Goal: Information Seeking & Learning: Find contact information

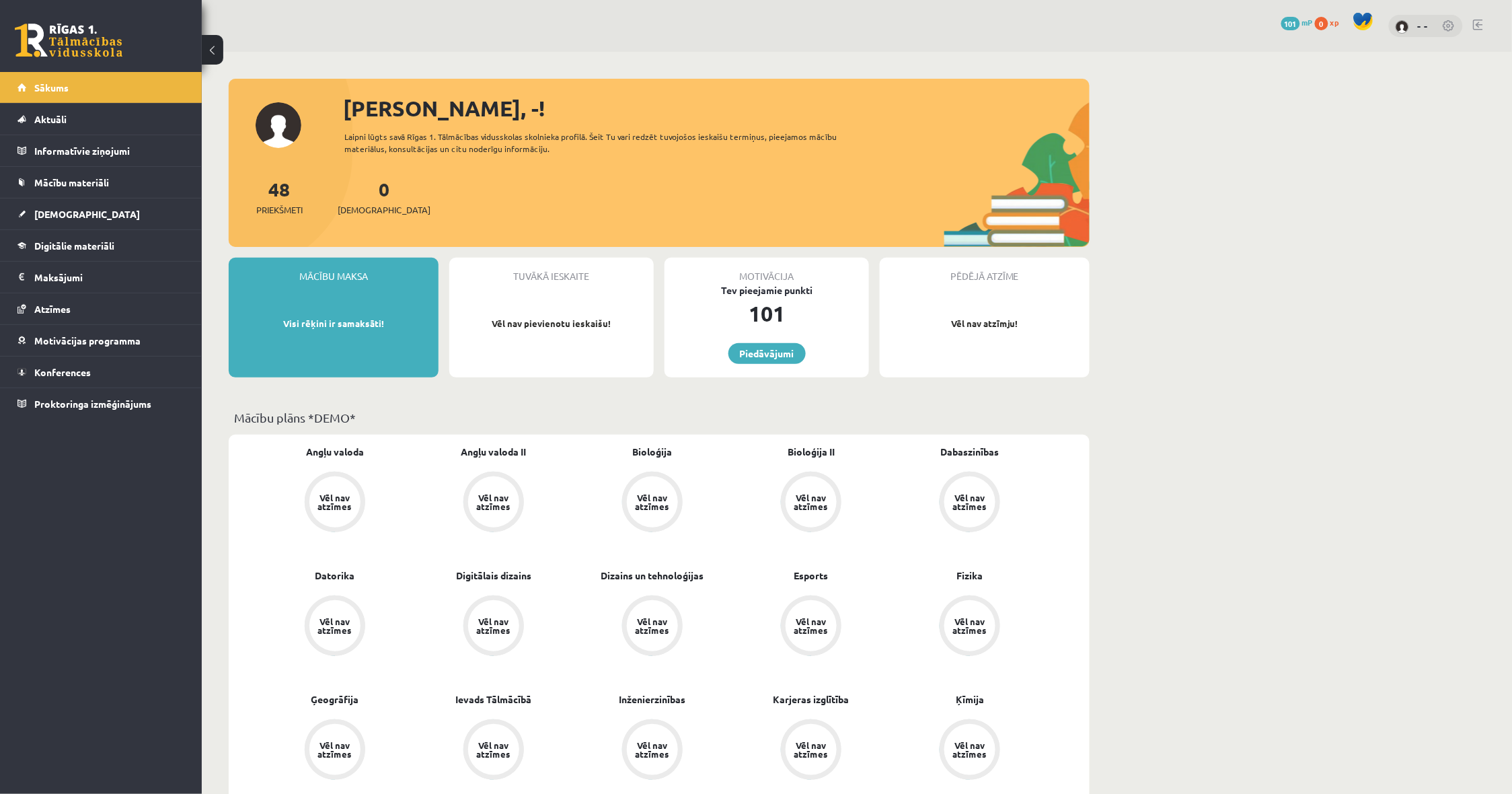
click at [358, 320] on p "Visi rēķini ir samaksāti!" at bounding box center [333, 323] width 197 height 13
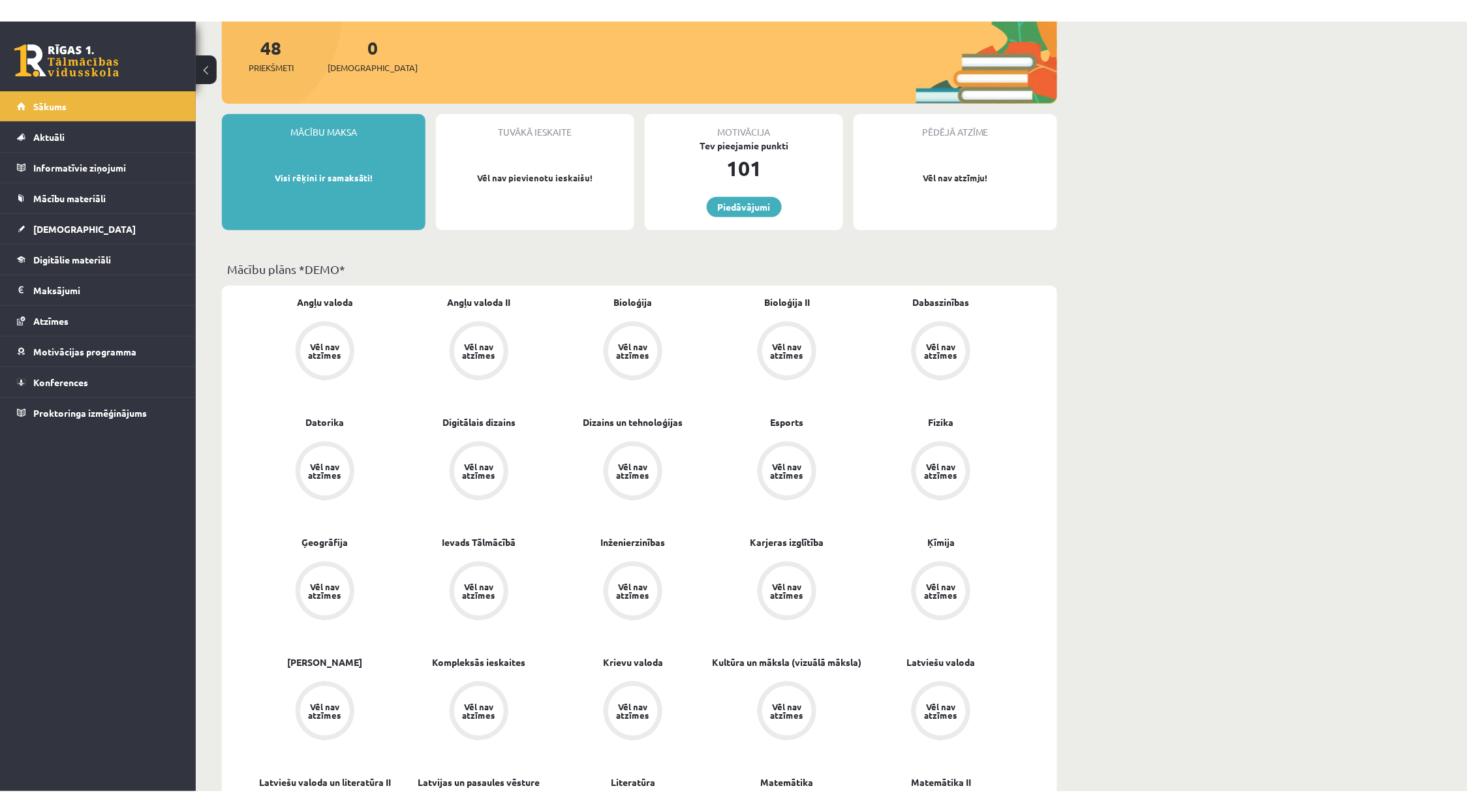
scroll to position [163, 0]
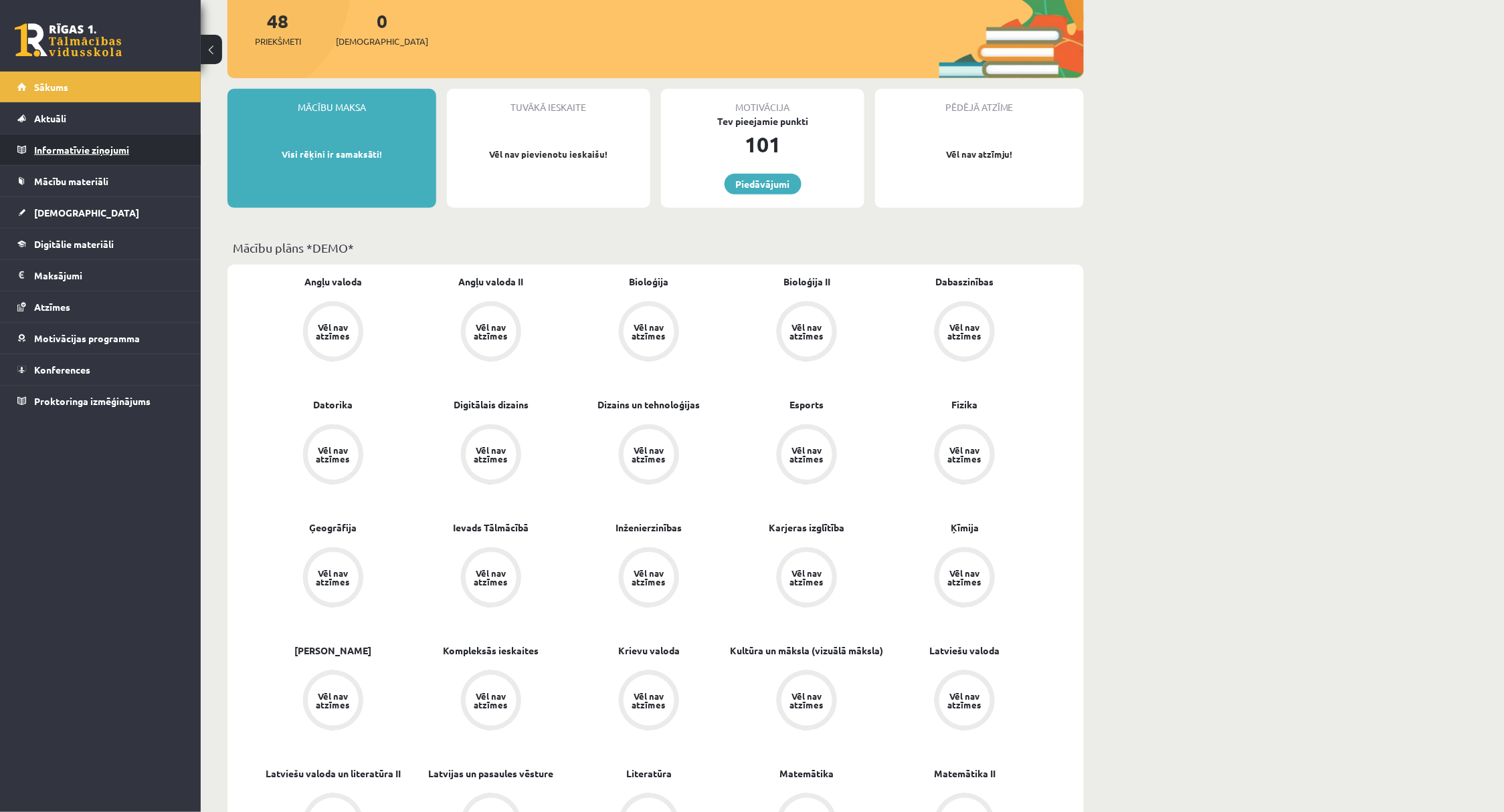
click at [91, 159] on legend "Informatīvie ziņojumi 0" at bounding box center [108, 150] width 150 height 31
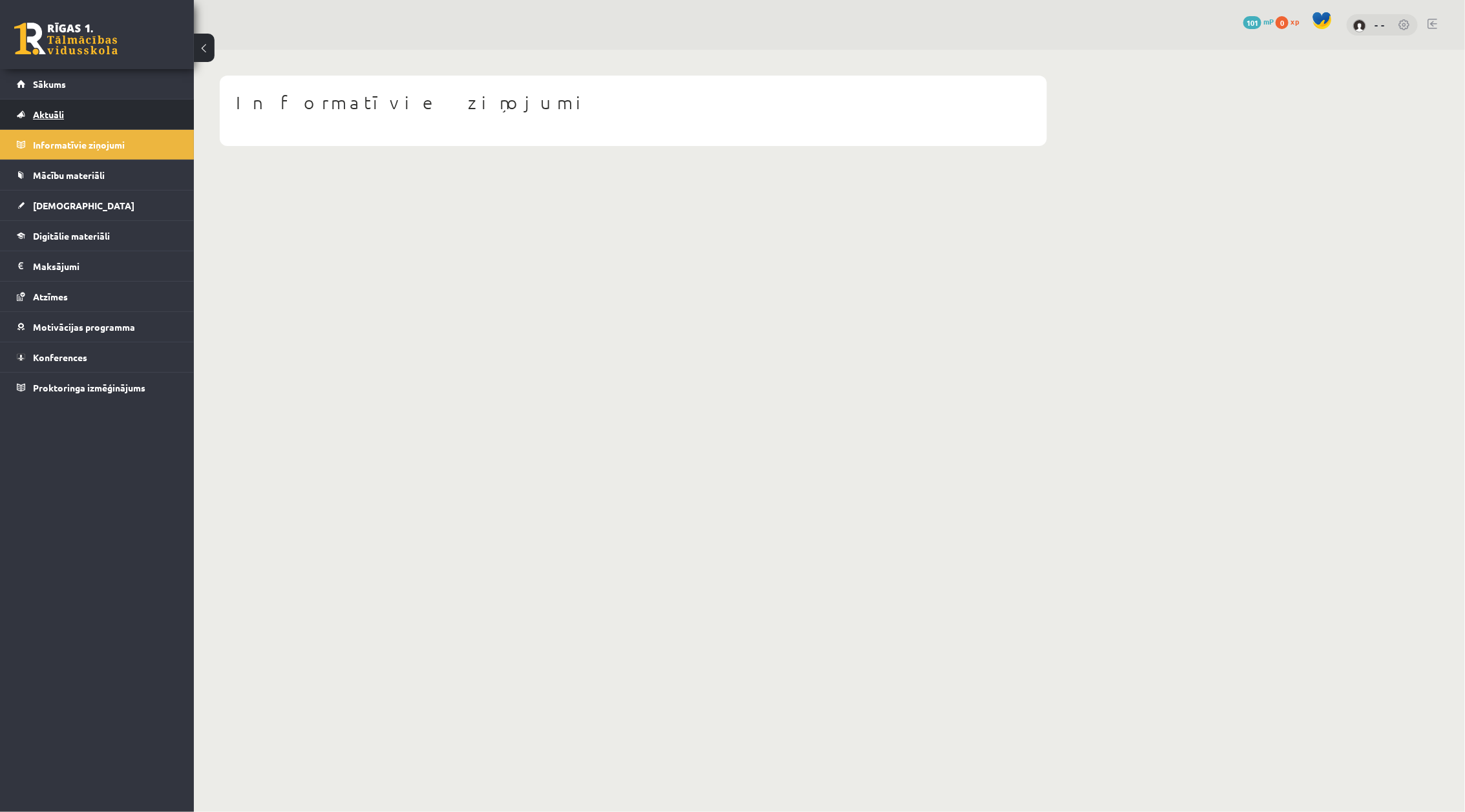
click at [70, 123] on link "Aktuāli" at bounding box center [97, 114] width 161 height 30
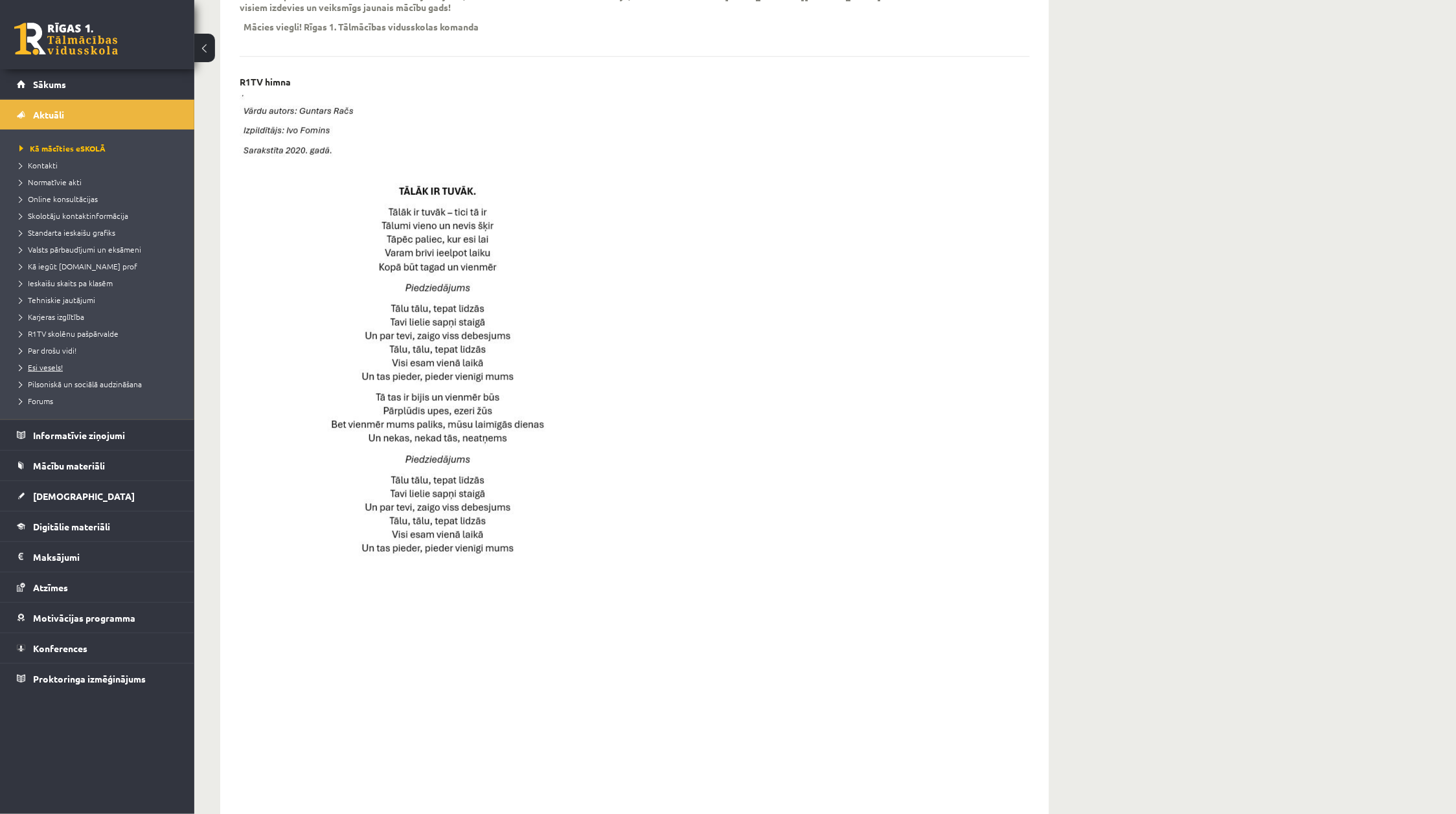
scroll to position [597, 0]
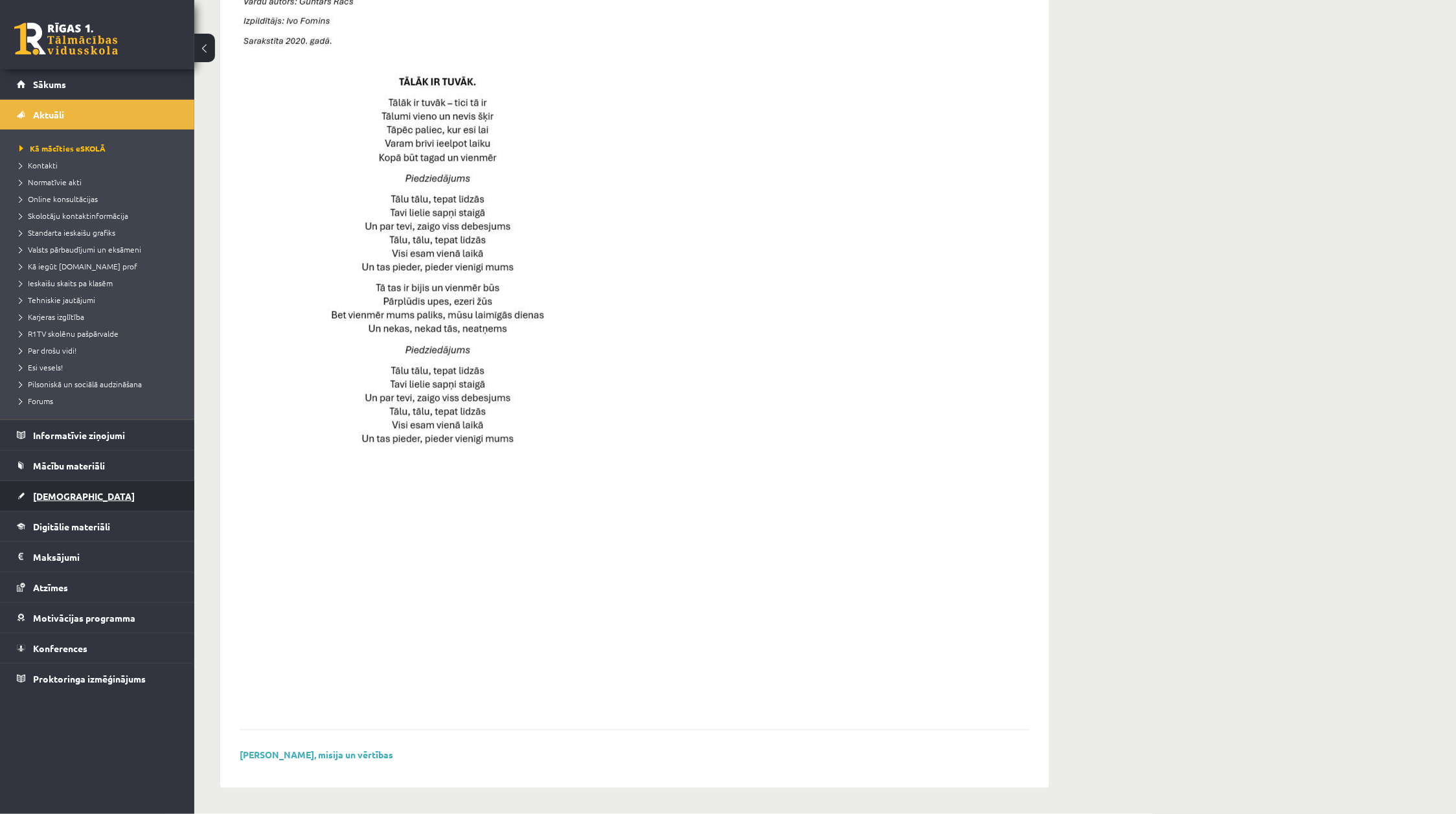
click at [69, 496] on span "[DEMOGRAPHIC_DATA]" at bounding box center [84, 496] width 102 height 11
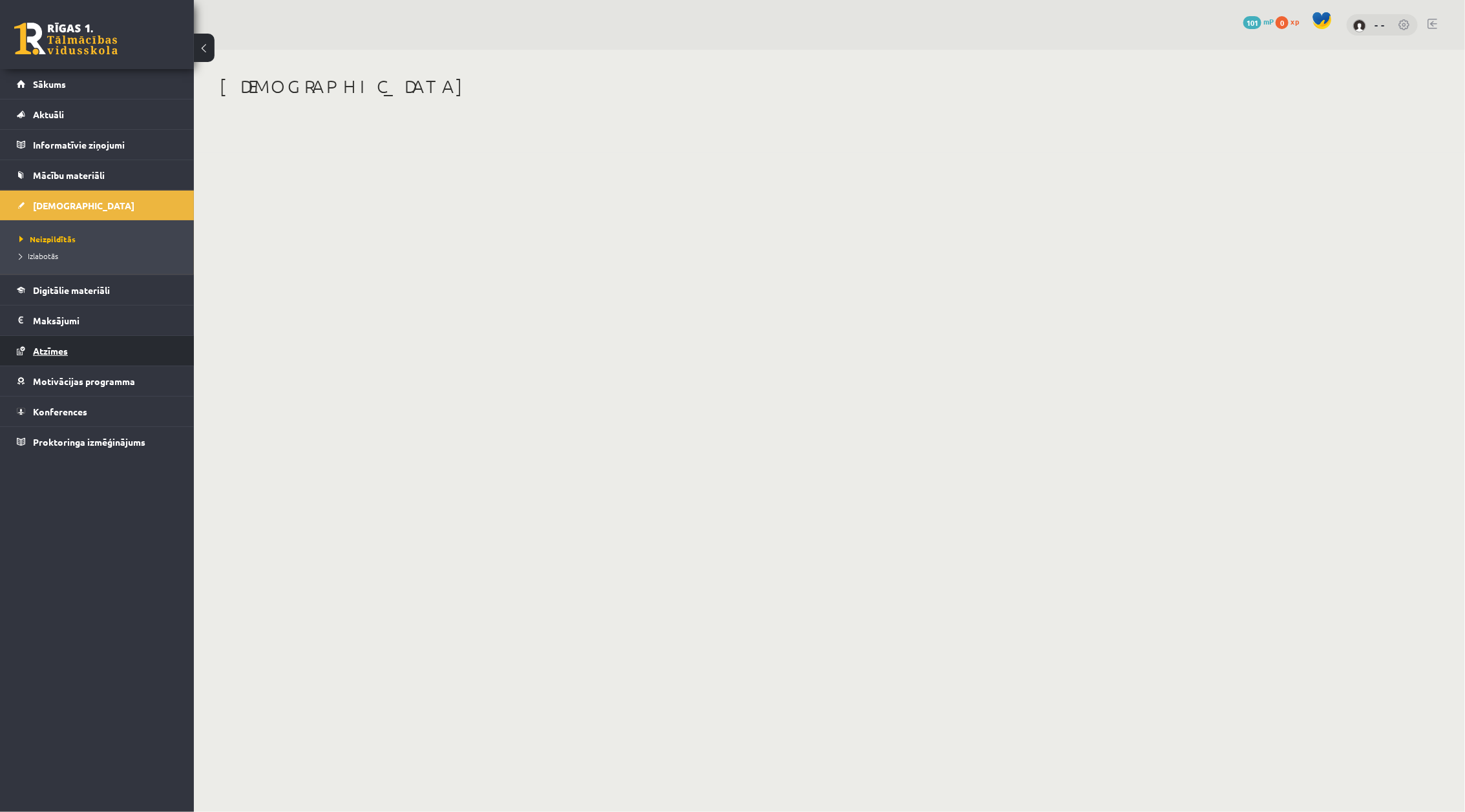
click at [72, 354] on link "Atzīmes" at bounding box center [97, 350] width 161 height 30
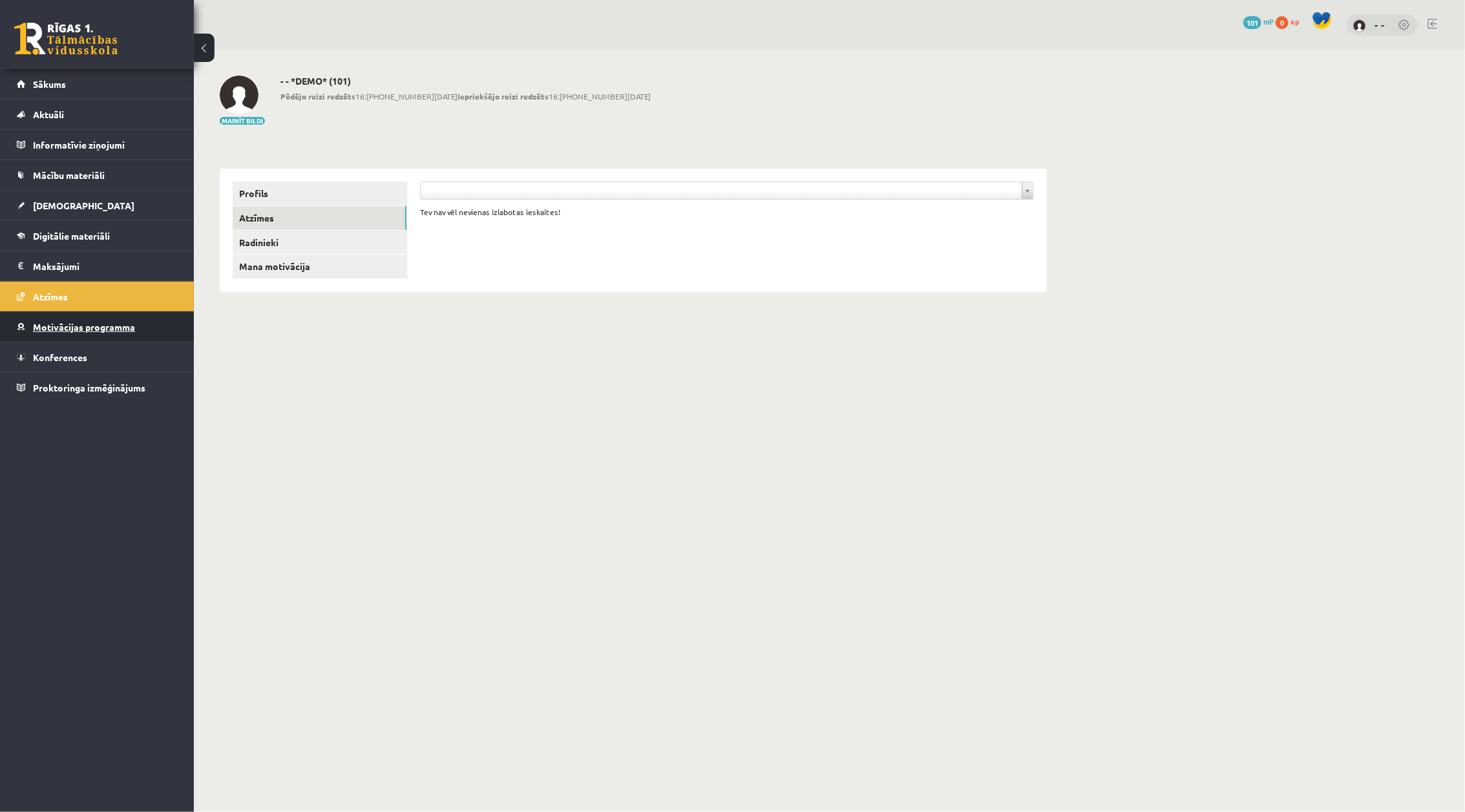
click at [83, 321] on link "Motivācijas programma" at bounding box center [97, 327] width 161 height 30
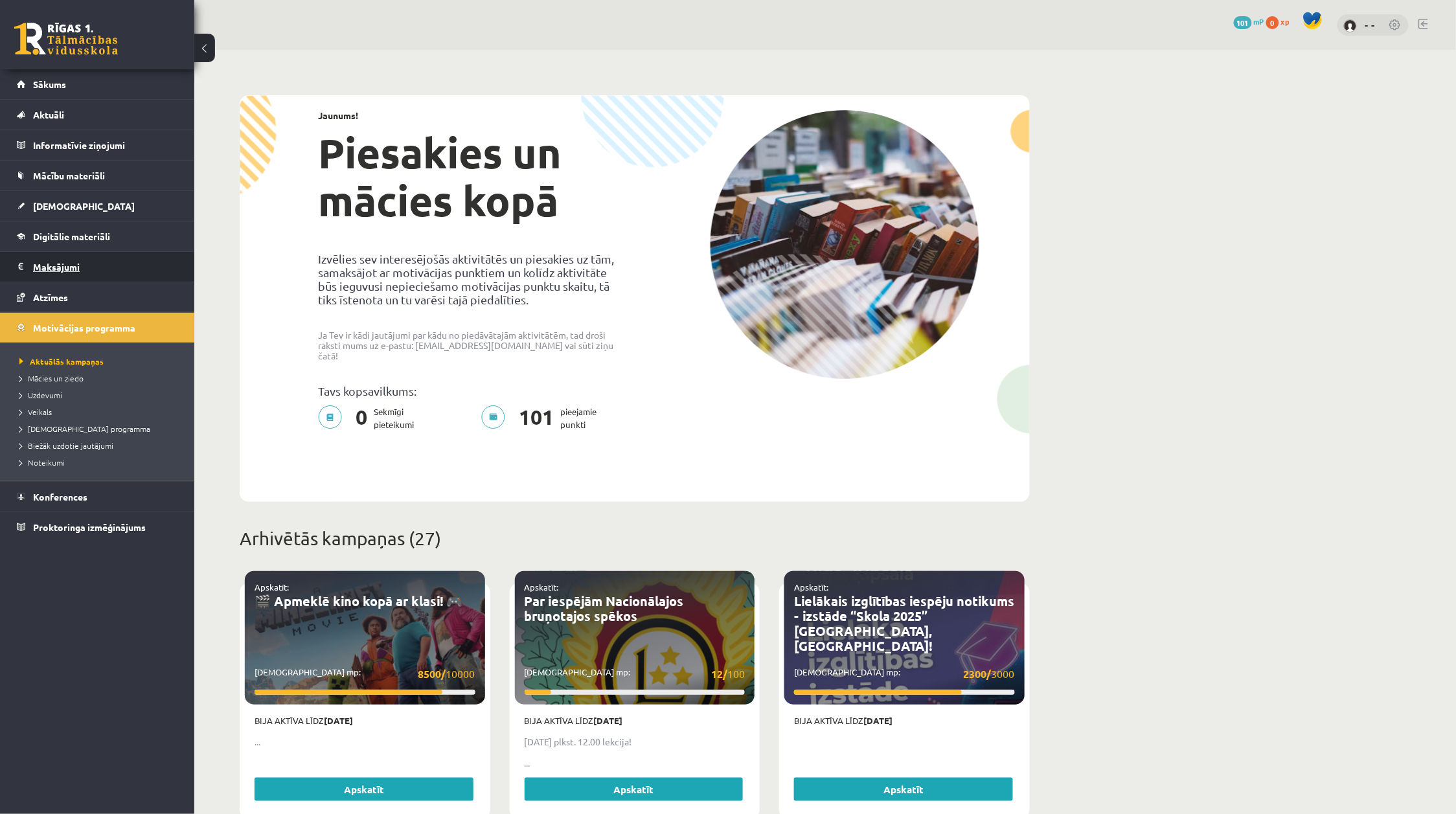
click at [78, 267] on legend "Maksājumi 0" at bounding box center [105, 267] width 145 height 30
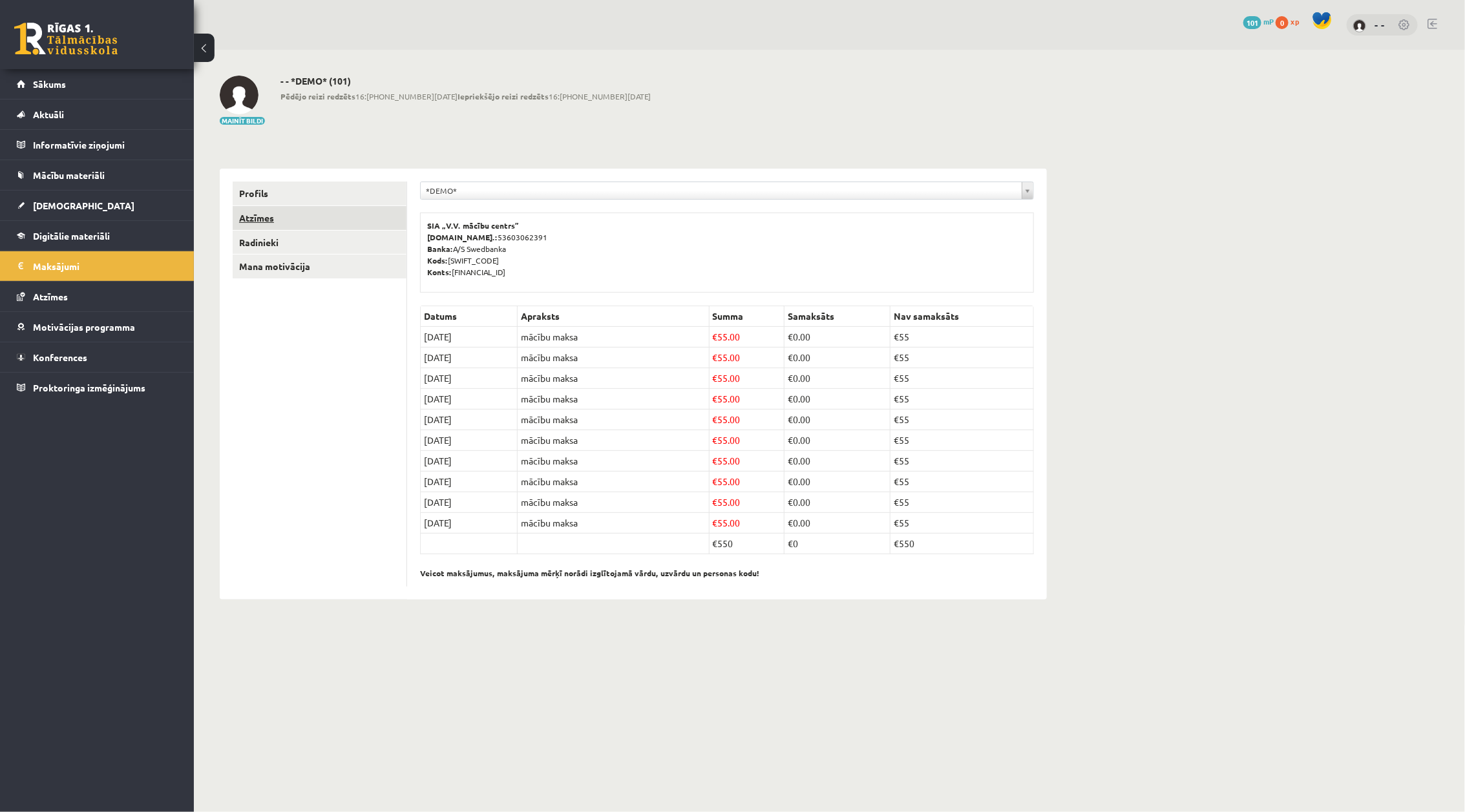
click at [274, 217] on link "Atzīmes" at bounding box center [320, 218] width 174 height 24
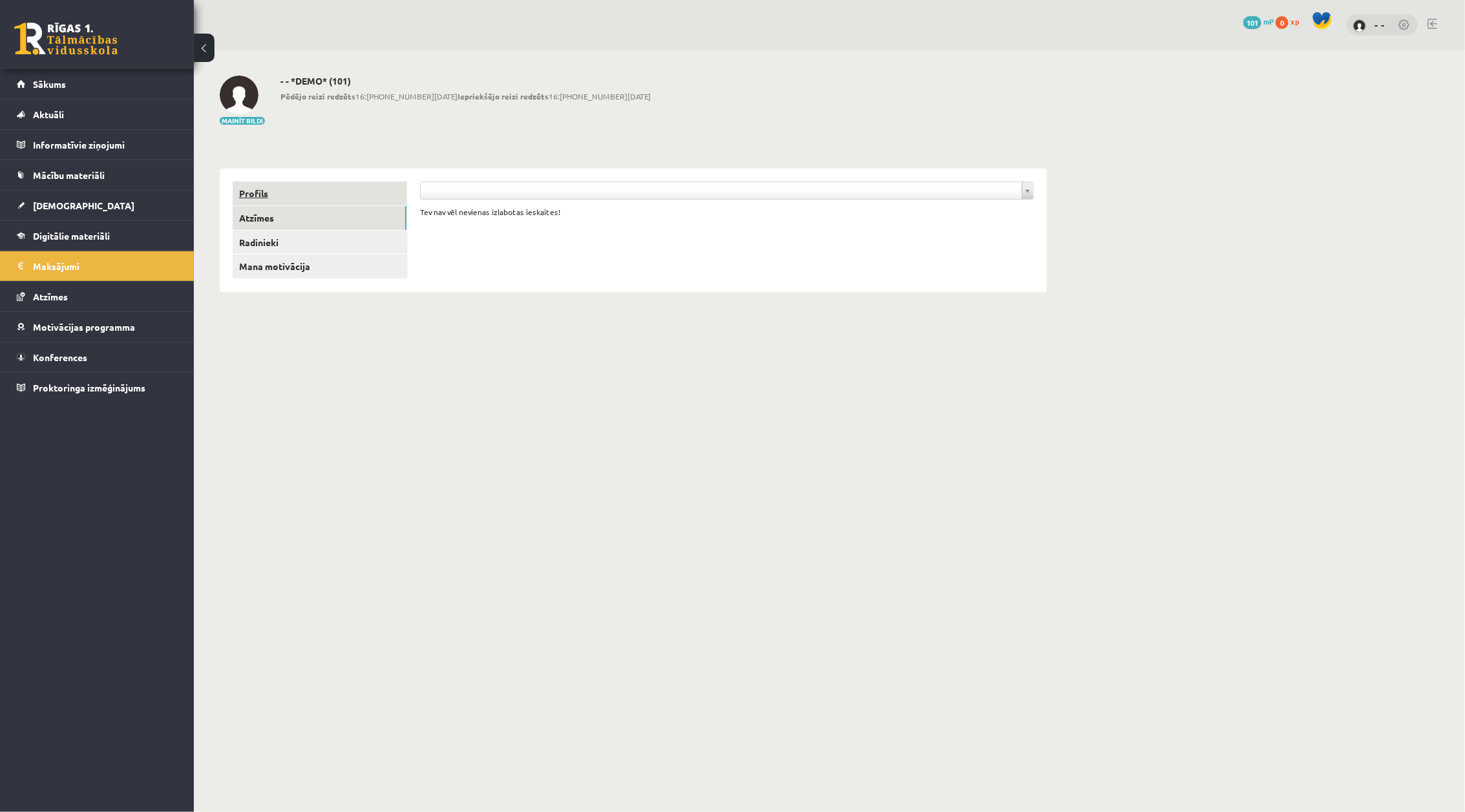
click at [267, 195] on link "Profils" at bounding box center [320, 193] width 174 height 24
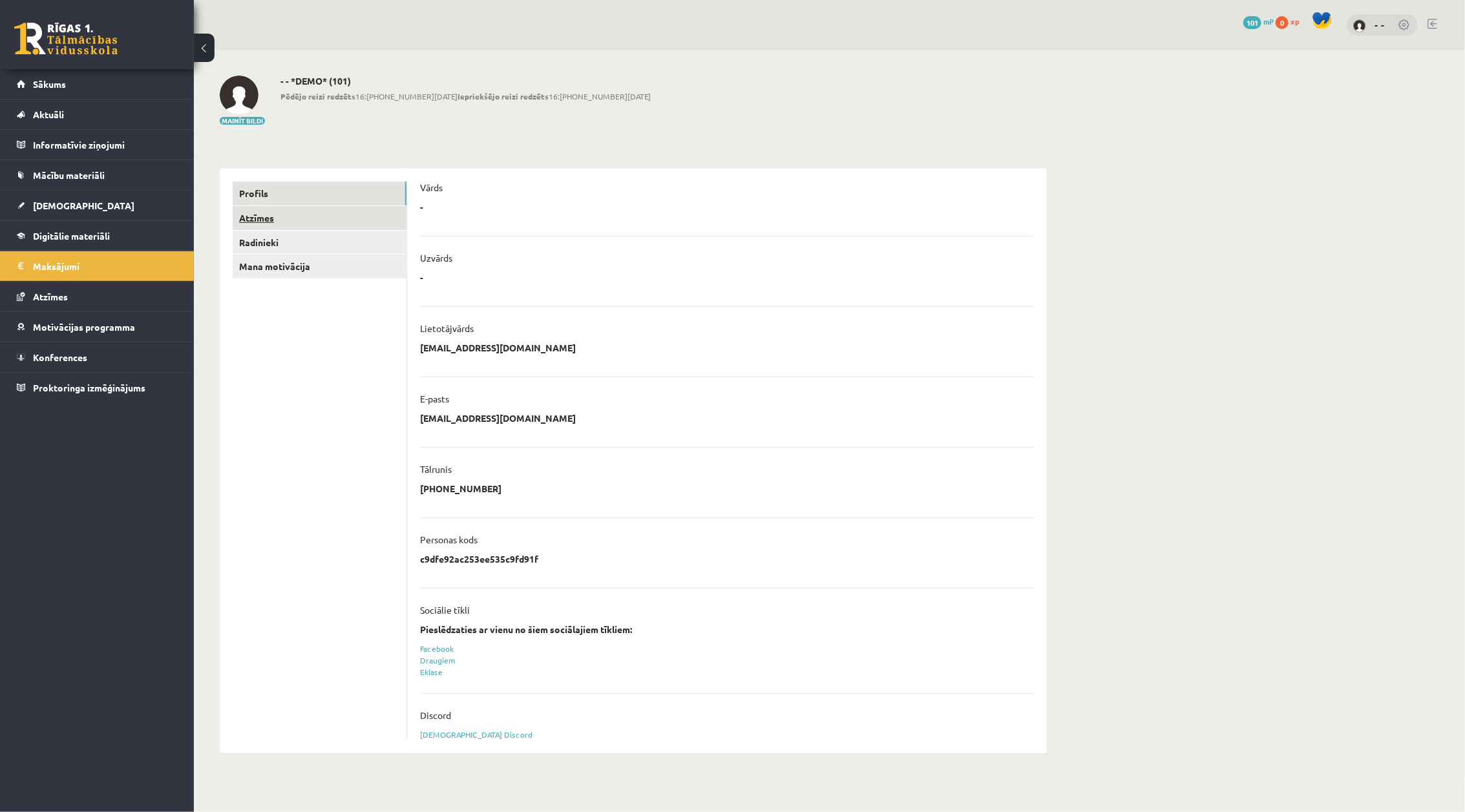
click at [281, 221] on link "Atzīmes" at bounding box center [320, 218] width 174 height 24
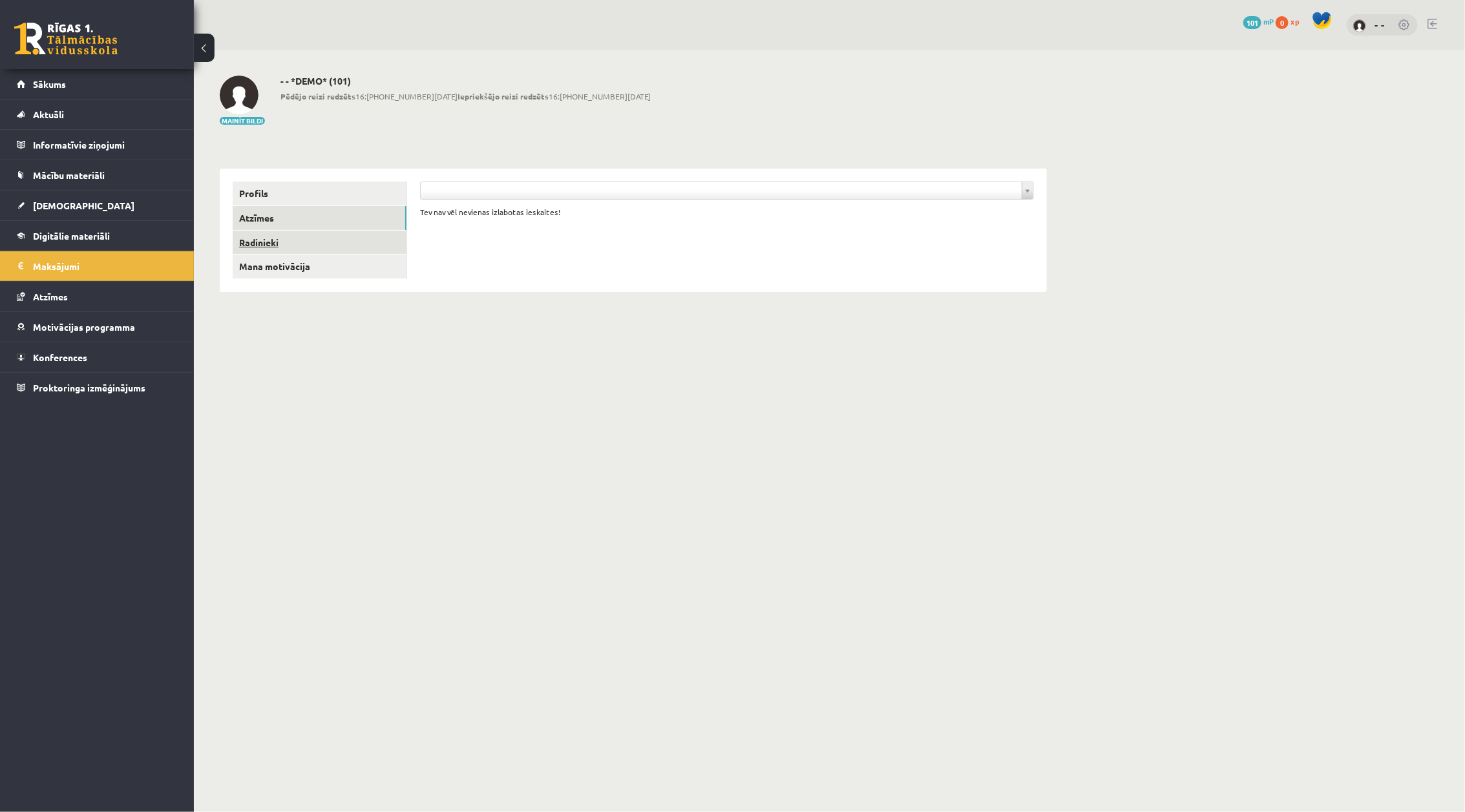
click at [276, 249] on link "Radinieki" at bounding box center [320, 243] width 174 height 24
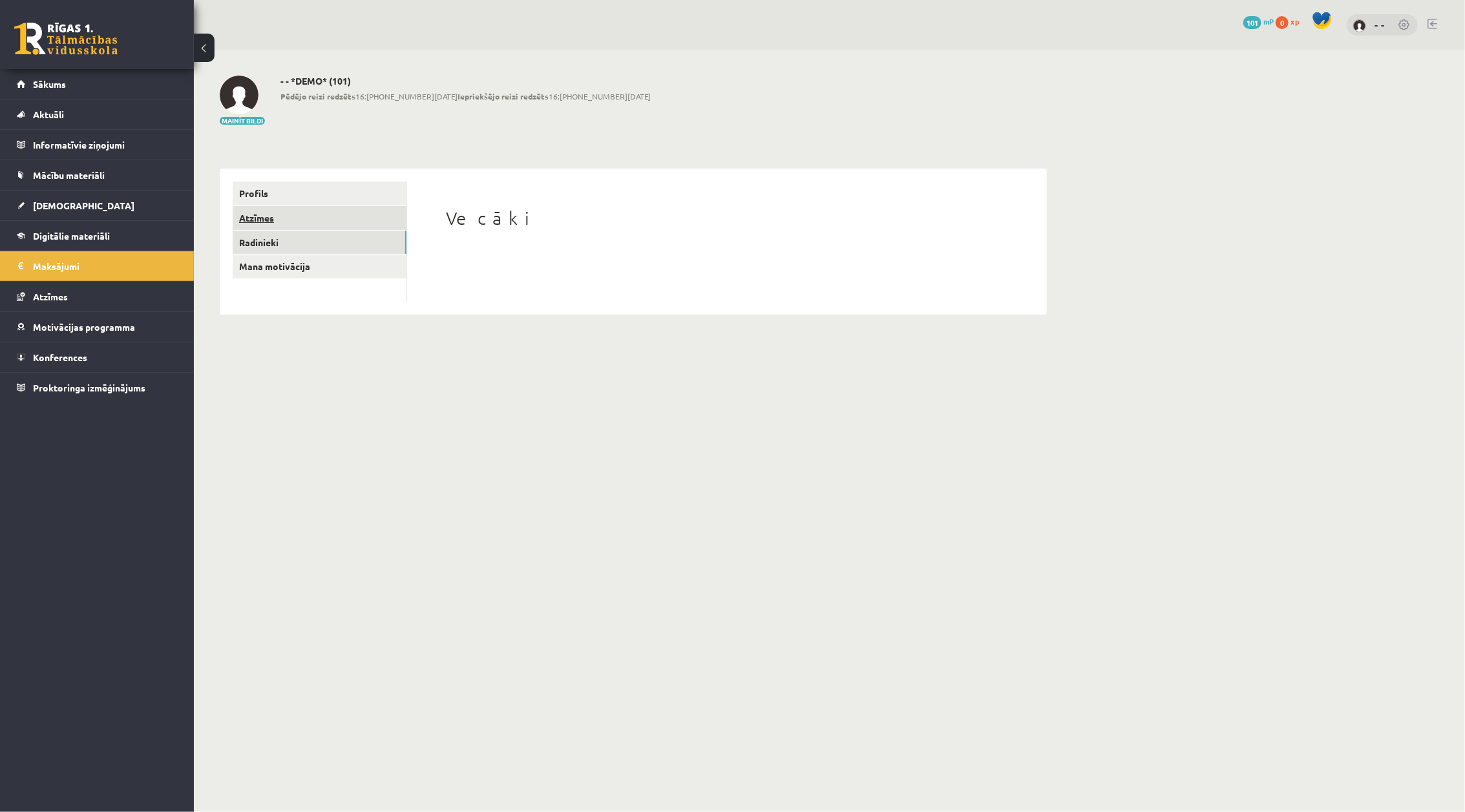
click at [258, 209] on link "Atzīmes" at bounding box center [320, 218] width 174 height 24
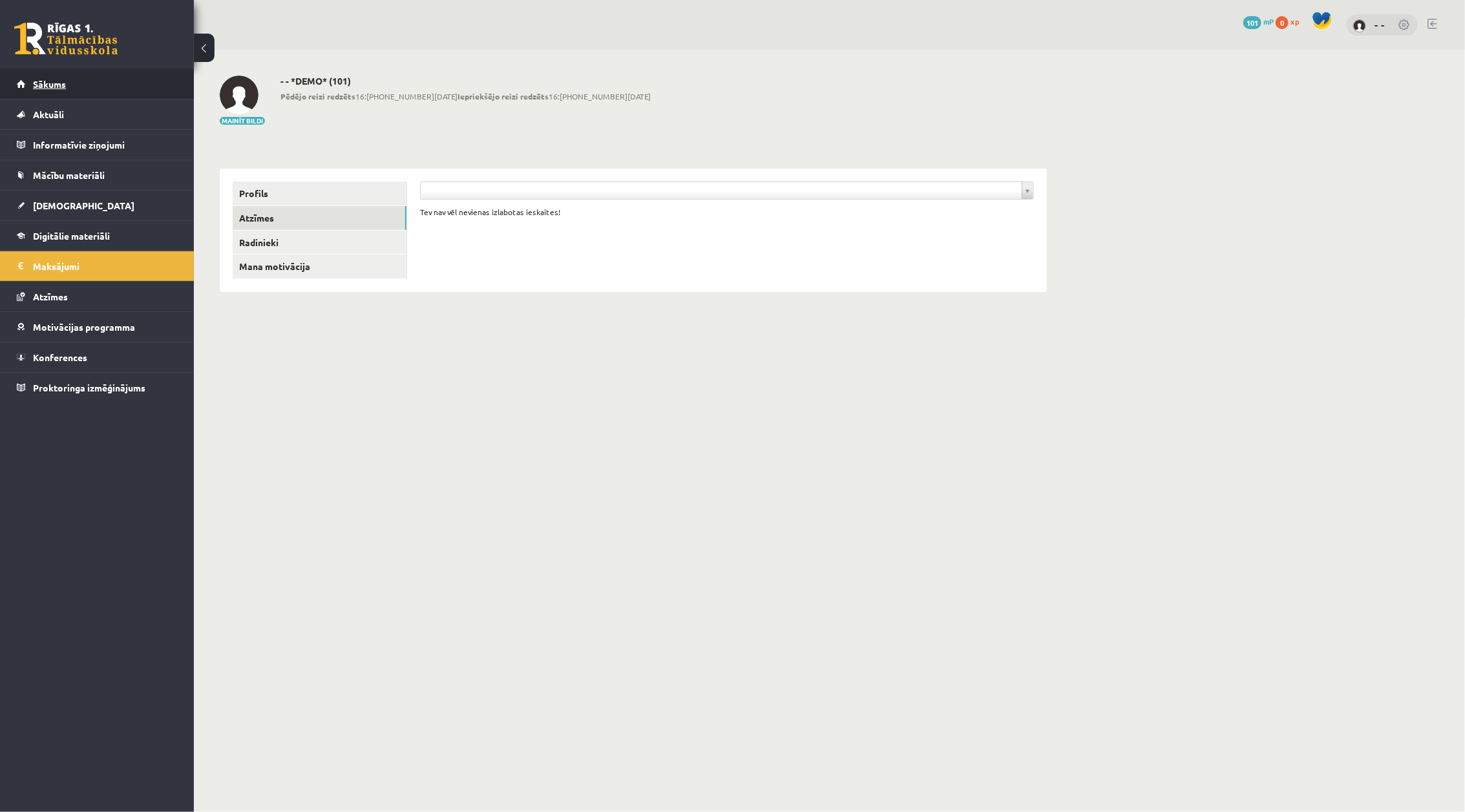
click at [47, 74] on link "Sākums" at bounding box center [97, 84] width 161 height 30
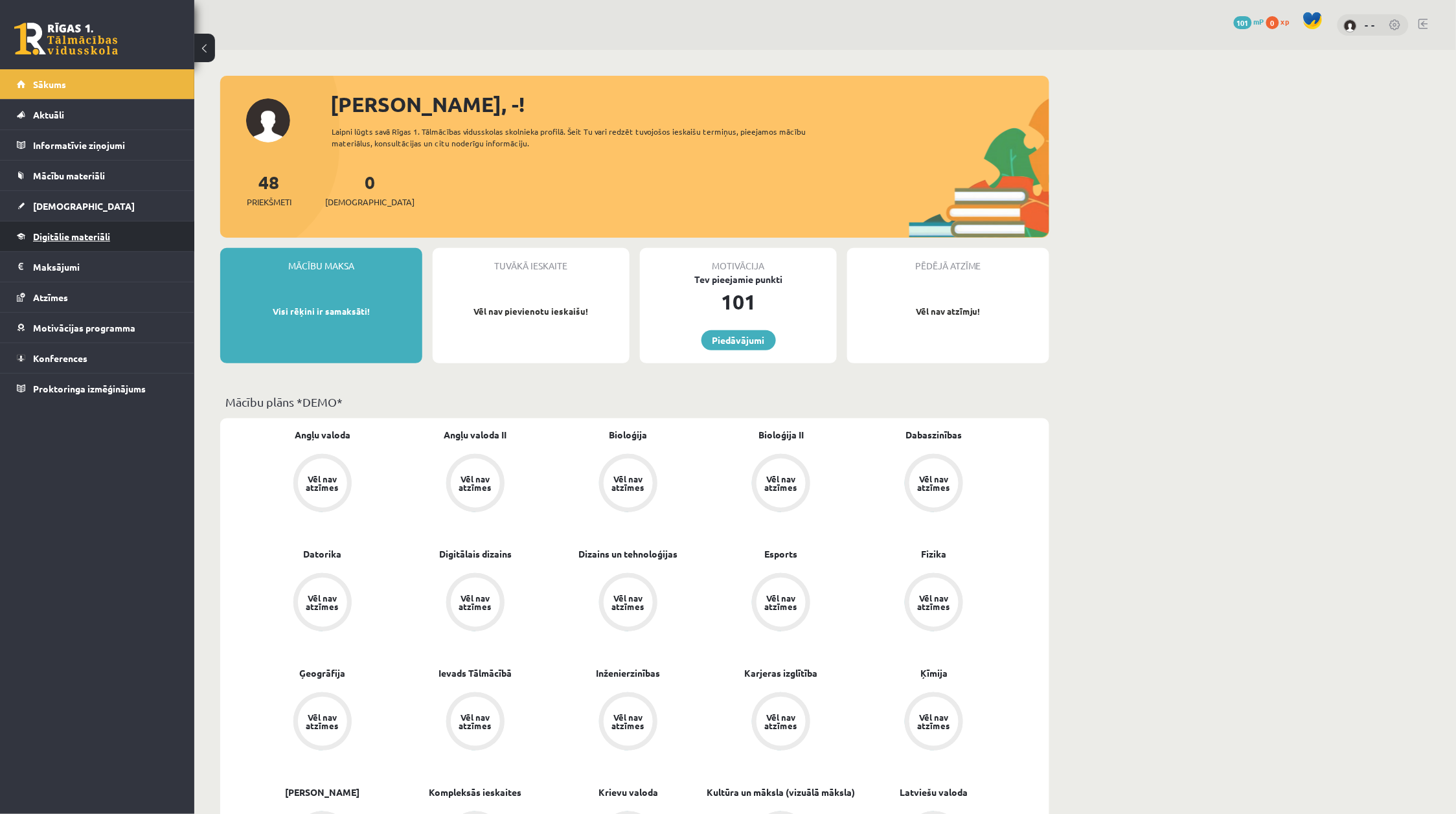
click at [91, 238] on span "Digitālie materiāli" at bounding box center [71, 236] width 77 height 11
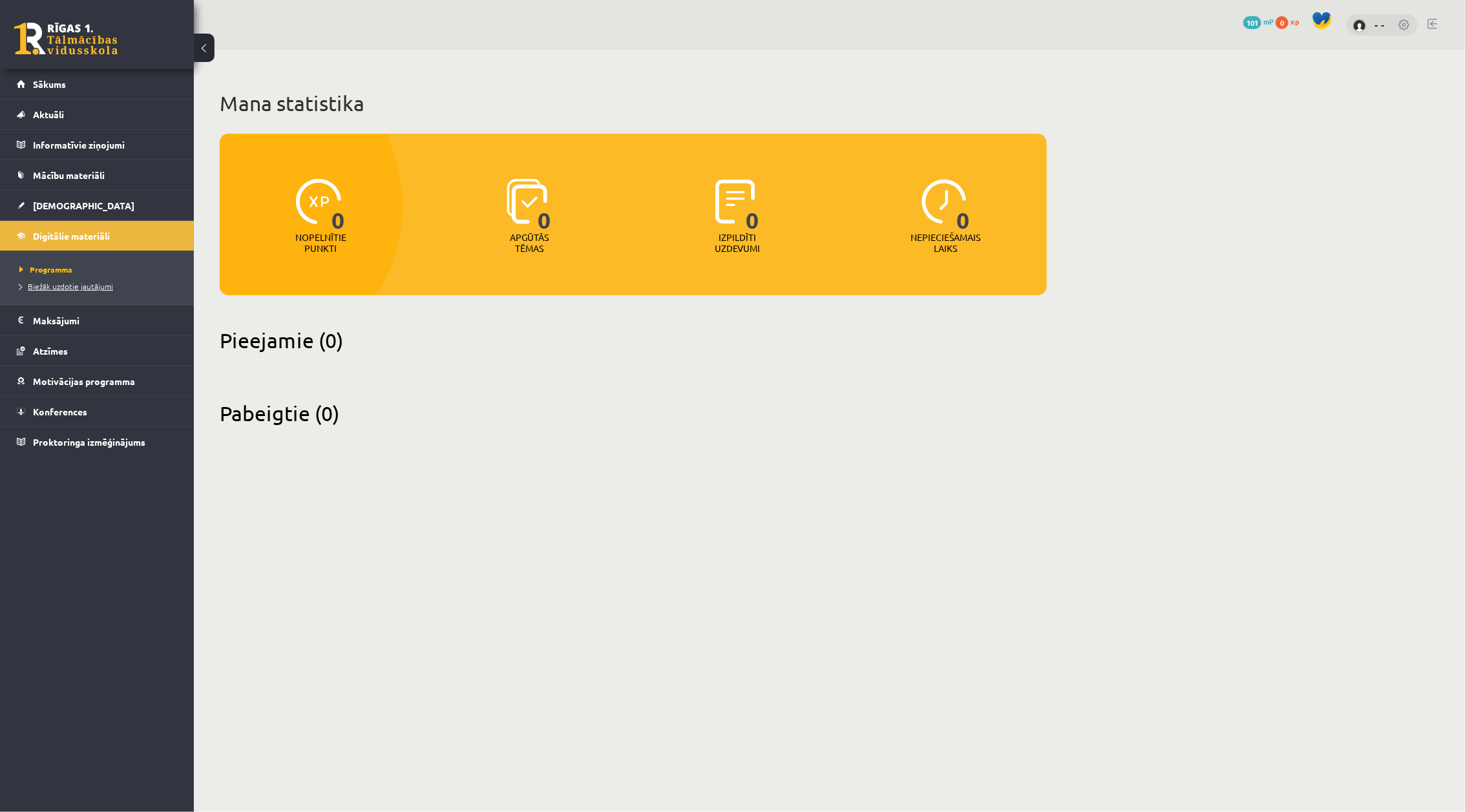
click at [83, 285] on span "Biežāk uzdotie jautājumi" at bounding box center [66, 286] width 93 height 10
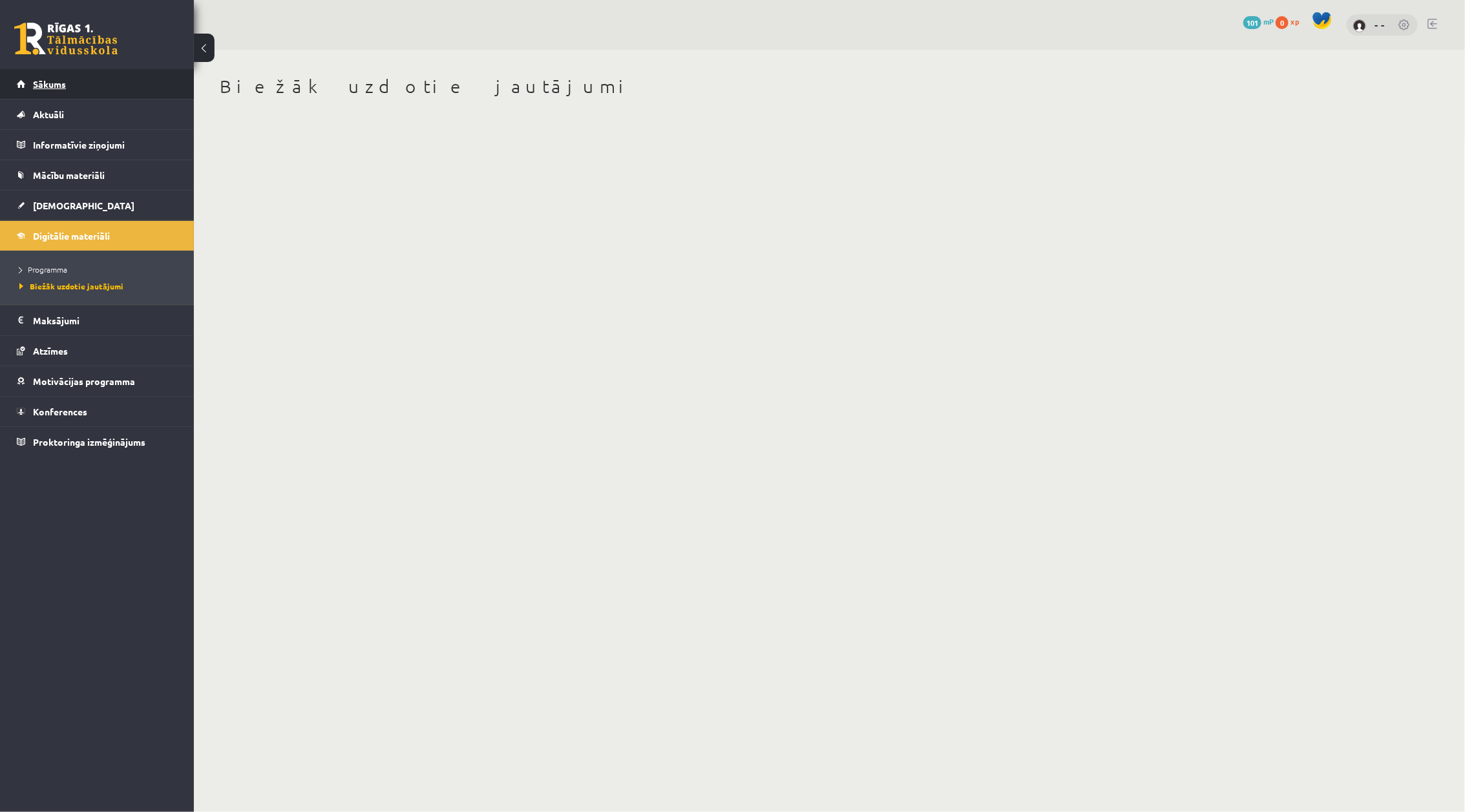
click at [31, 91] on link "Sākums" at bounding box center [97, 84] width 161 height 30
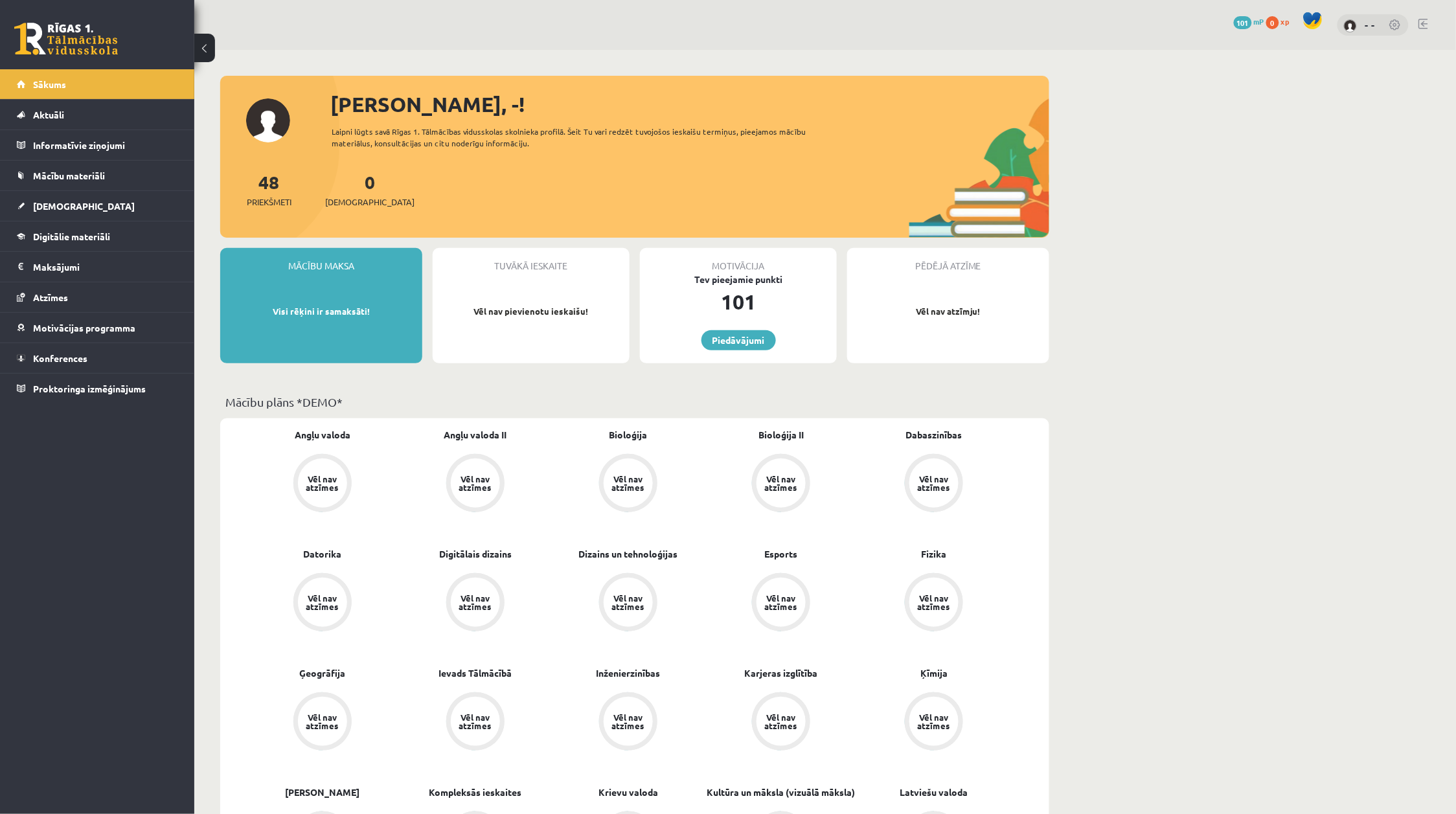
click at [1356, 23] on img at bounding box center [1350, 25] width 13 height 13
click at [1391, 24] on link at bounding box center [1395, 25] width 13 height 13
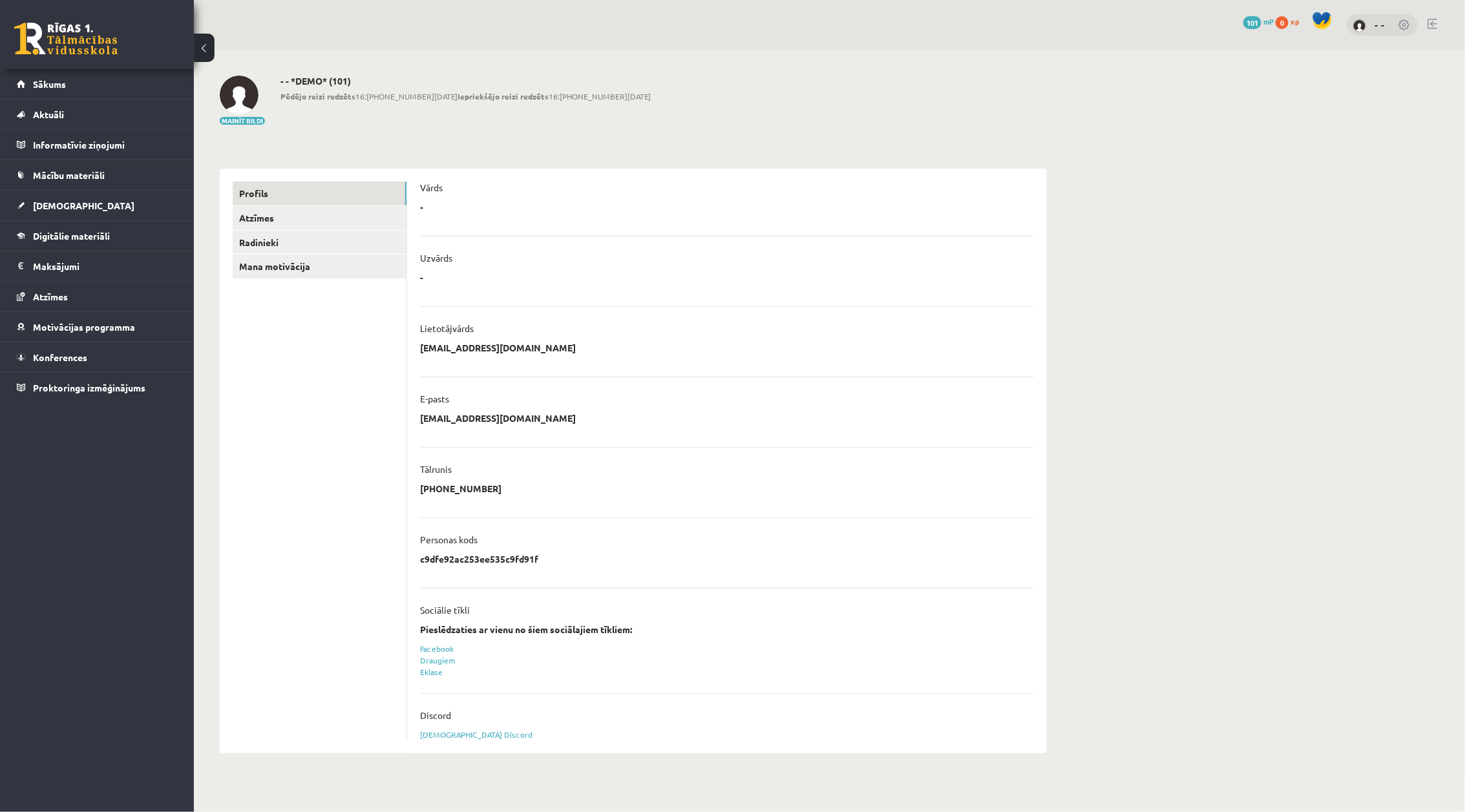
click at [453, 205] on div "- * ******** Atcelt" at bounding box center [727, 210] width 614 height 19
click at [441, 194] on div "Vārds" at bounding box center [727, 191] width 614 height 19
click at [254, 121] on button "Mainīt bildi" at bounding box center [242, 121] width 45 height 8
click at [265, 208] on link "Atzīmes" at bounding box center [320, 218] width 174 height 24
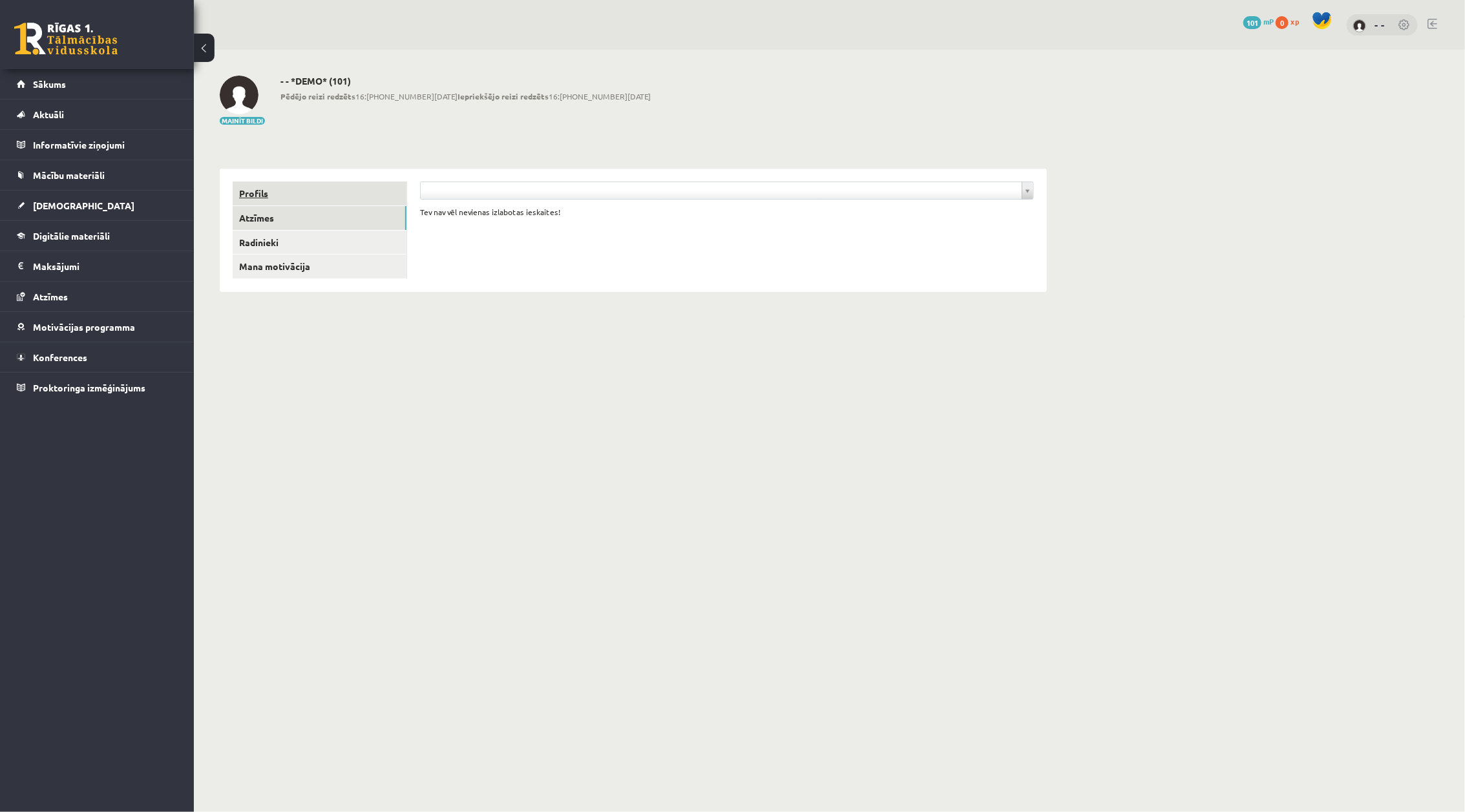
click at [260, 191] on link "Profils" at bounding box center [320, 193] width 174 height 24
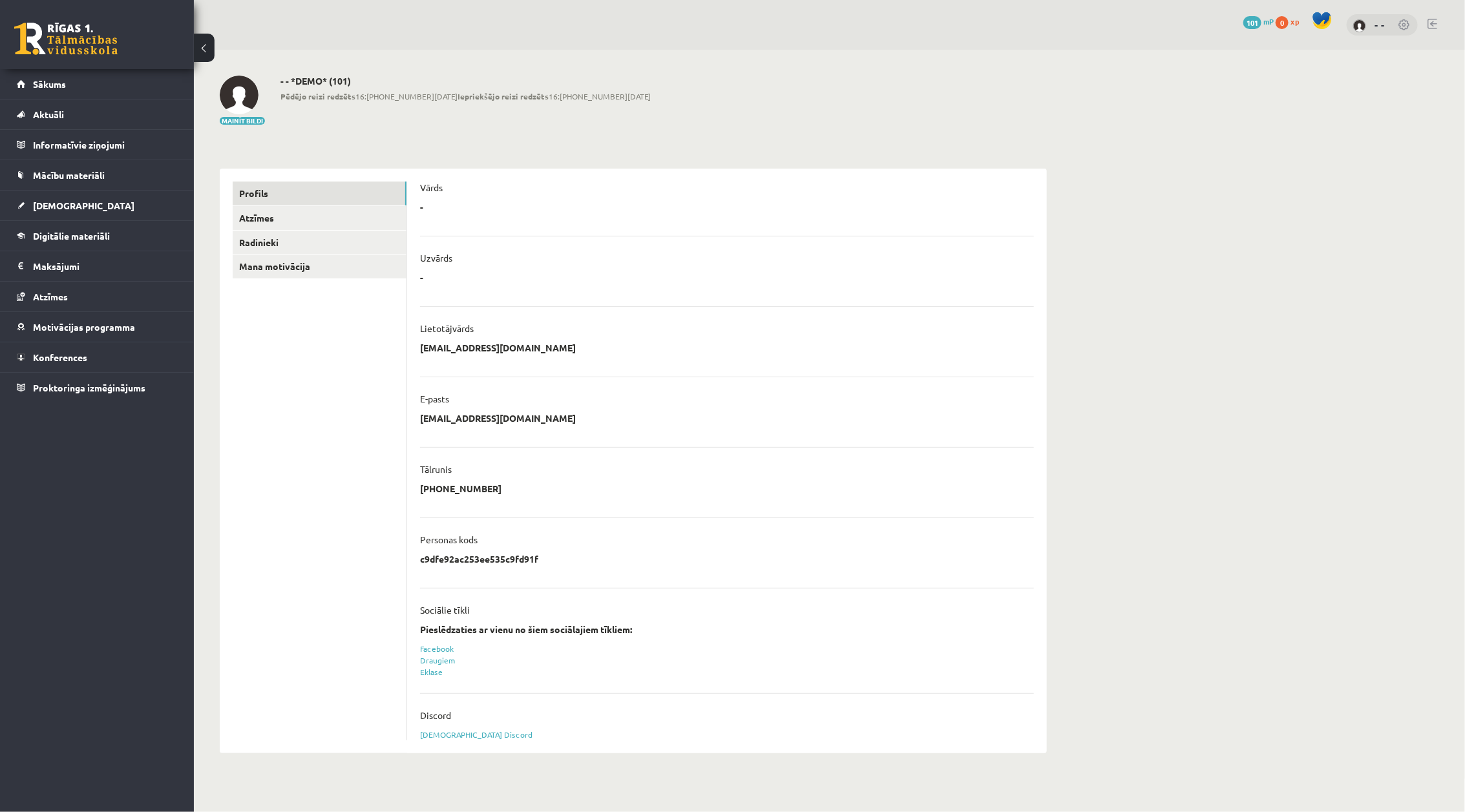
click at [492, 270] on div "Uzvārds" at bounding box center [727, 262] width 614 height 19
click at [1380, 25] on link "- -" at bounding box center [1379, 24] width 10 height 13
click at [312, 247] on link "Radinieki" at bounding box center [320, 243] width 174 height 24
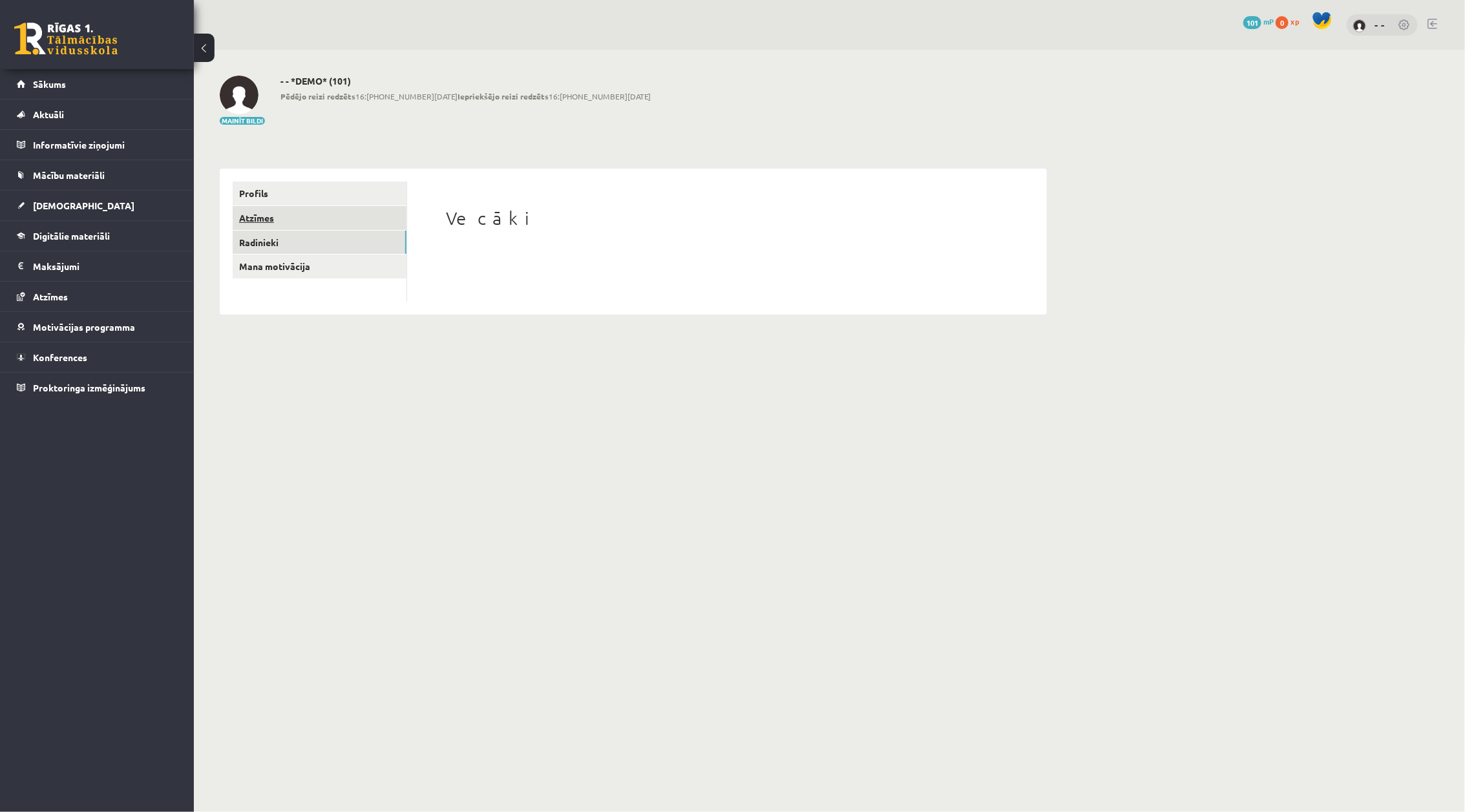
click at [289, 218] on link "Atzīmes" at bounding box center [320, 218] width 174 height 24
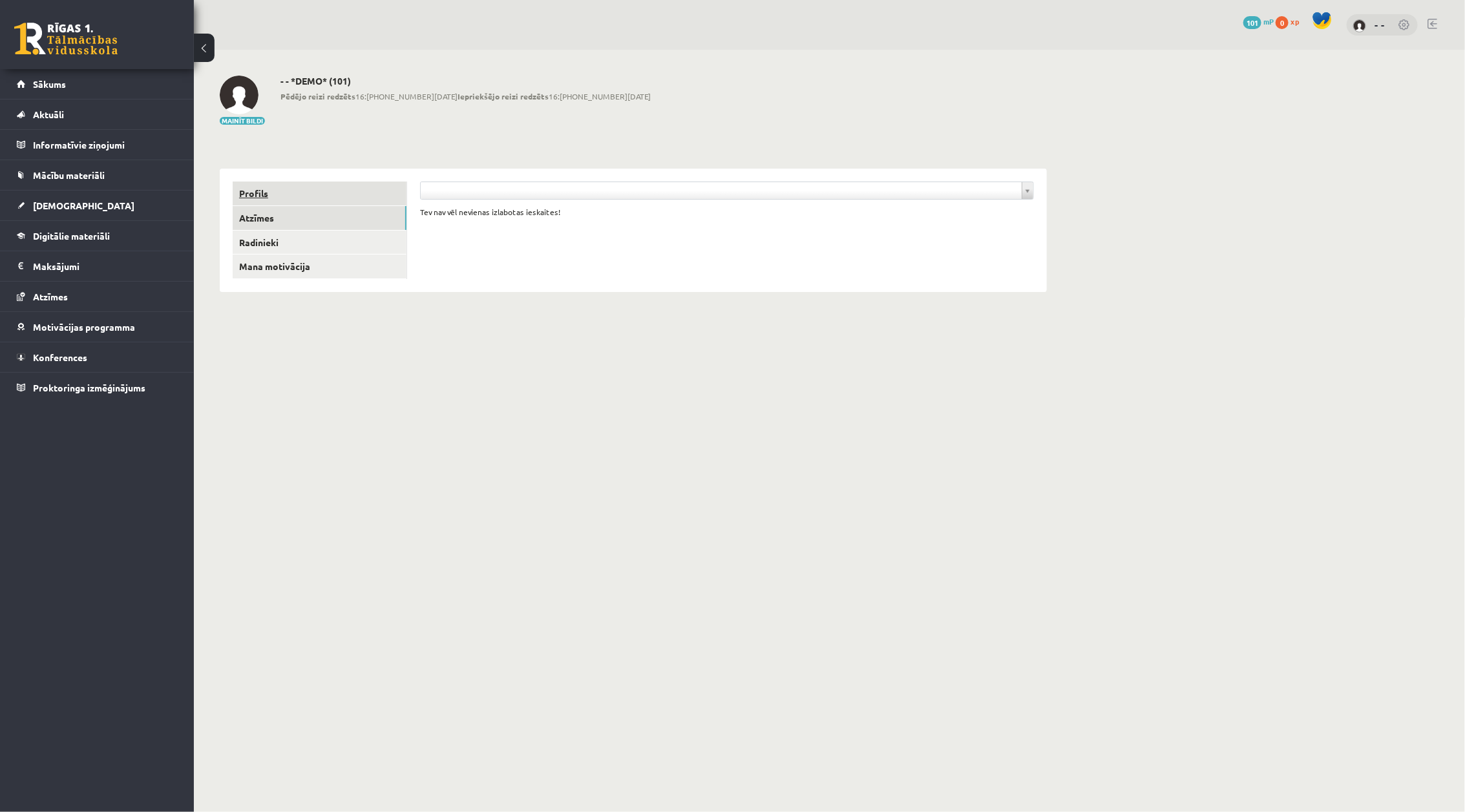
click at [282, 195] on link "Profils" at bounding box center [320, 193] width 174 height 24
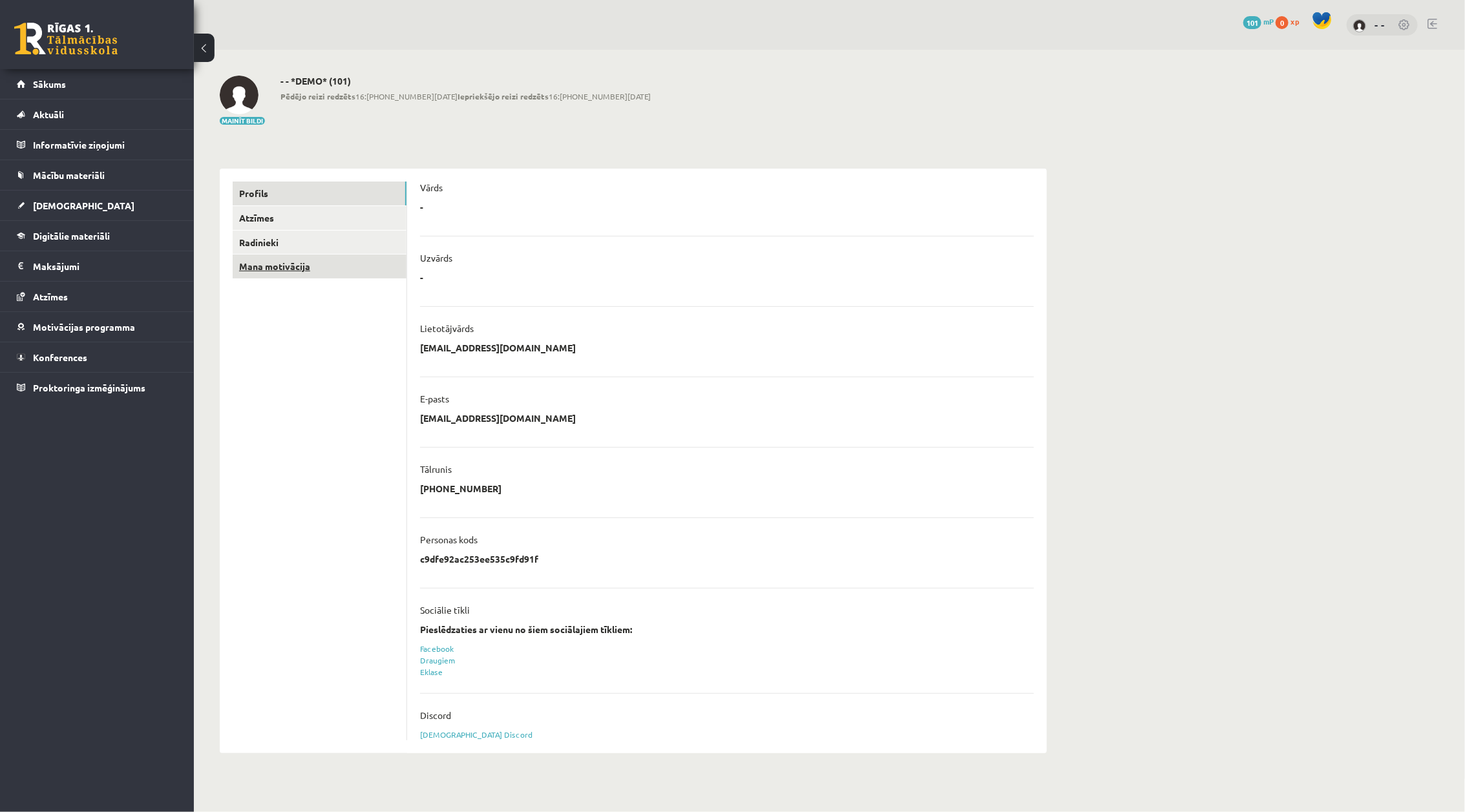
click at [286, 268] on link "Mana motivācija" at bounding box center [320, 266] width 174 height 24
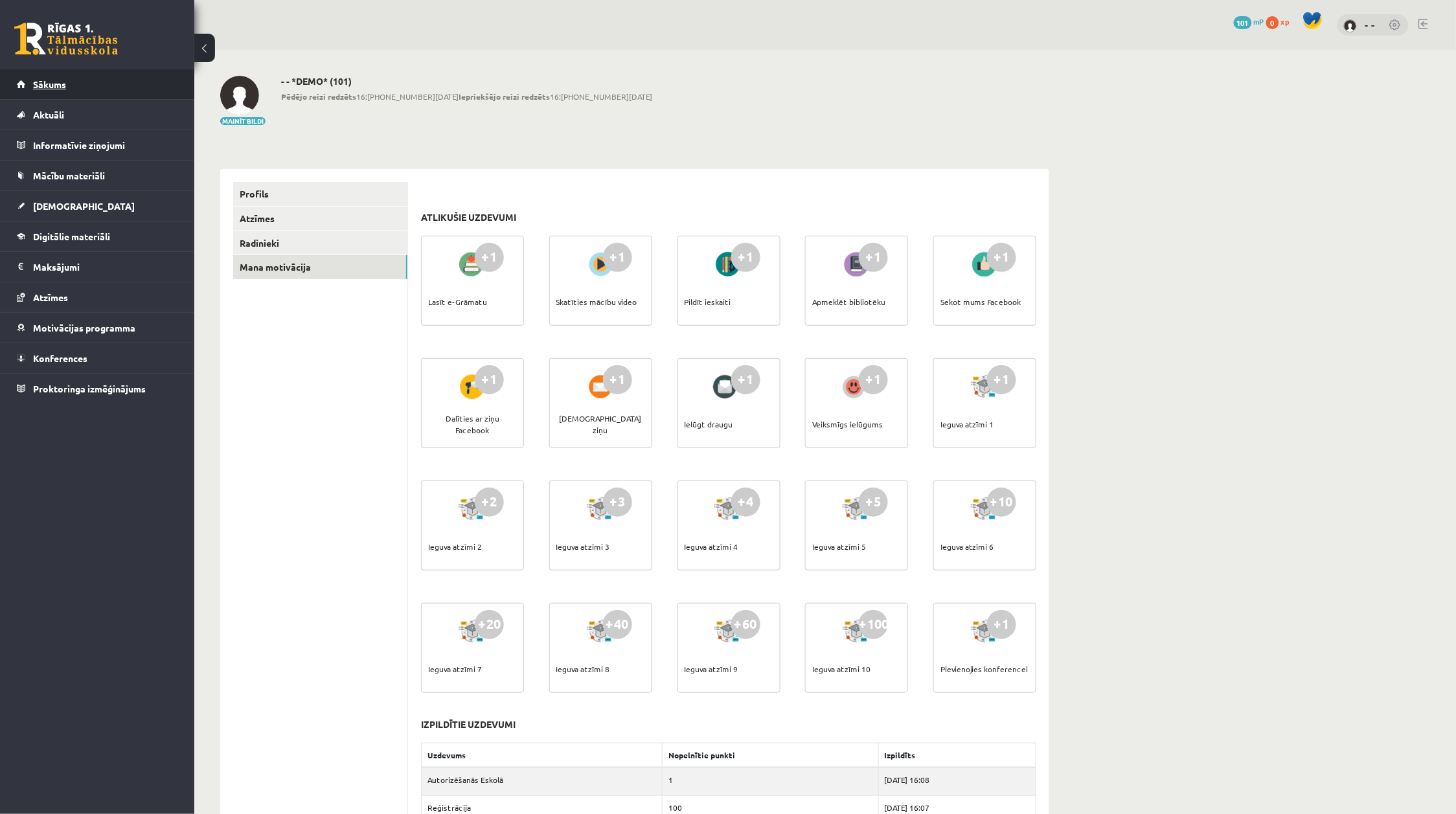
click at [32, 79] on link "Sākums" at bounding box center [97, 84] width 161 height 30
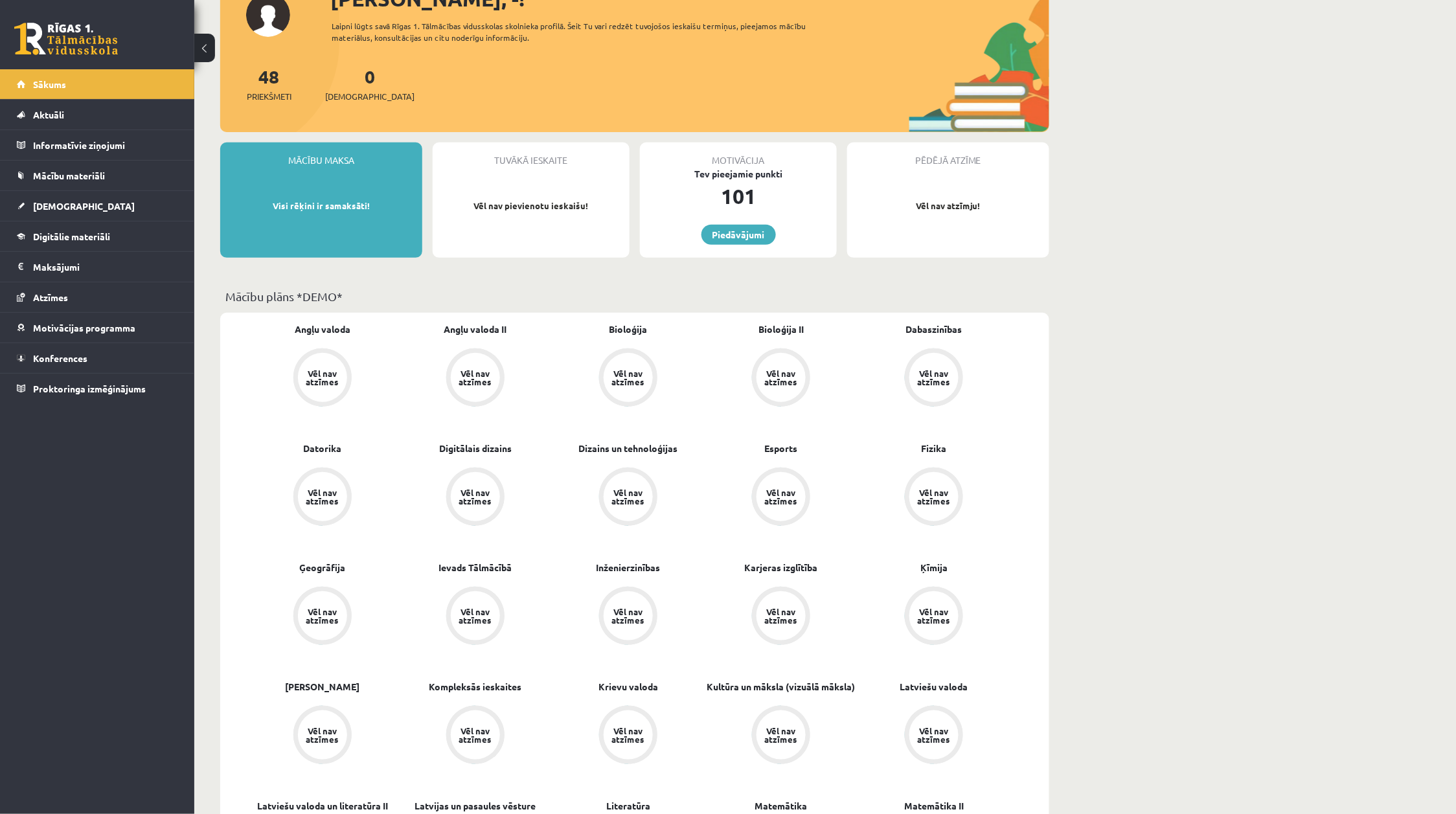
scroll to position [162, 0]
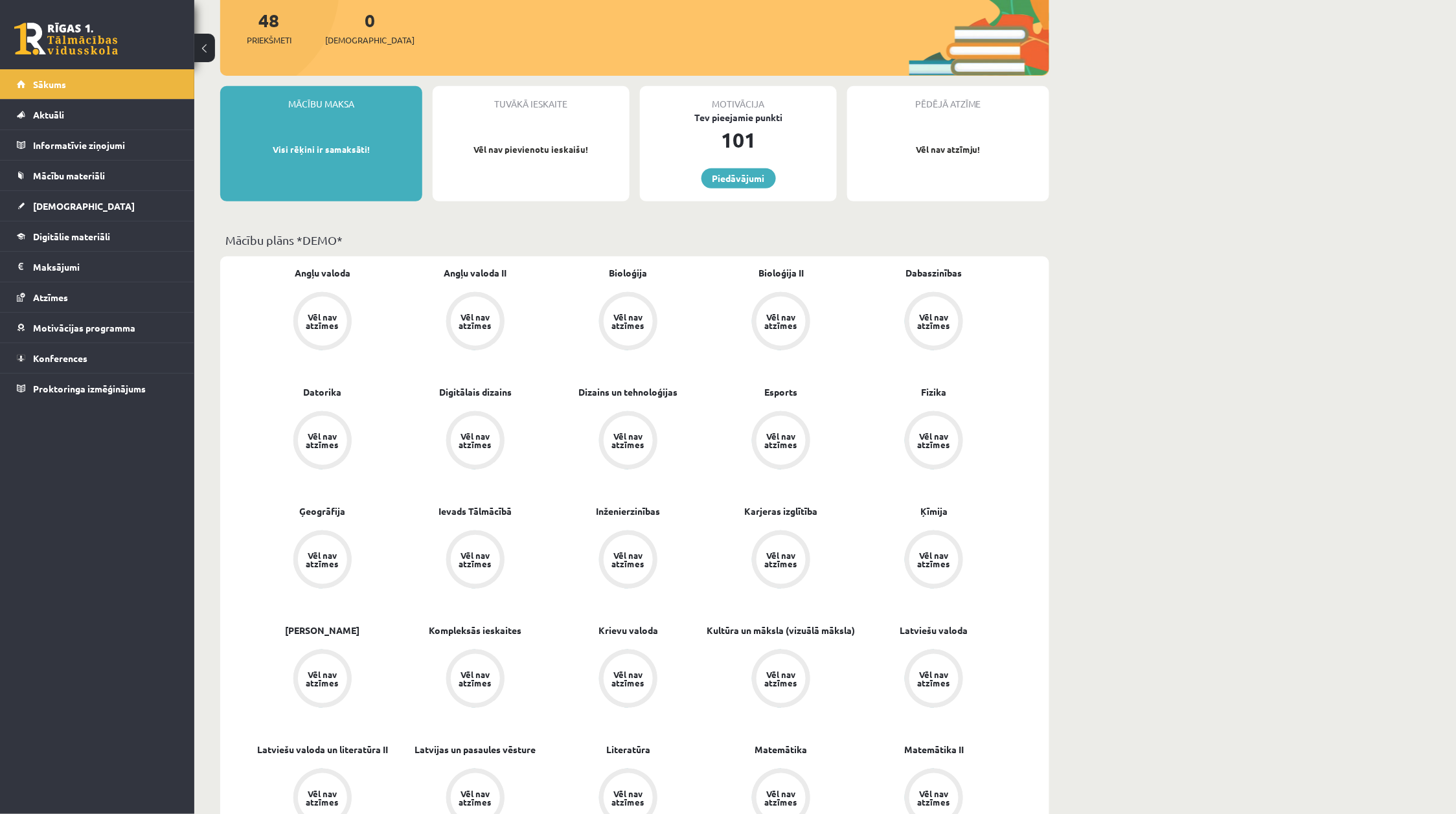
click at [328, 136] on div "Mācību maksa Visi rēķini ir samaksāti!" at bounding box center [321, 144] width 202 height 115
click at [732, 176] on link "Piedāvājumi" at bounding box center [738, 179] width 74 height 20
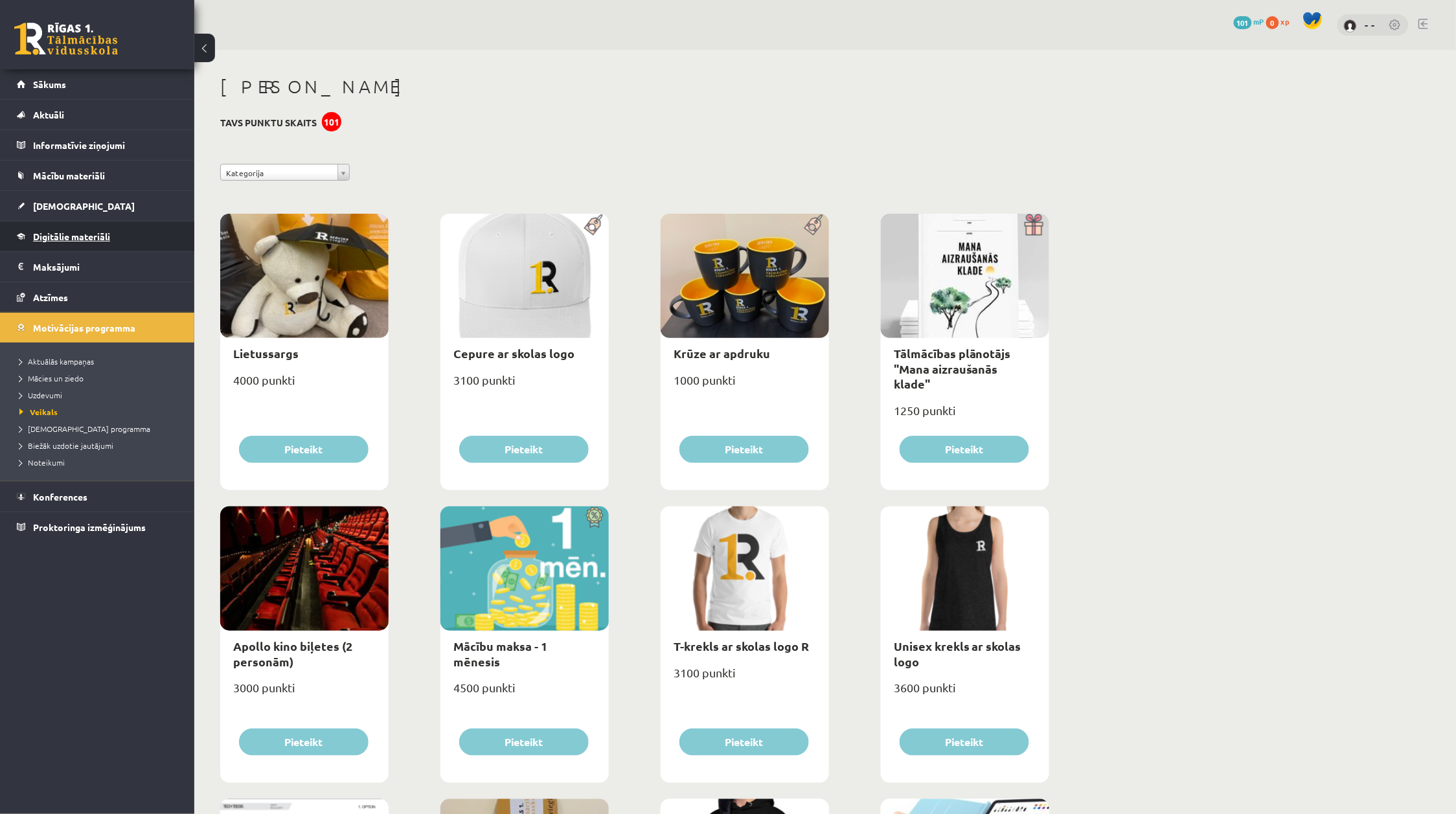
click at [96, 245] on link "Digitālie materiāli" at bounding box center [97, 236] width 161 height 30
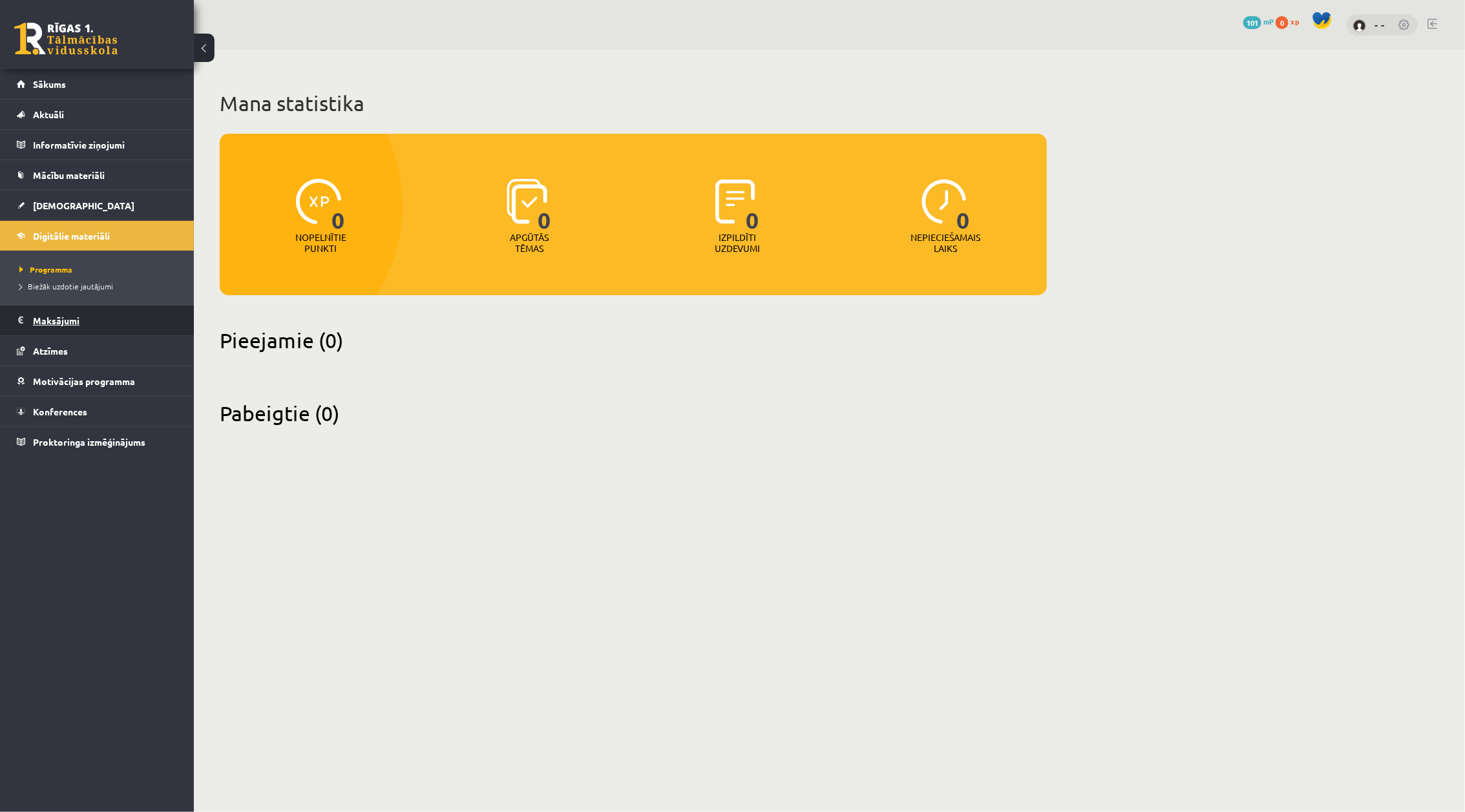
click at [65, 320] on legend "Maksājumi 0" at bounding box center [105, 320] width 145 height 30
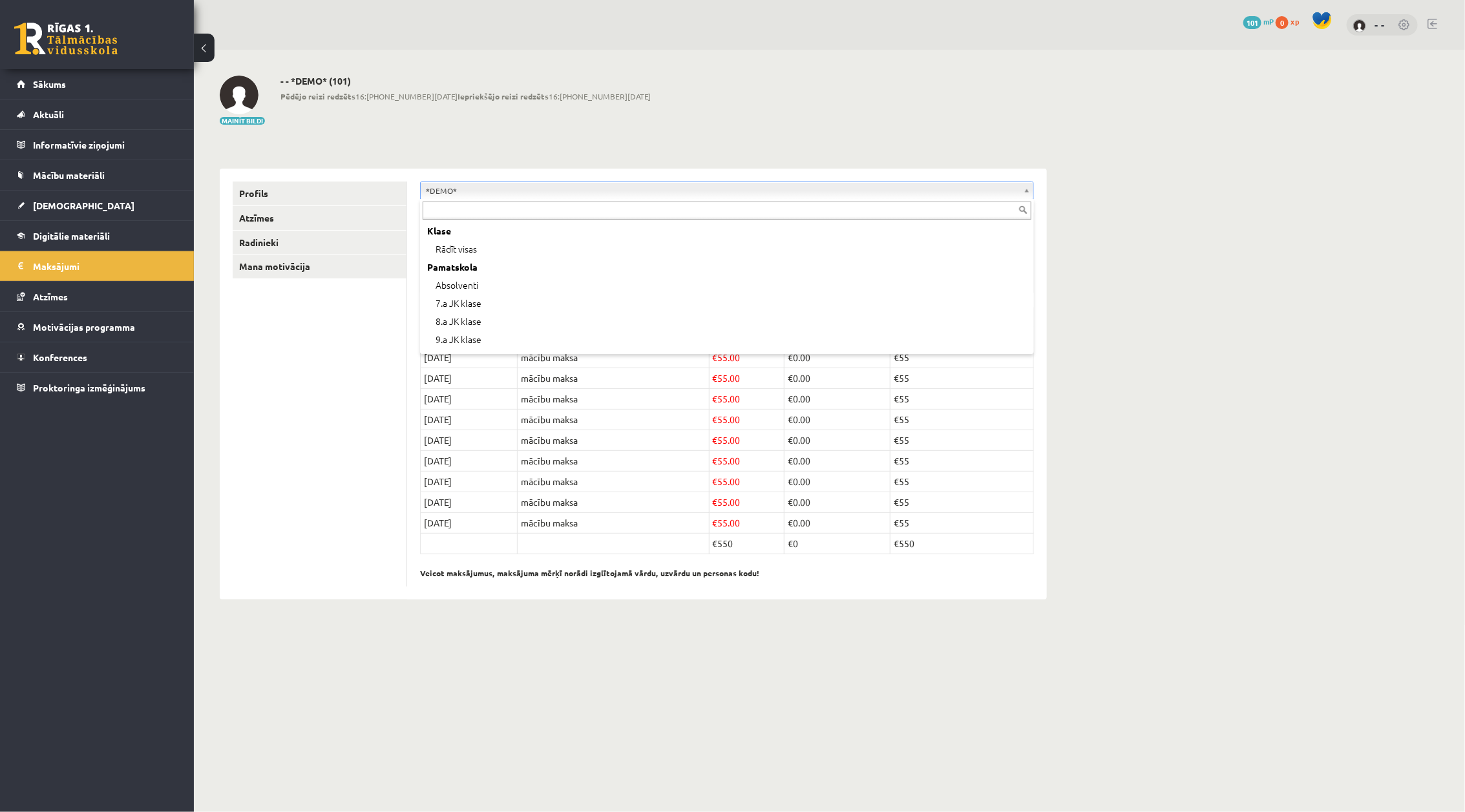
scroll to position [51, 0]
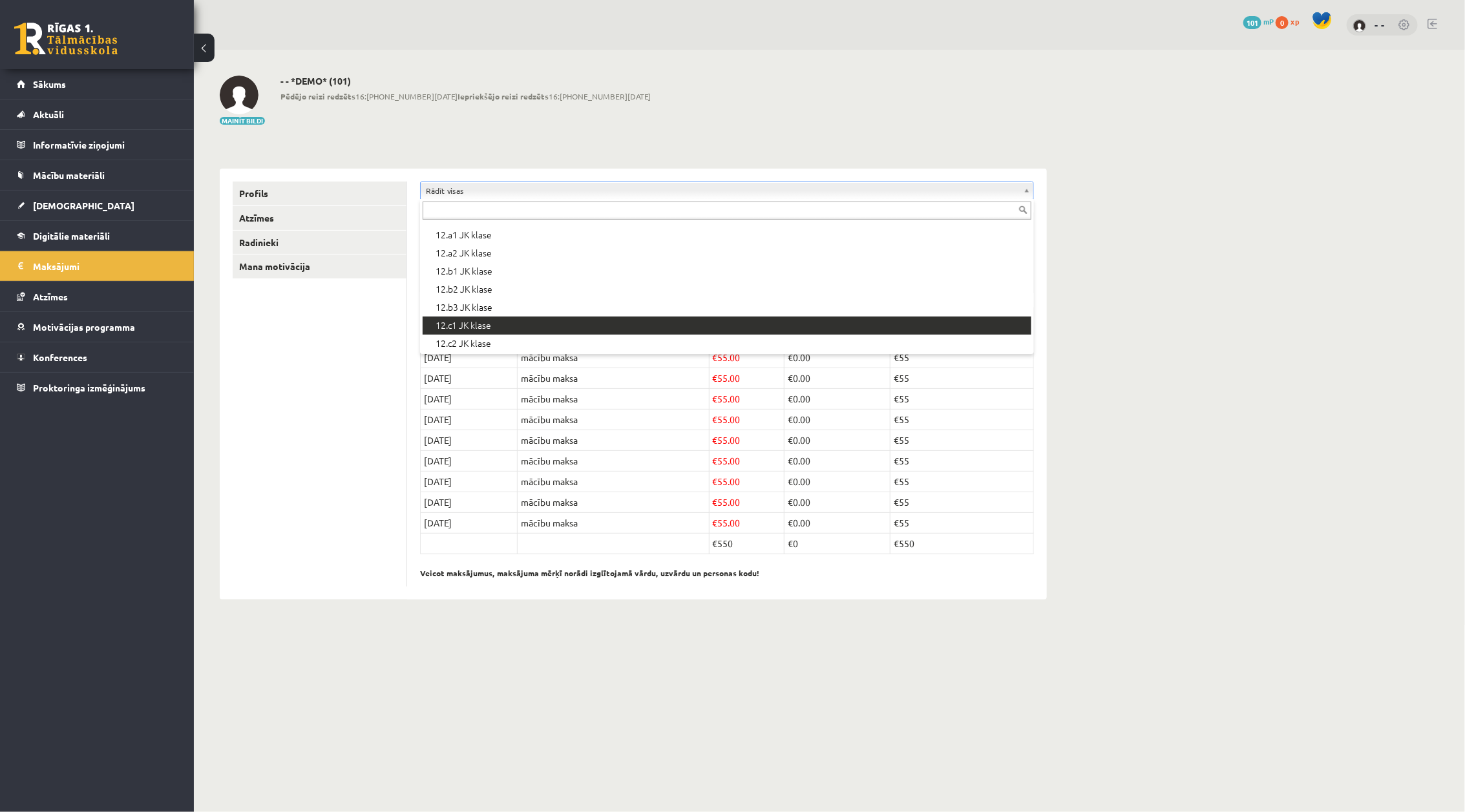
scroll to position [431, 0]
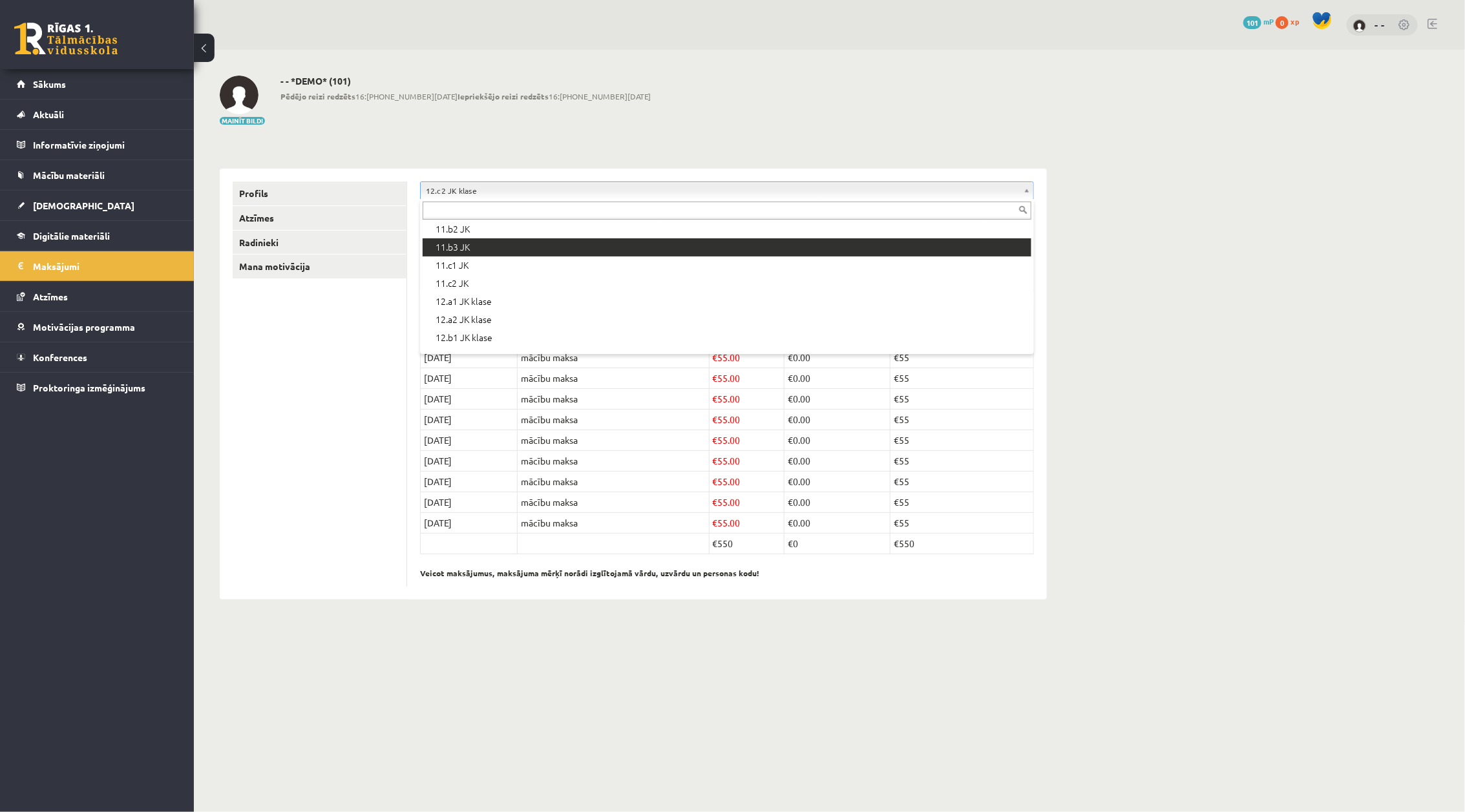
scroll to position [335, 0]
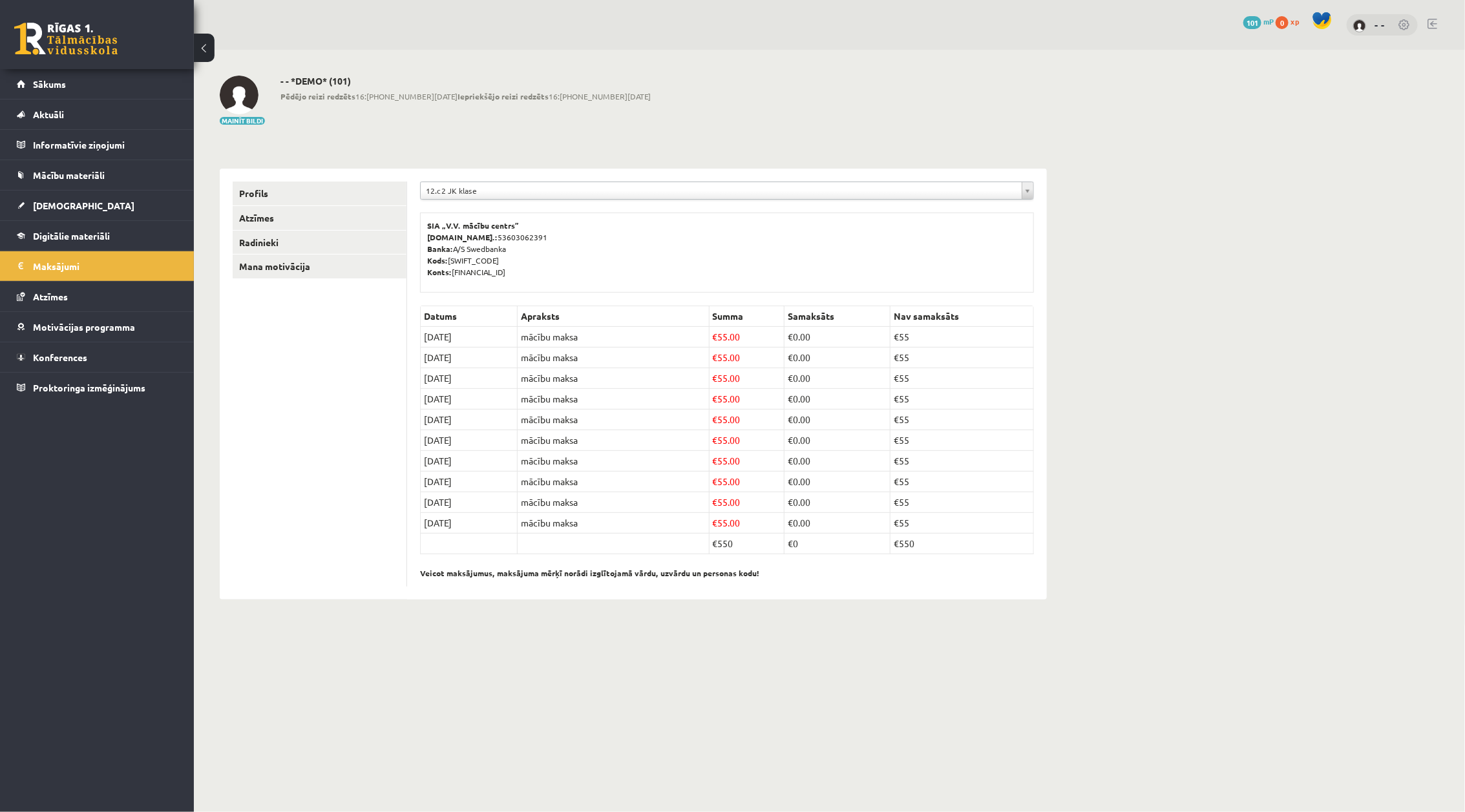
click at [308, 85] on h2 "- - *DEMO* (101)" at bounding box center [465, 81] width 370 height 11
click at [314, 79] on h2 "- - *DEMO* (101)" at bounding box center [465, 81] width 370 height 11
click at [458, 93] on b "Iepriekšējo reizi redzēts" at bounding box center [503, 96] width 91 height 10
click at [139, 86] on link "Sākums" at bounding box center [97, 84] width 161 height 30
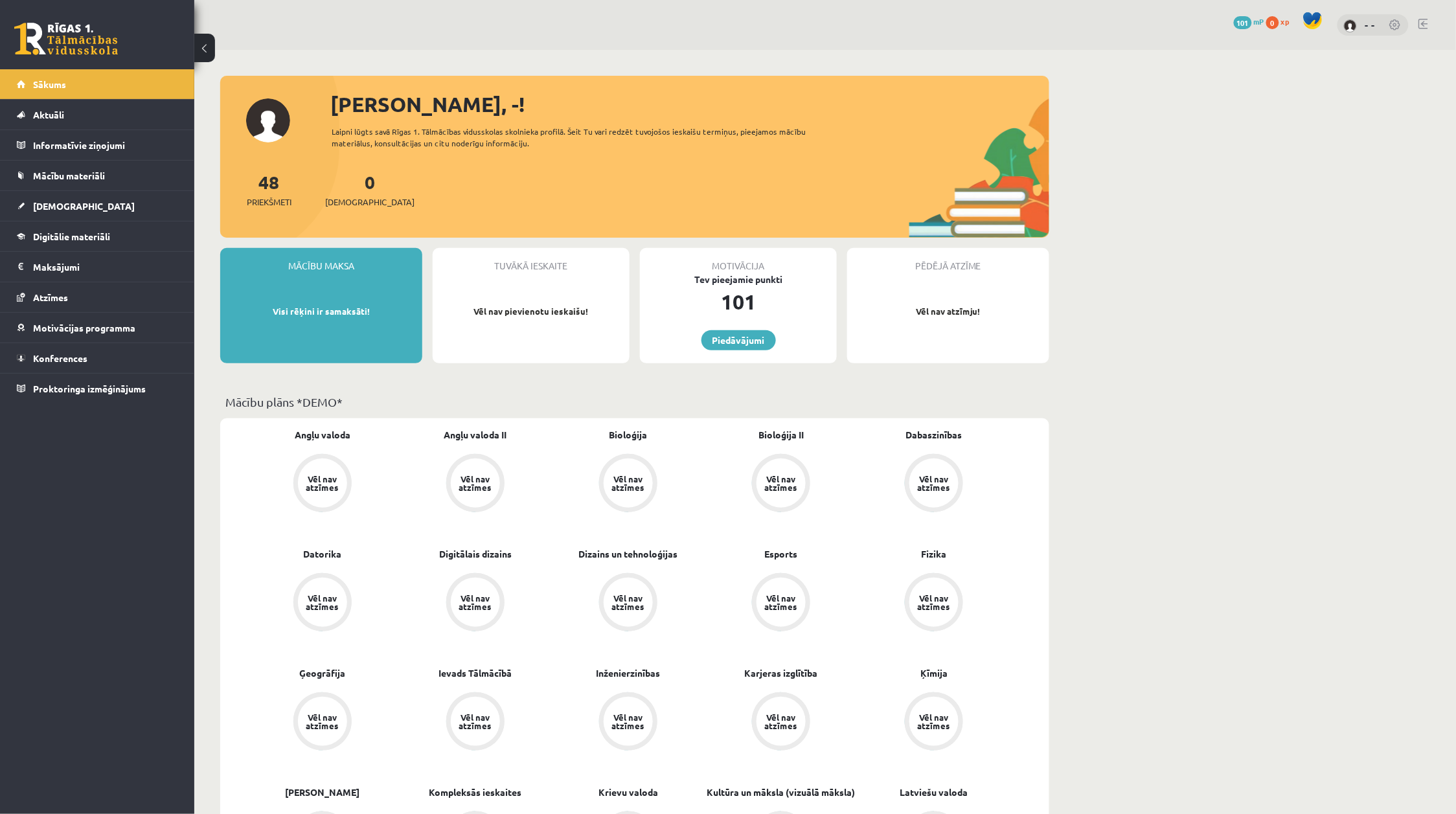
click at [205, 37] on button at bounding box center [204, 47] width 21 height 29
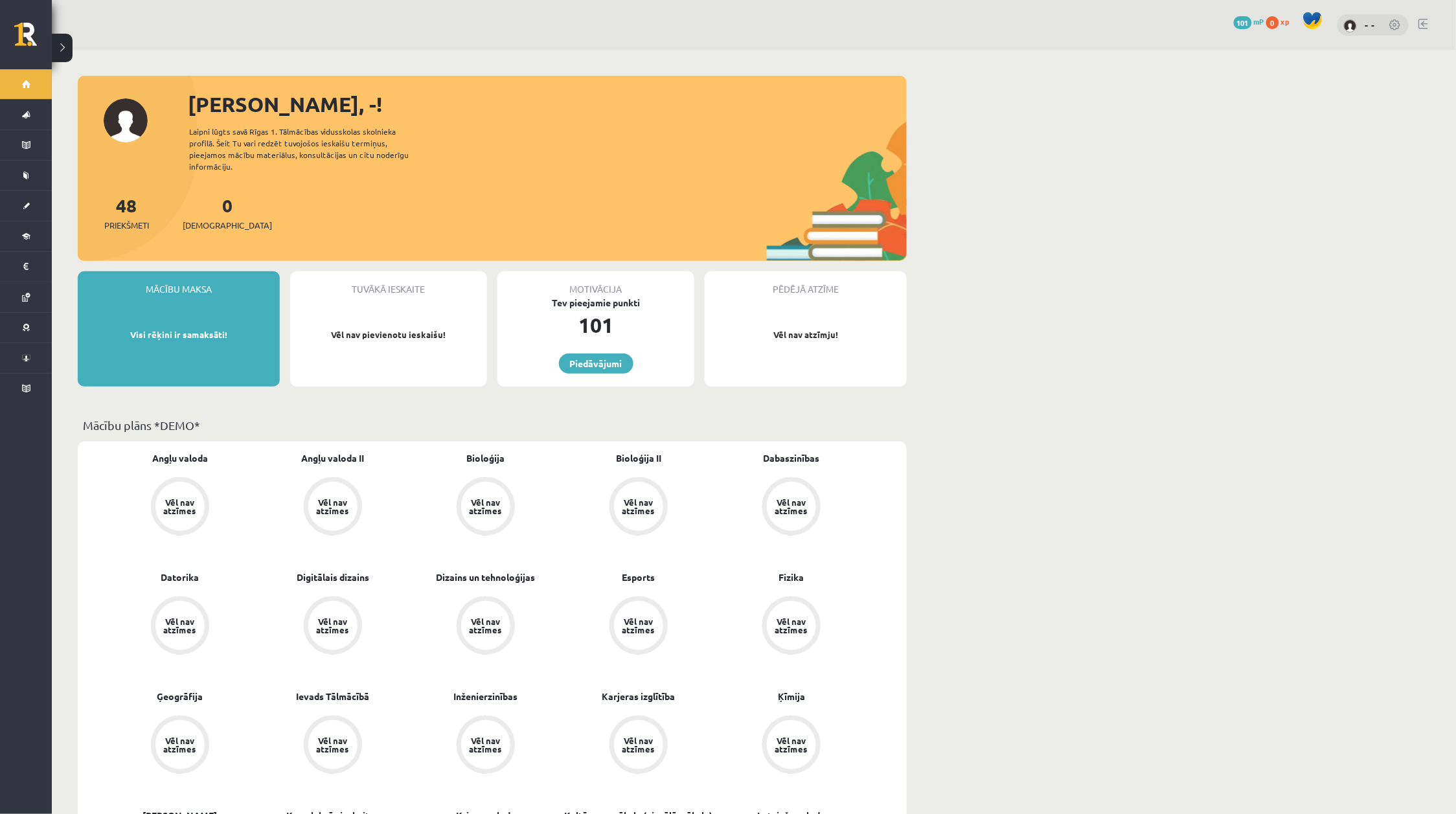
click at [1394, 24] on link at bounding box center [1395, 25] width 13 height 13
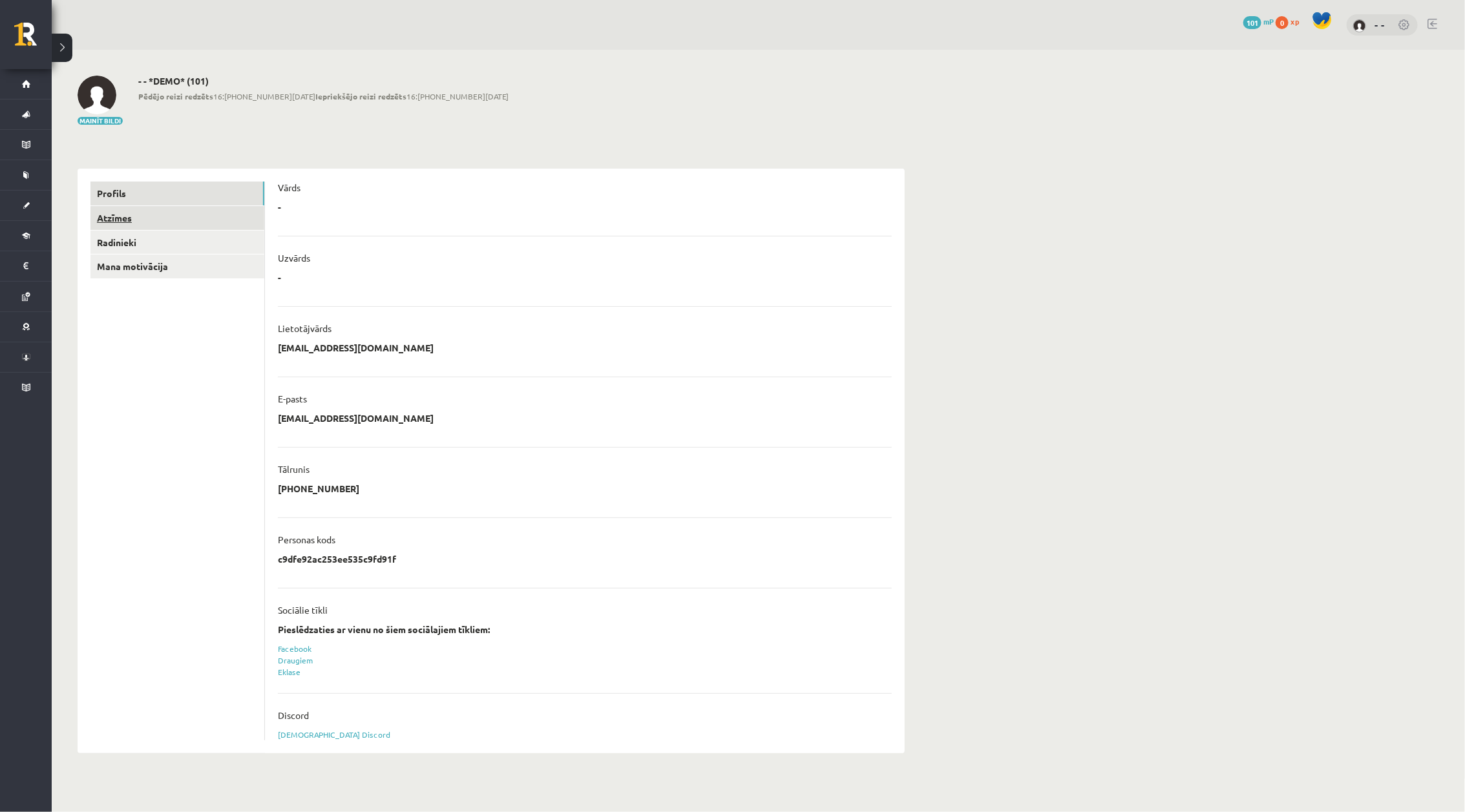
click at [131, 220] on link "Atzīmes" at bounding box center [178, 218] width 174 height 24
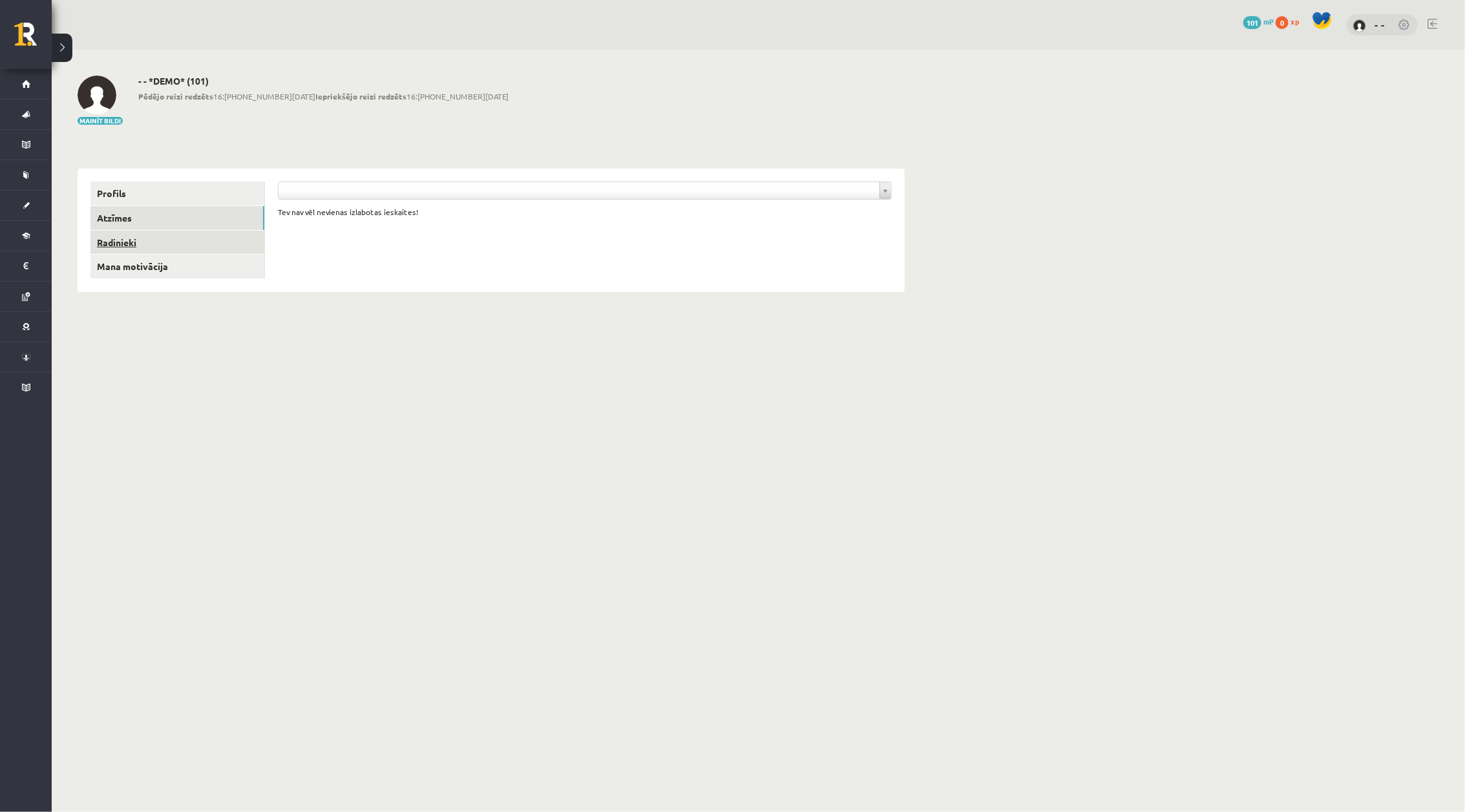
click at [125, 249] on link "Radinieki" at bounding box center [178, 243] width 174 height 24
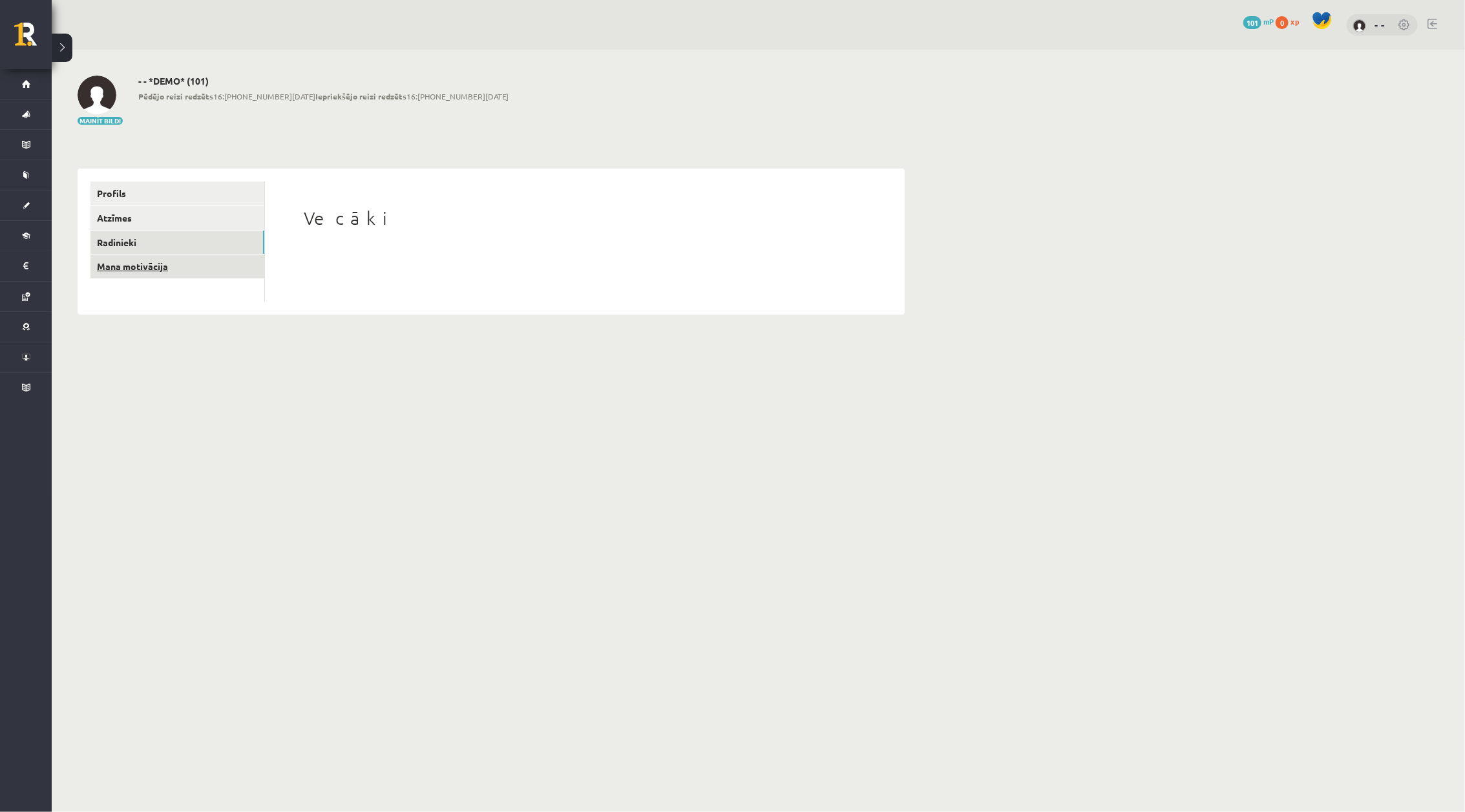
click at [121, 265] on link "Mana motivācija" at bounding box center [178, 266] width 174 height 24
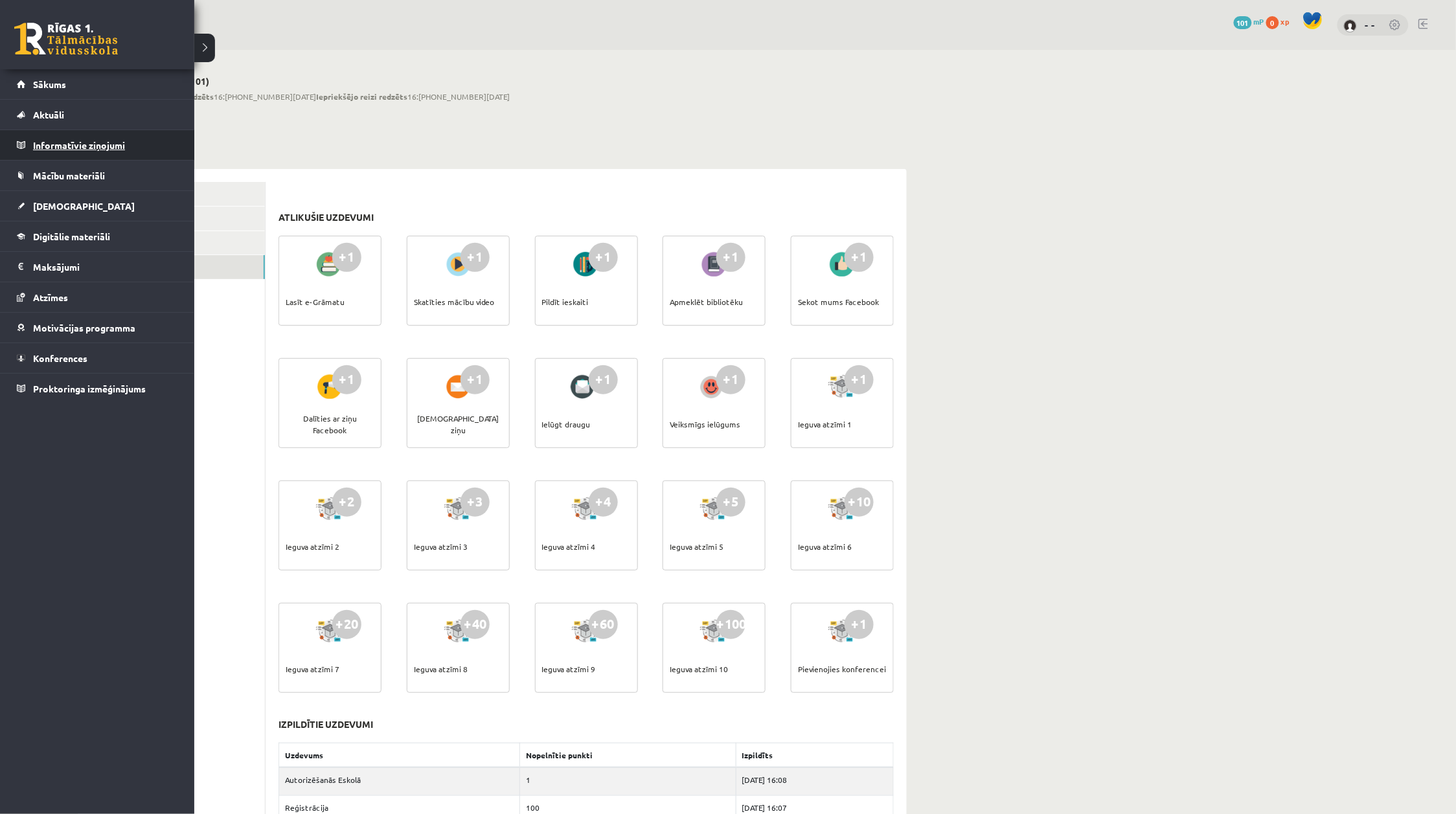
click at [28, 154] on link "Informatīvie ziņojumi 0" at bounding box center [97, 145] width 161 height 30
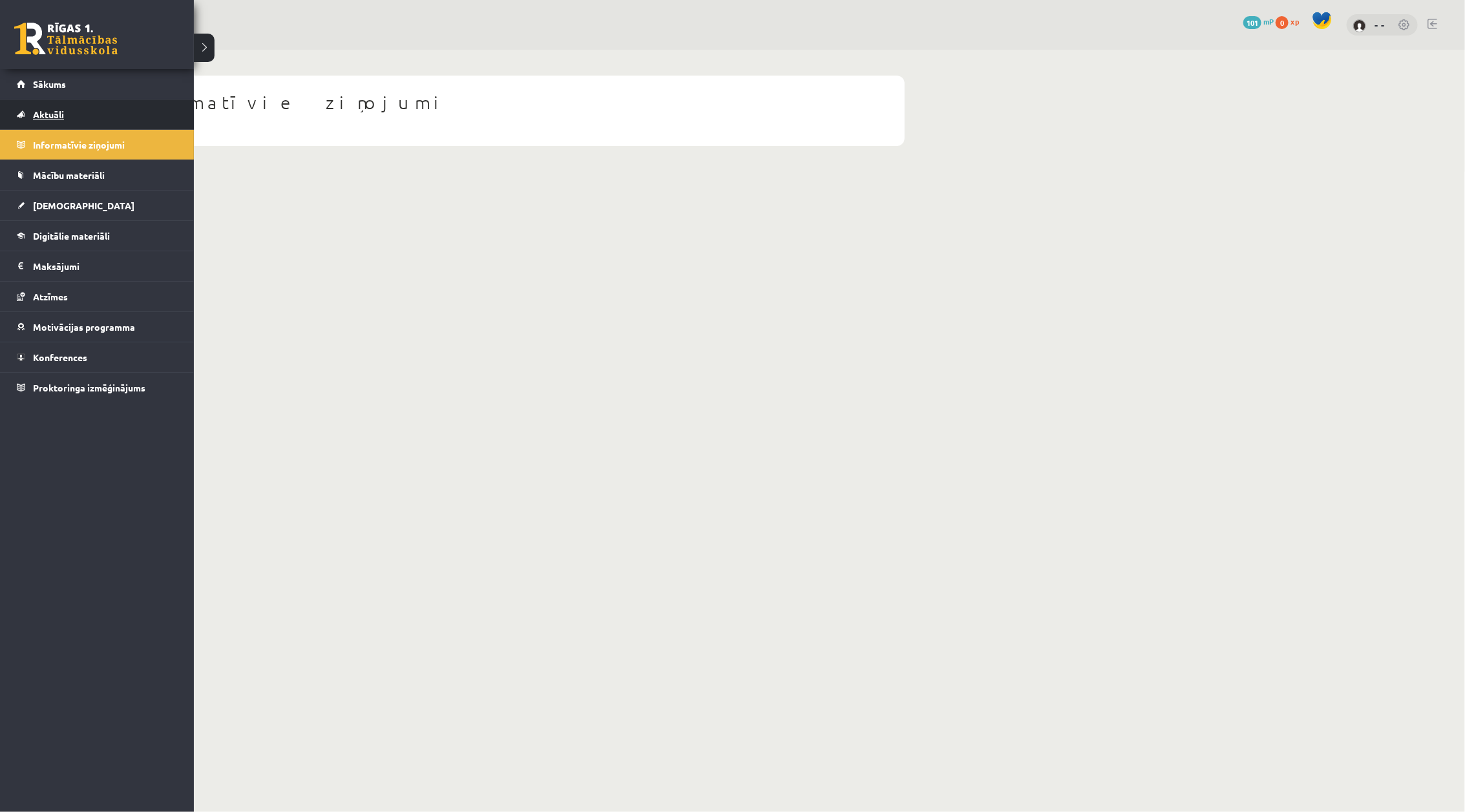
click at [43, 113] on span "Aktuāli" at bounding box center [48, 114] width 31 height 11
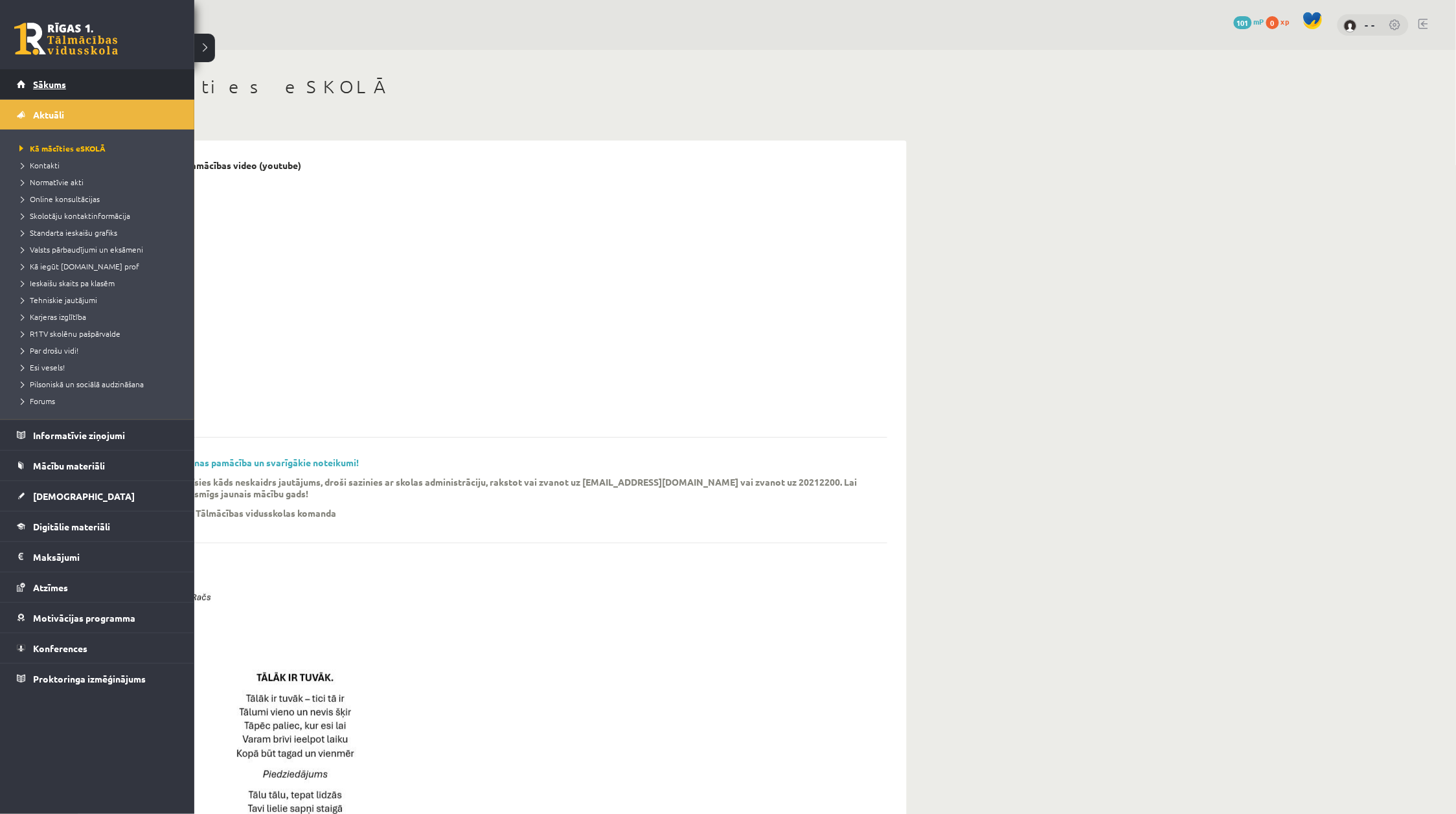
click at [44, 82] on span "Sākums" at bounding box center [49, 84] width 33 height 11
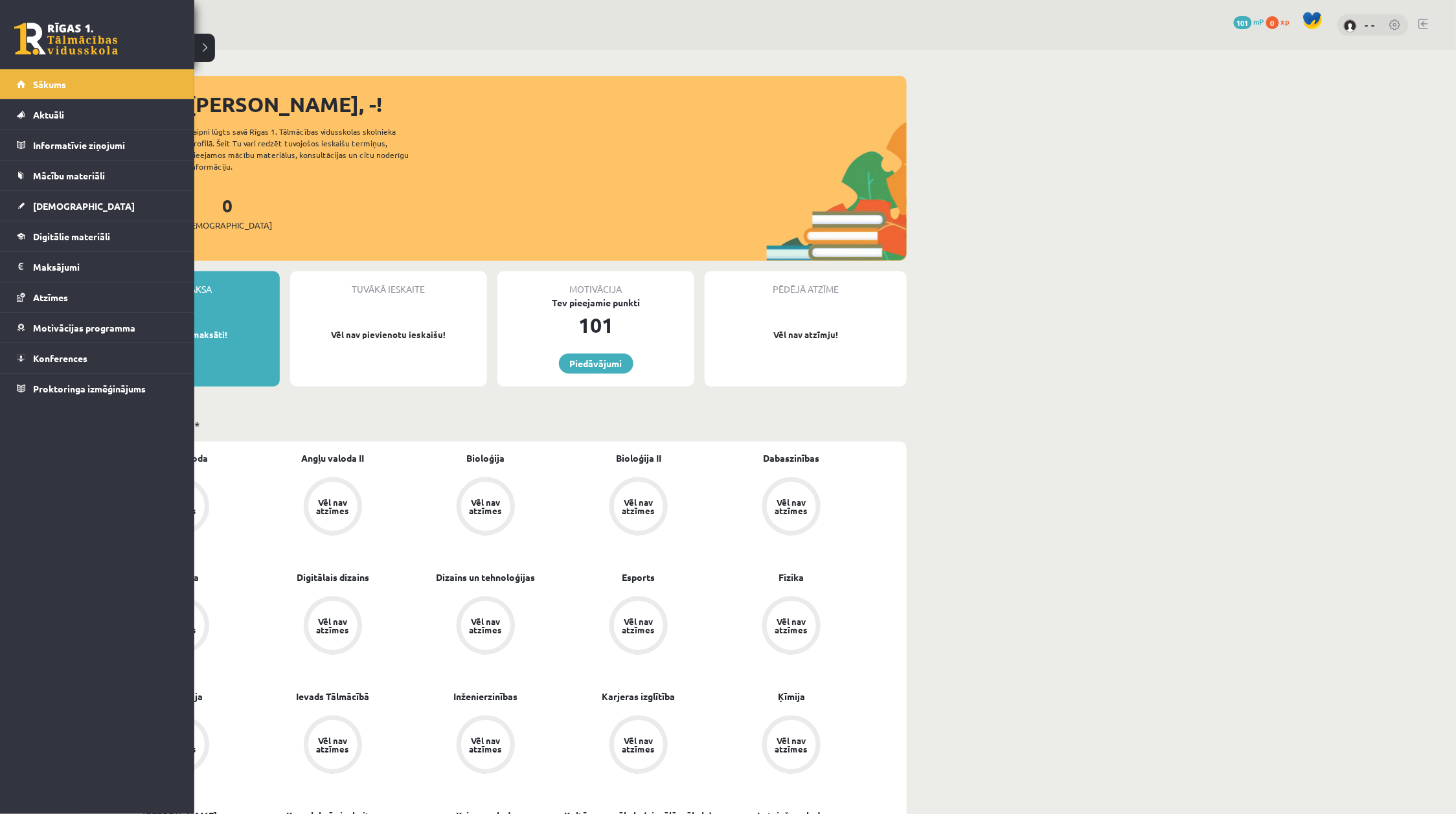
click at [58, 30] on link at bounding box center [66, 39] width 104 height 32
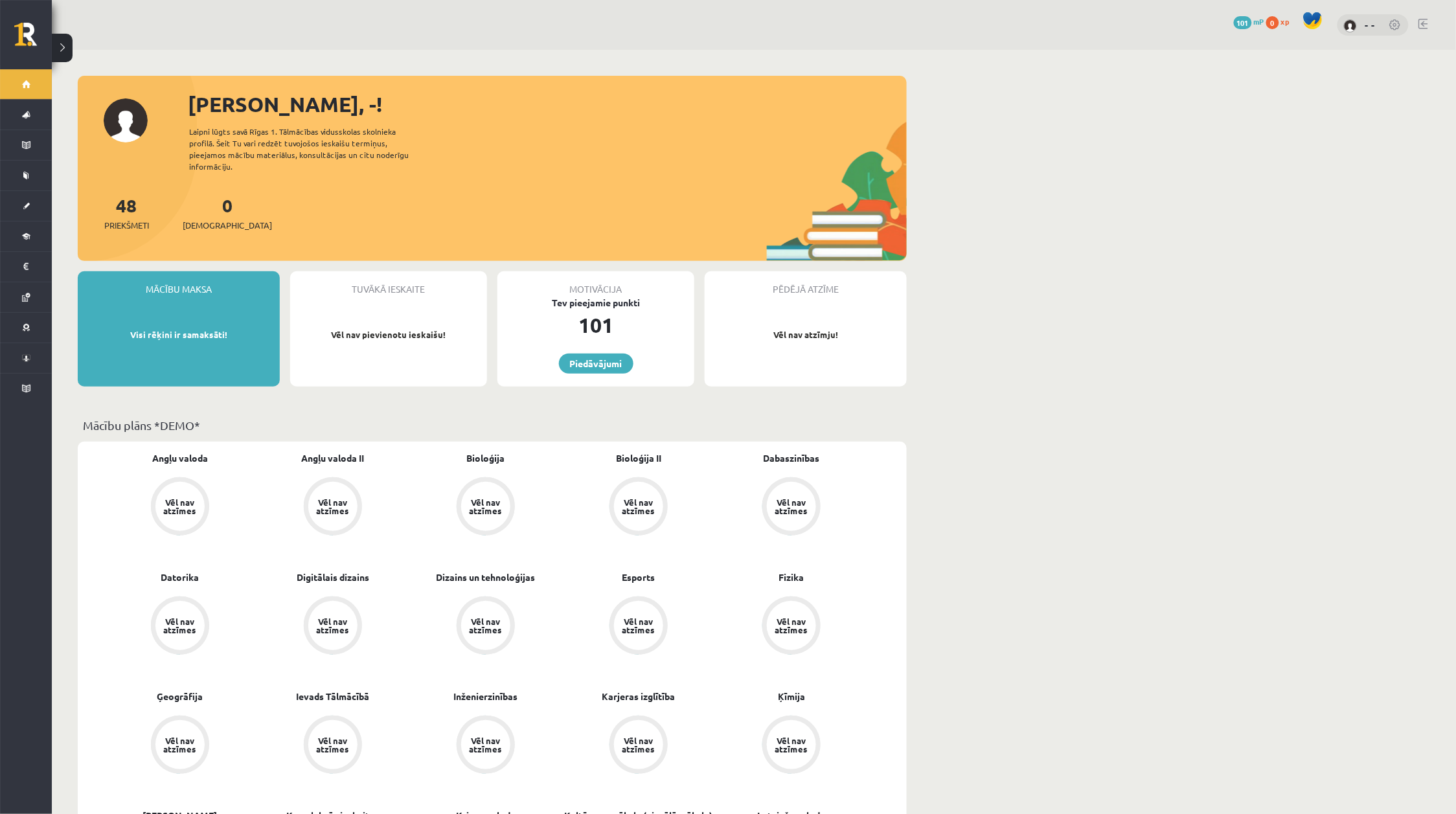
click at [1396, 20] on link at bounding box center [1395, 25] width 13 height 13
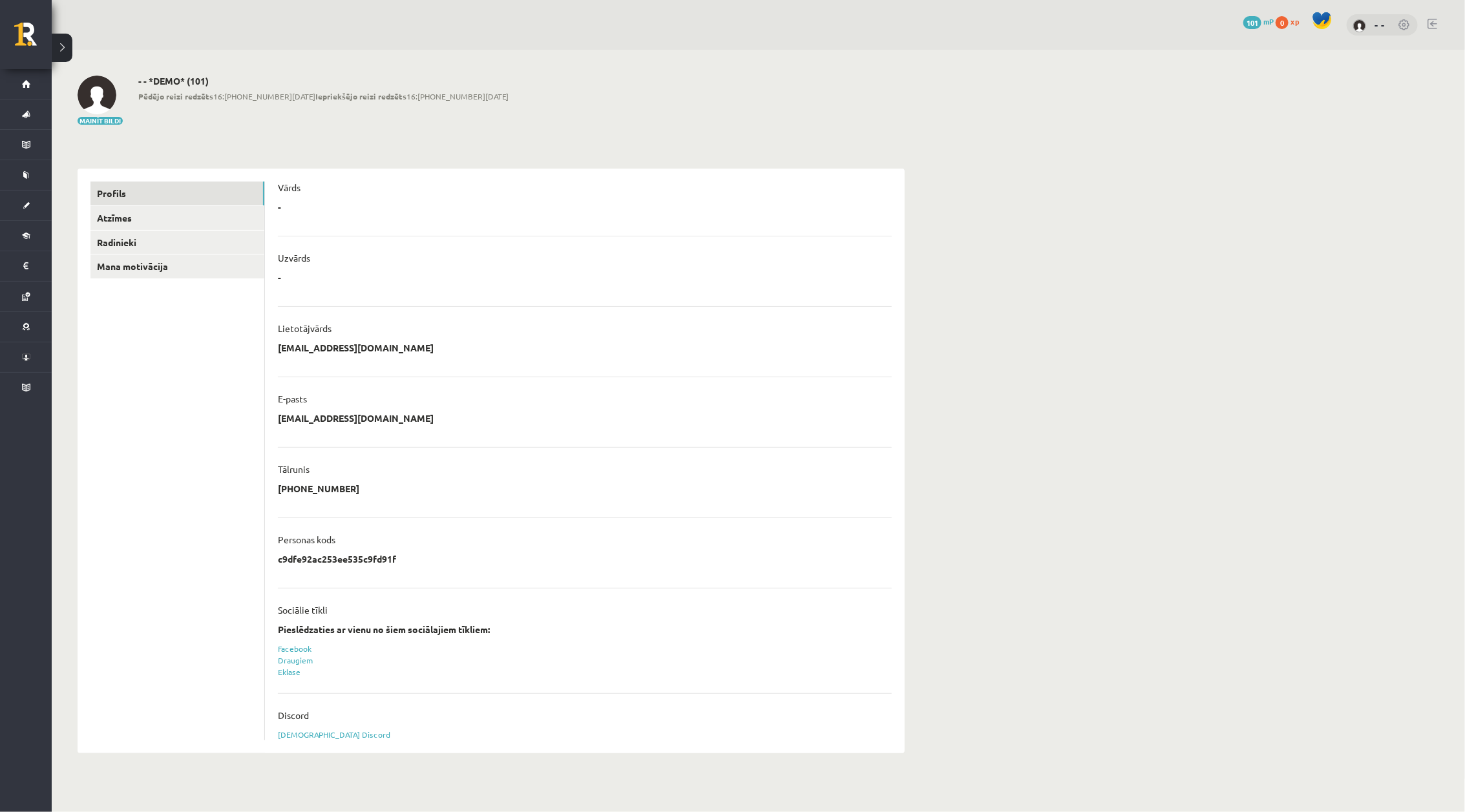
click at [1393, 20] on div "- -" at bounding box center [1382, 25] width 71 height 22
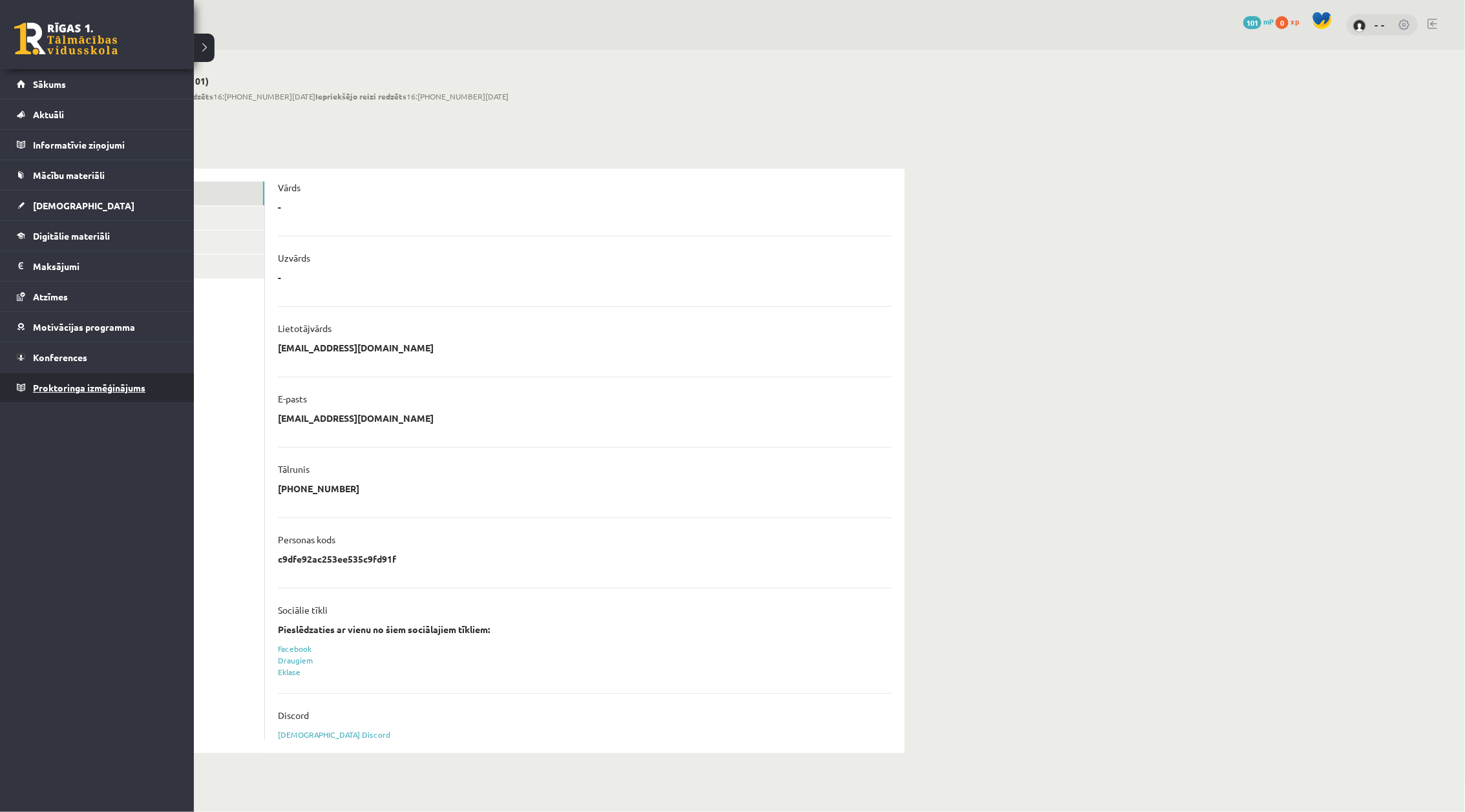
click at [81, 394] on link "Proktoringa izmēģinājums" at bounding box center [97, 388] width 161 height 30
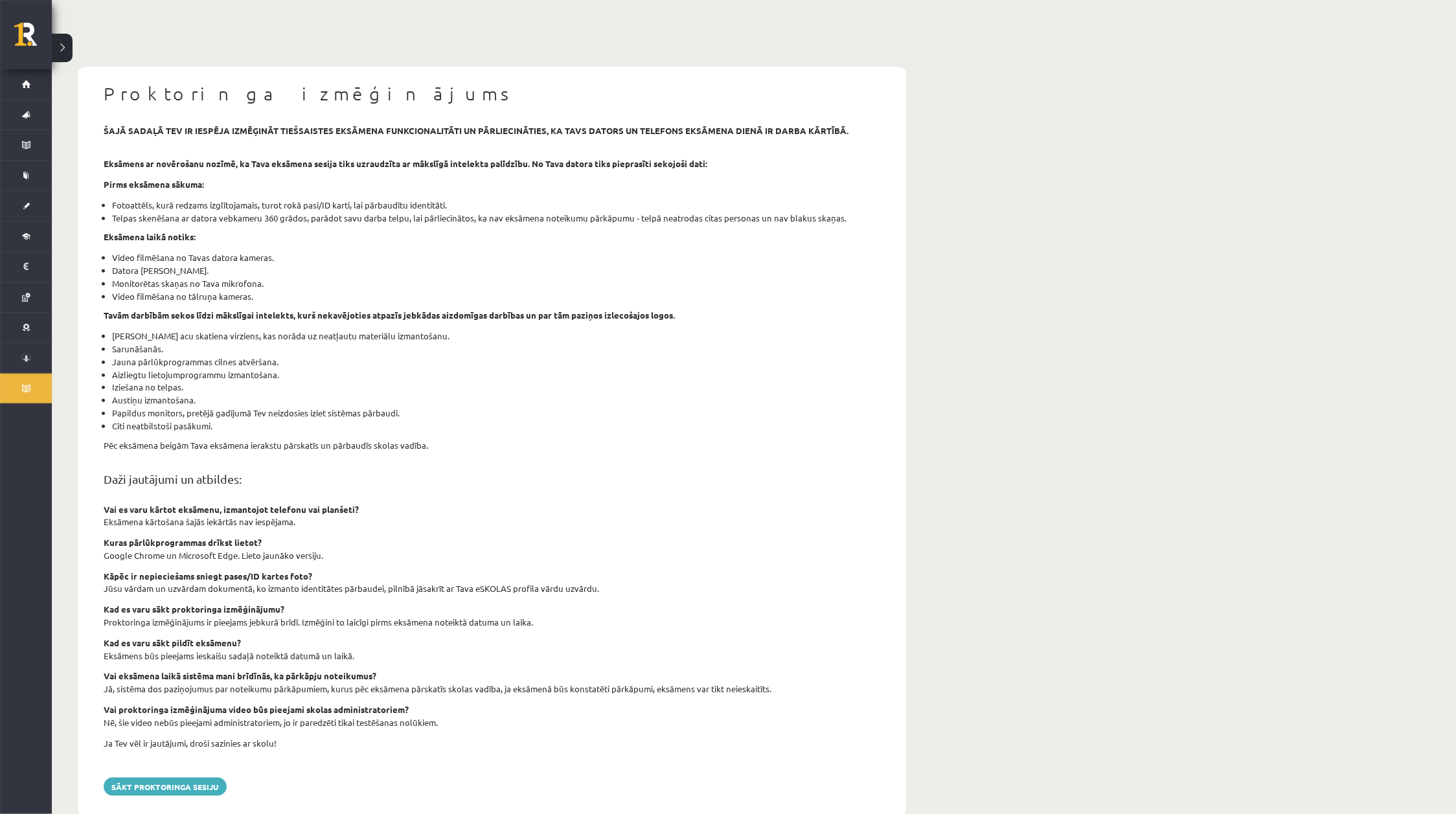
scroll to position [80, 0]
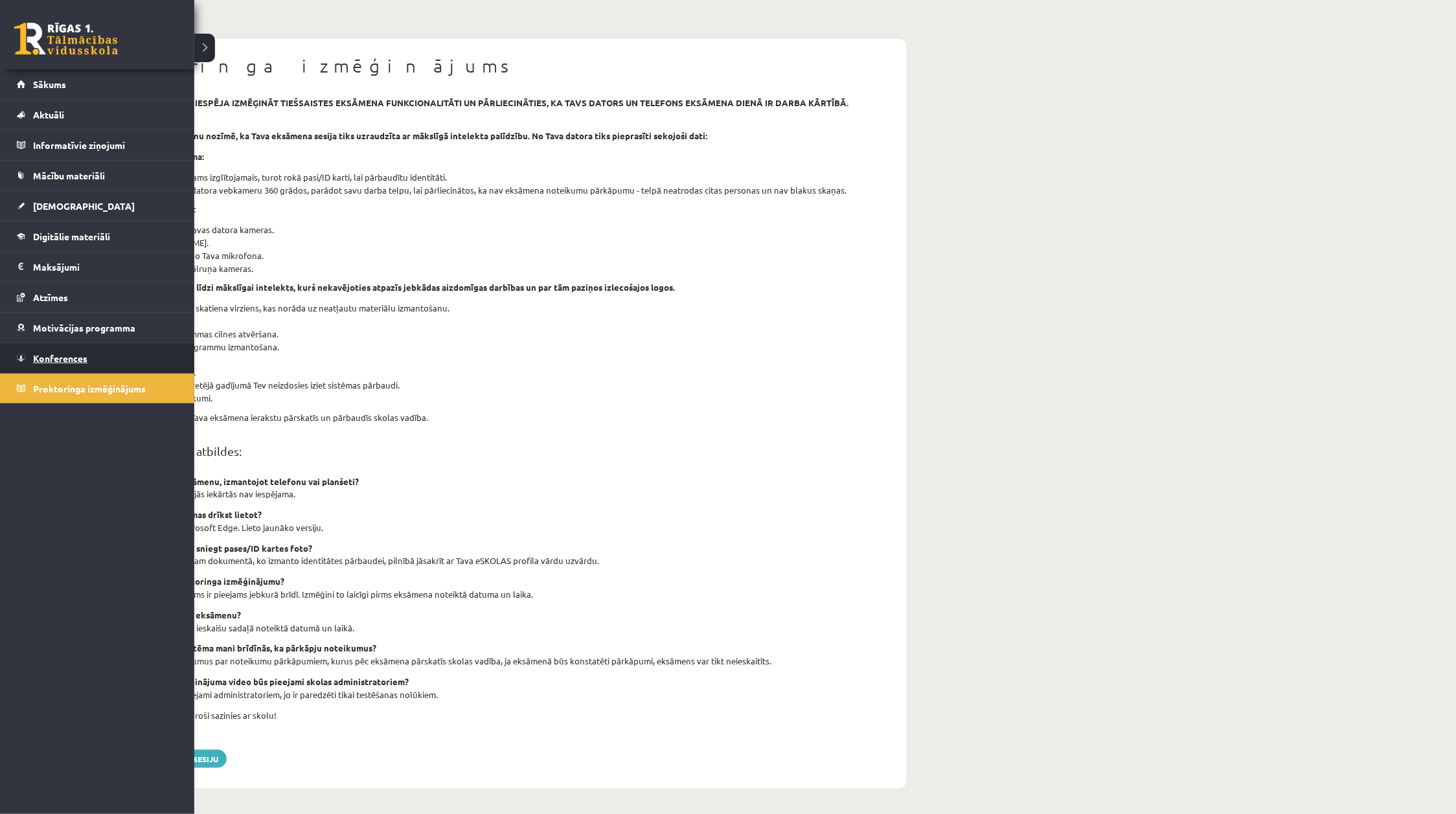
click at [33, 357] on span "Konferences" at bounding box center [60, 358] width 54 height 11
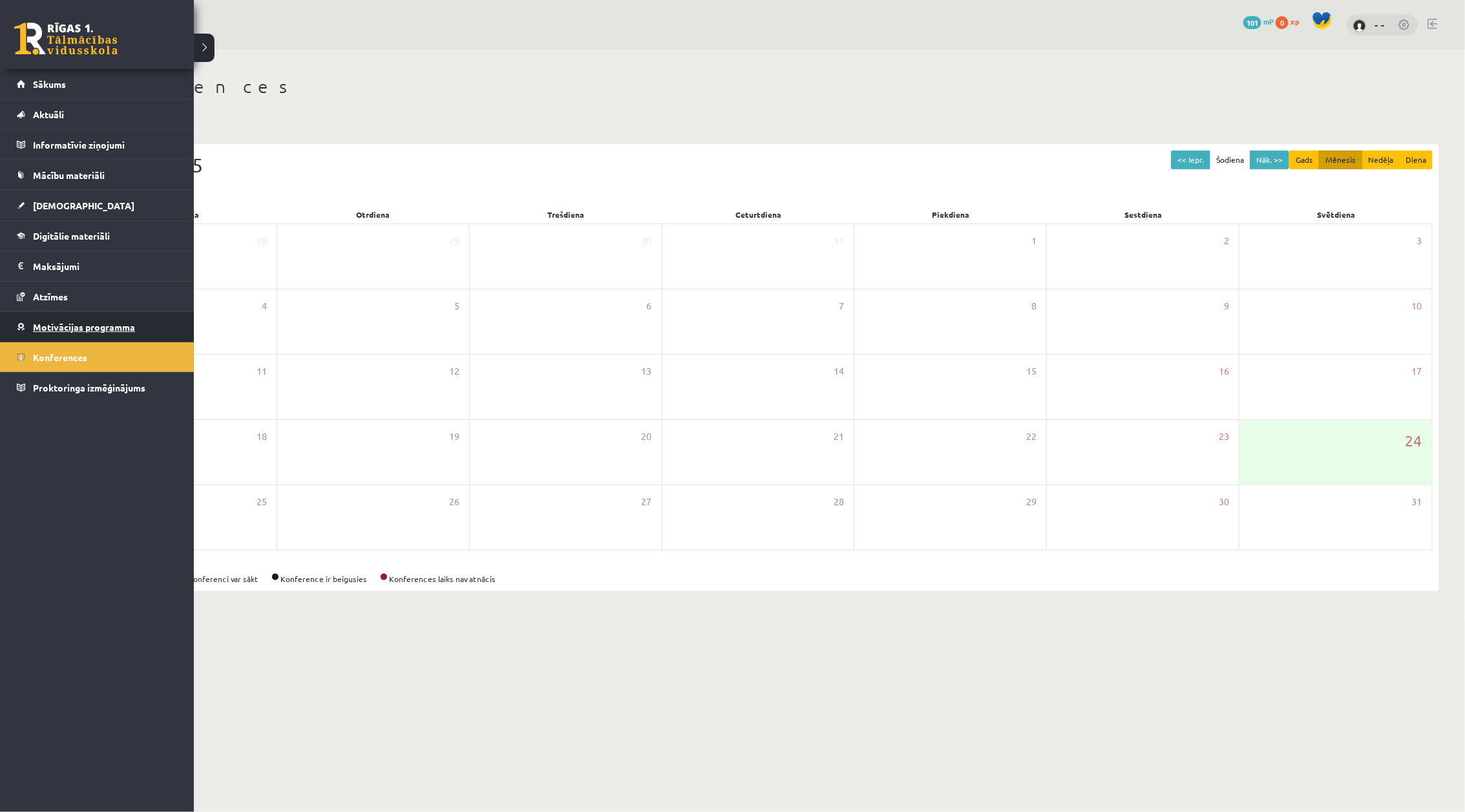
click at [61, 330] on span "Motivācijas programma" at bounding box center [83, 326] width 102 height 11
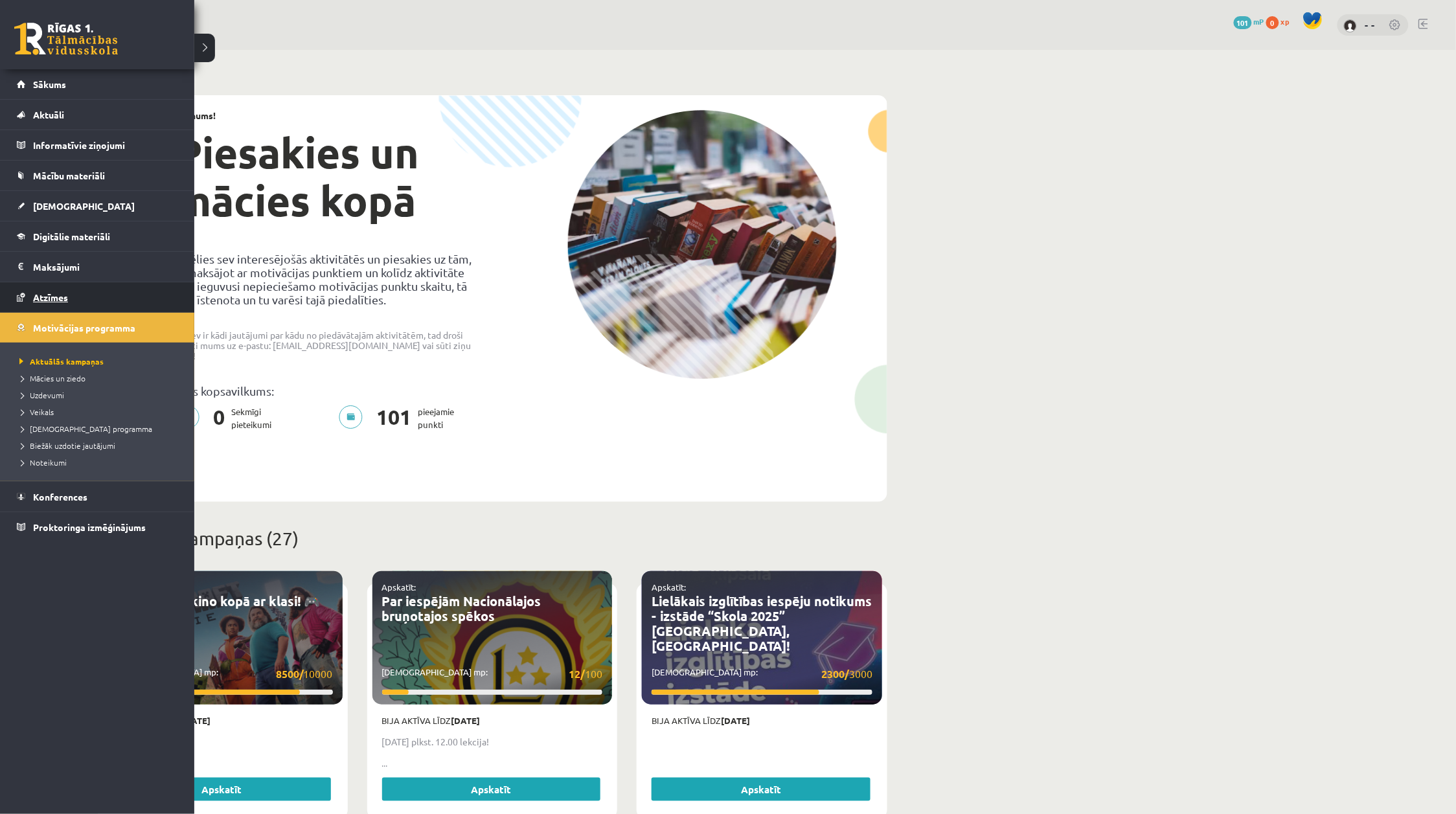
click at [17, 298] on link "Atzīmes" at bounding box center [97, 297] width 161 height 30
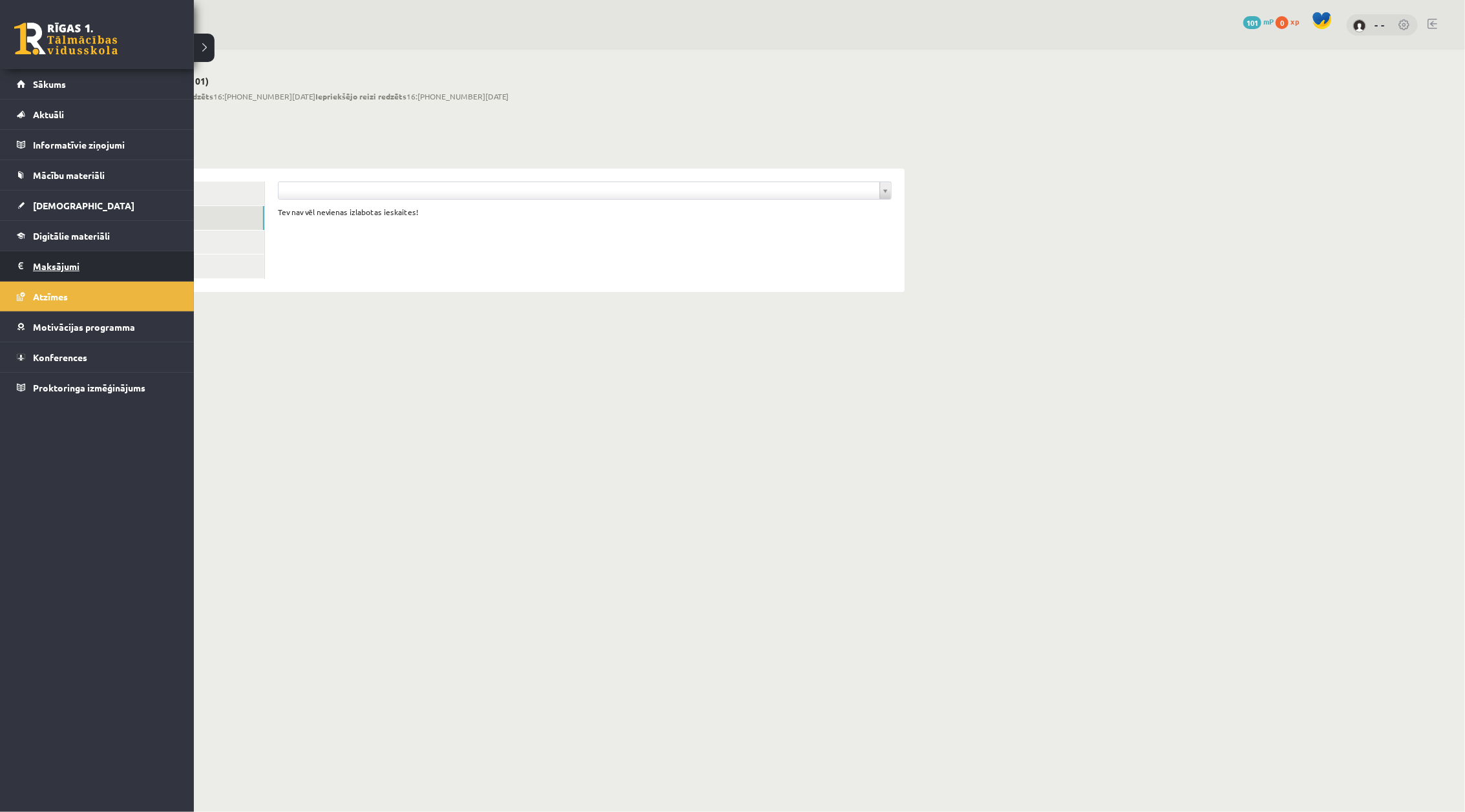
click at [33, 266] on legend "Maksājumi 0" at bounding box center [105, 266] width 145 height 30
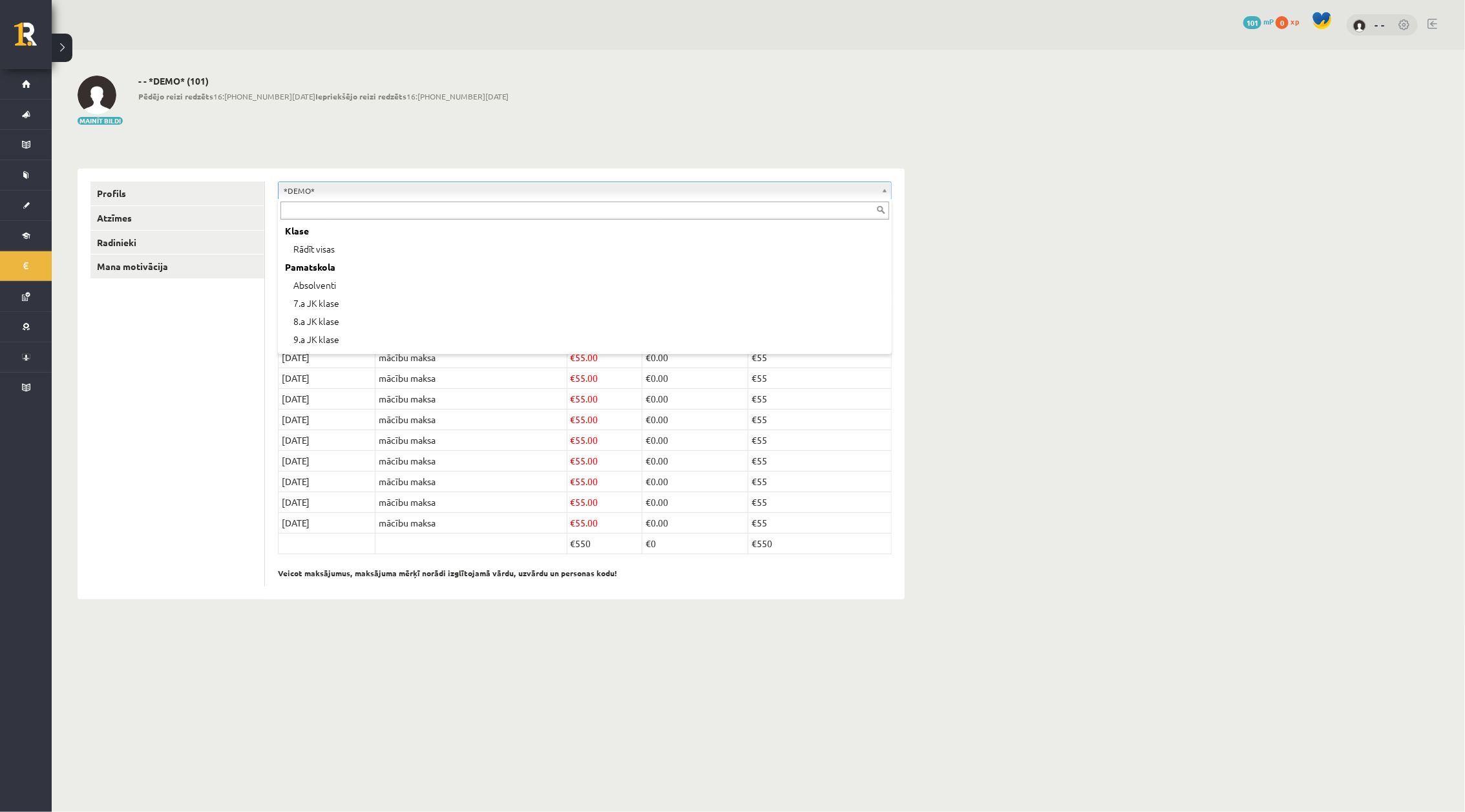
scroll to position [51, 0]
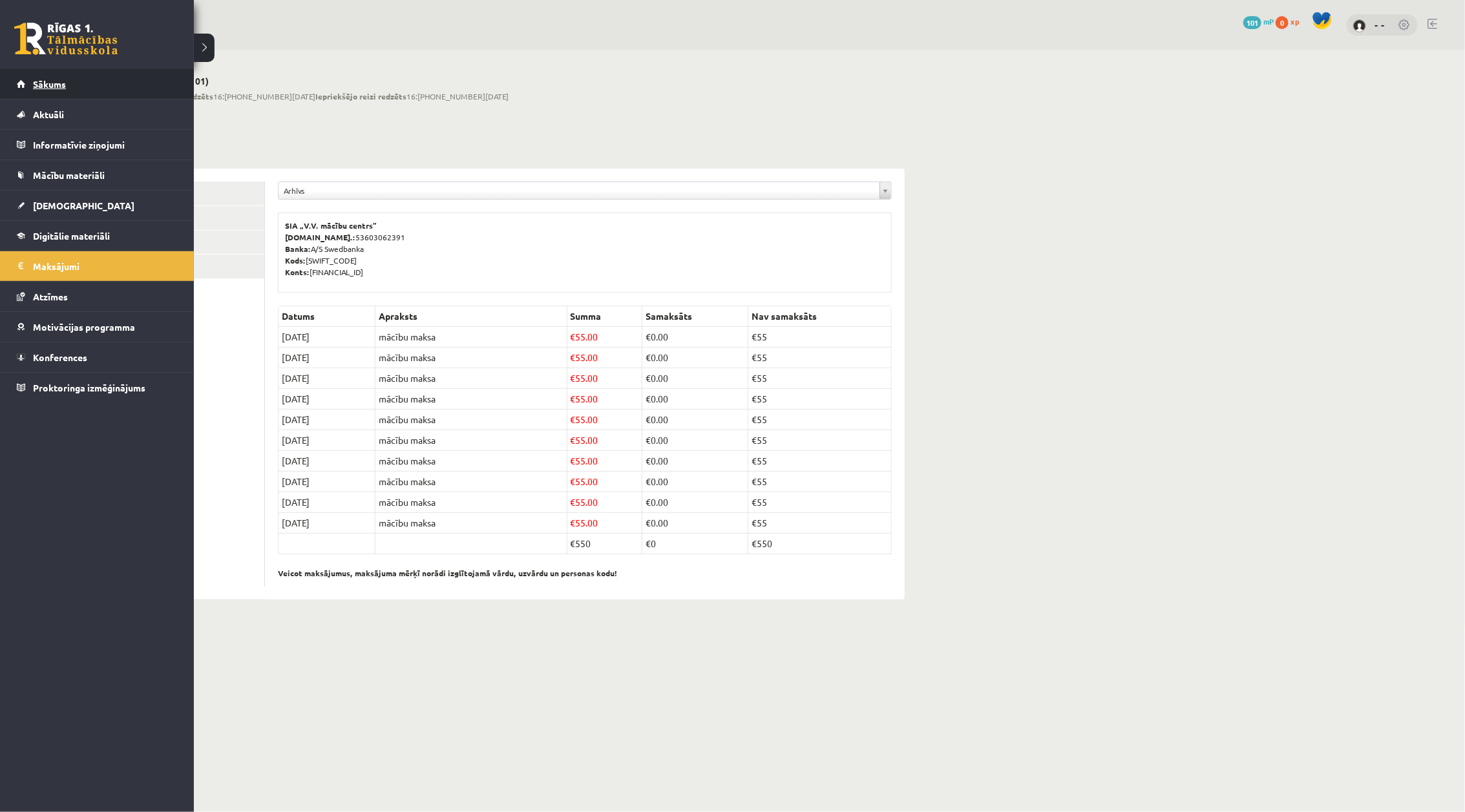
click at [26, 77] on link "Sākums" at bounding box center [97, 84] width 161 height 30
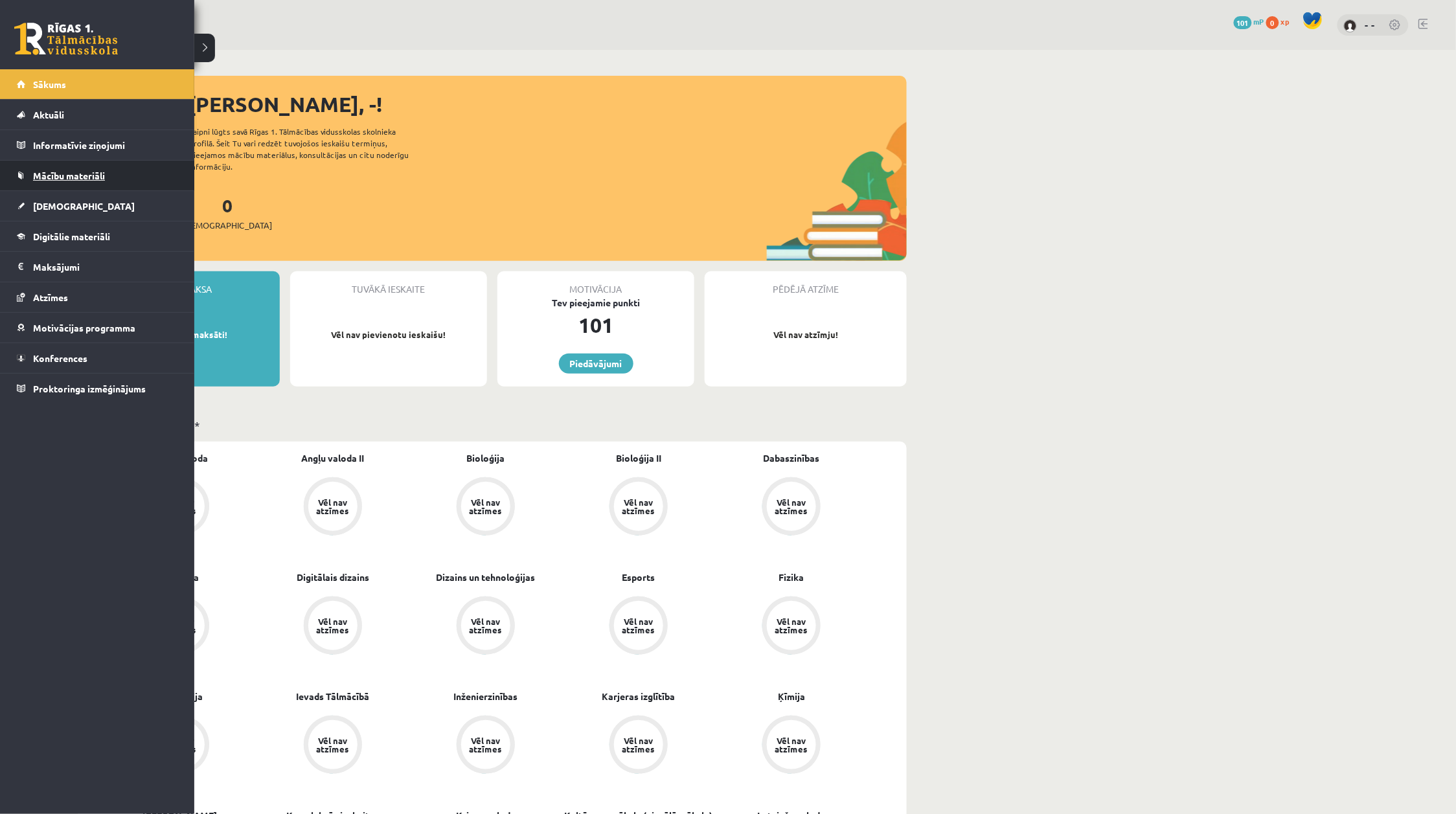
click at [28, 173] on link "Mācību materiāli" at bounding box center [97, 175] width 161 height 30
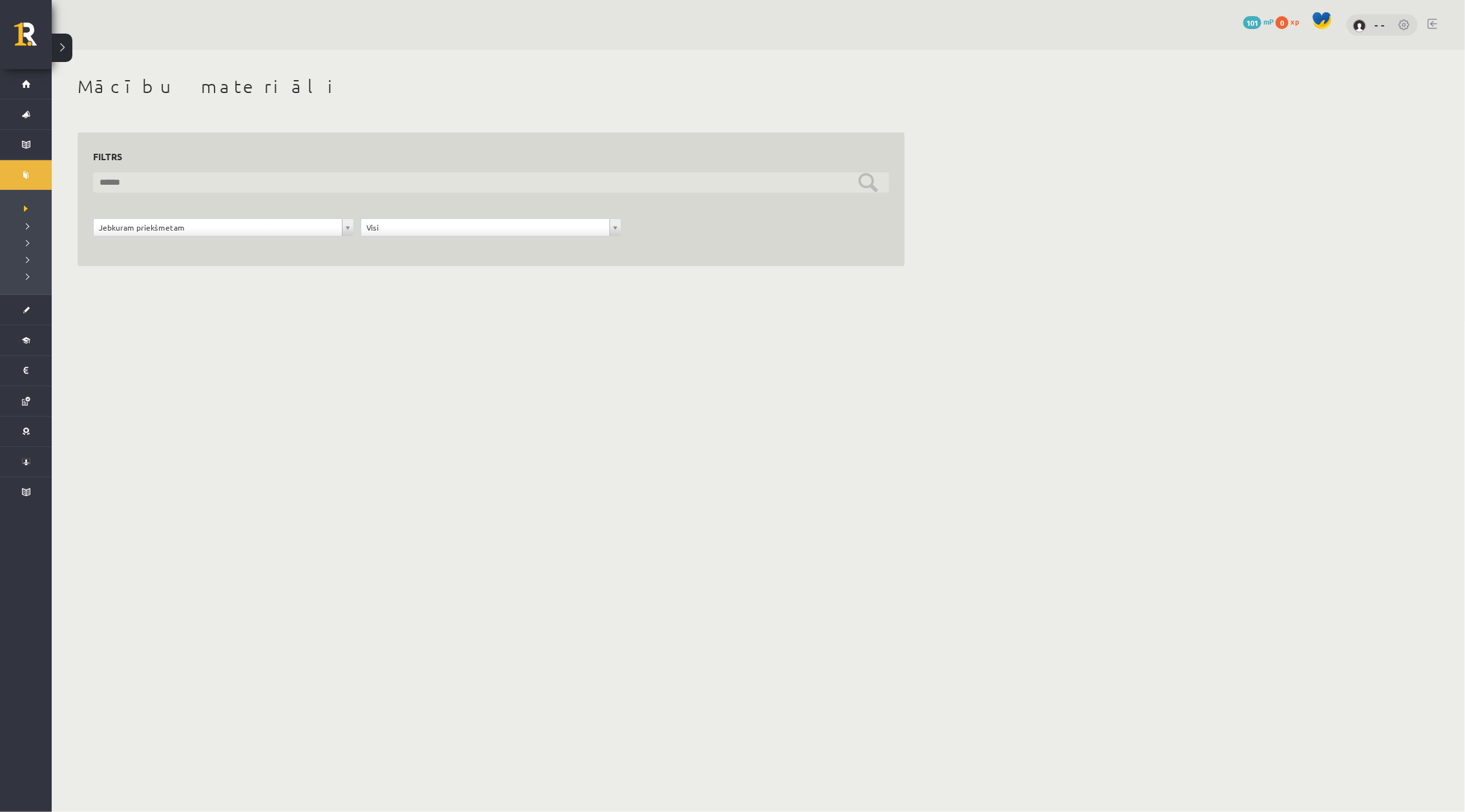
click at [282, 179] on input "text" at bounding box center [491, 183] width 796 height 20
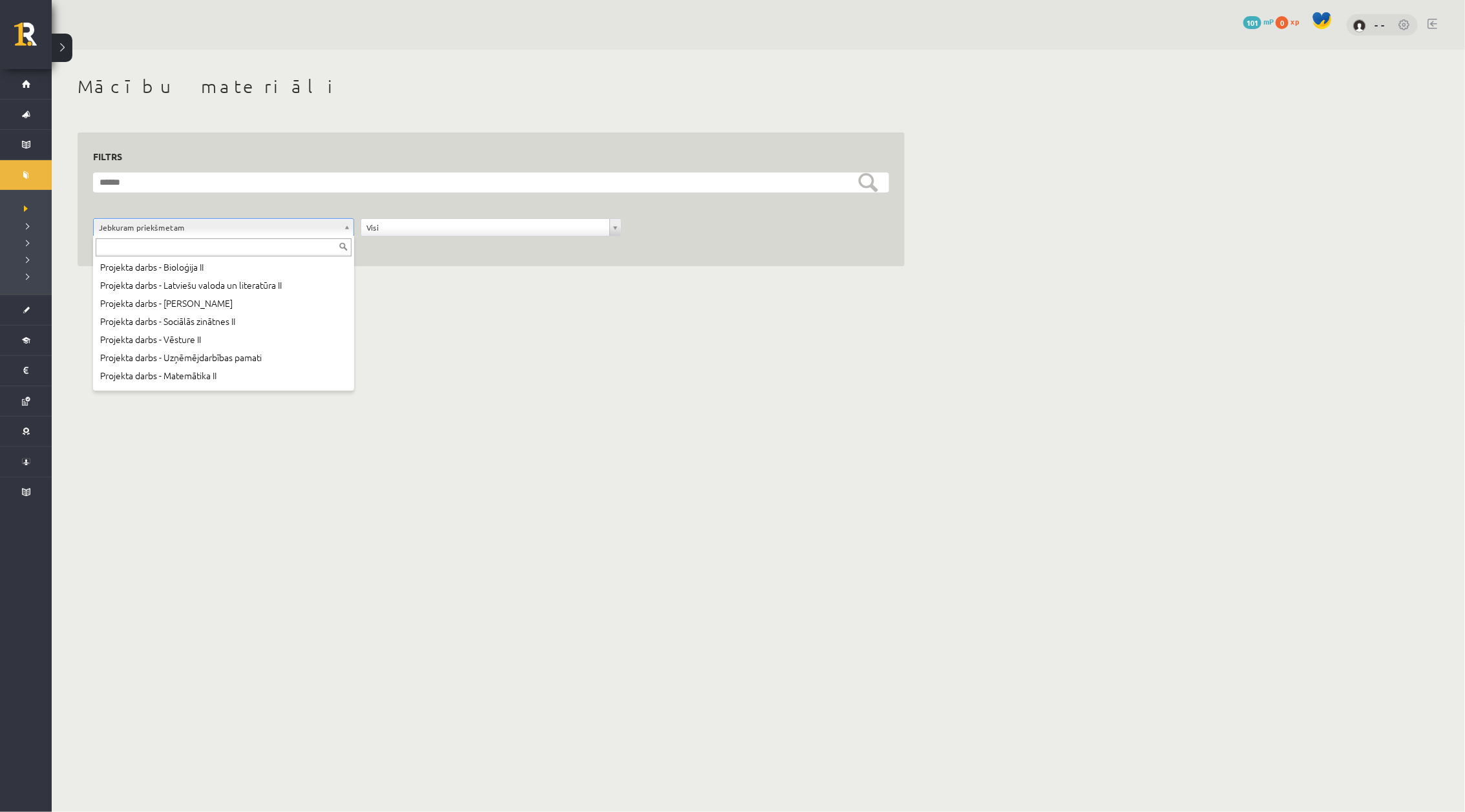
scroll to position [756, 0]
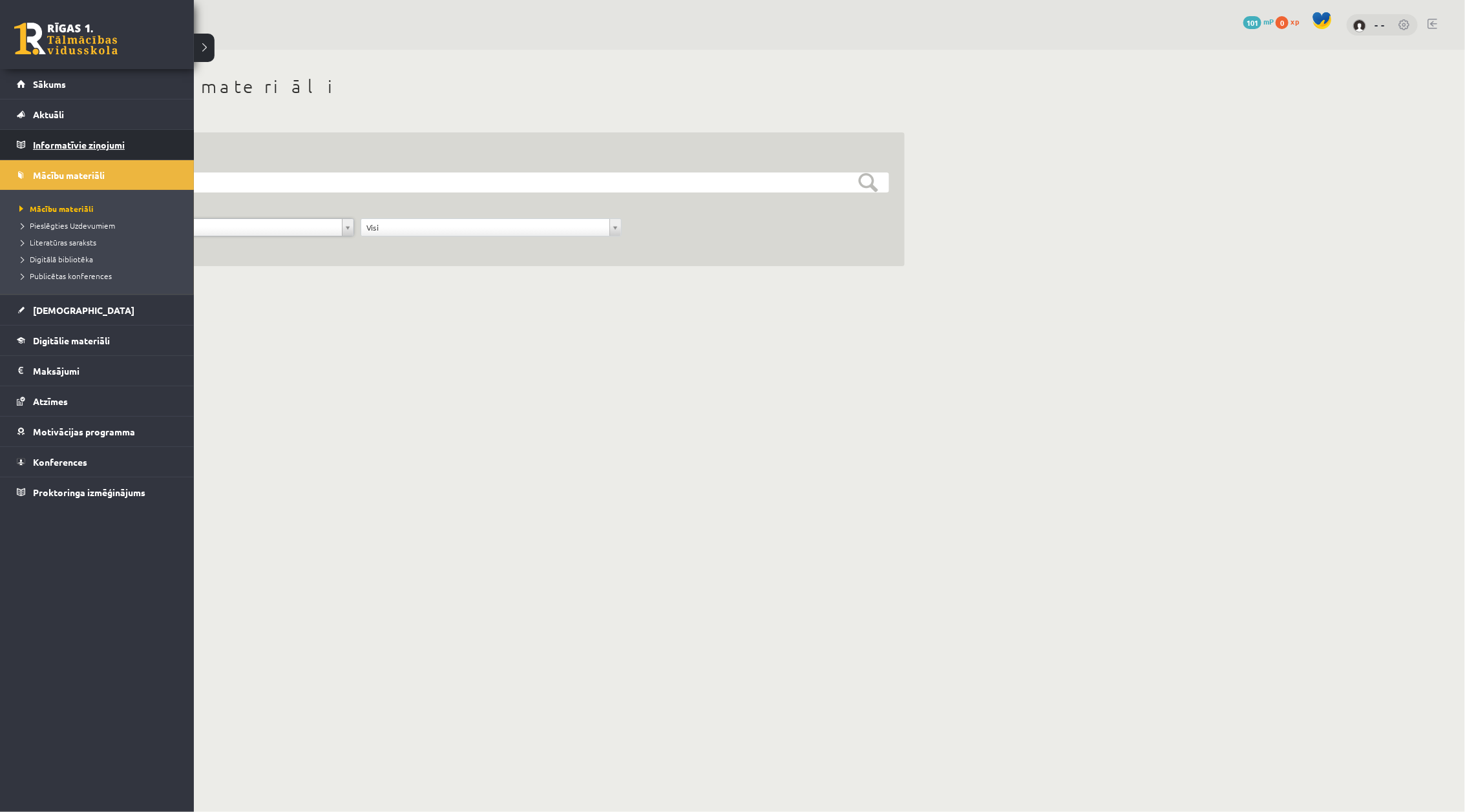
click at [24, 152] on link "Informatīvie ziņojumi 0" at bounding box center [97, 145] width 161 height 30
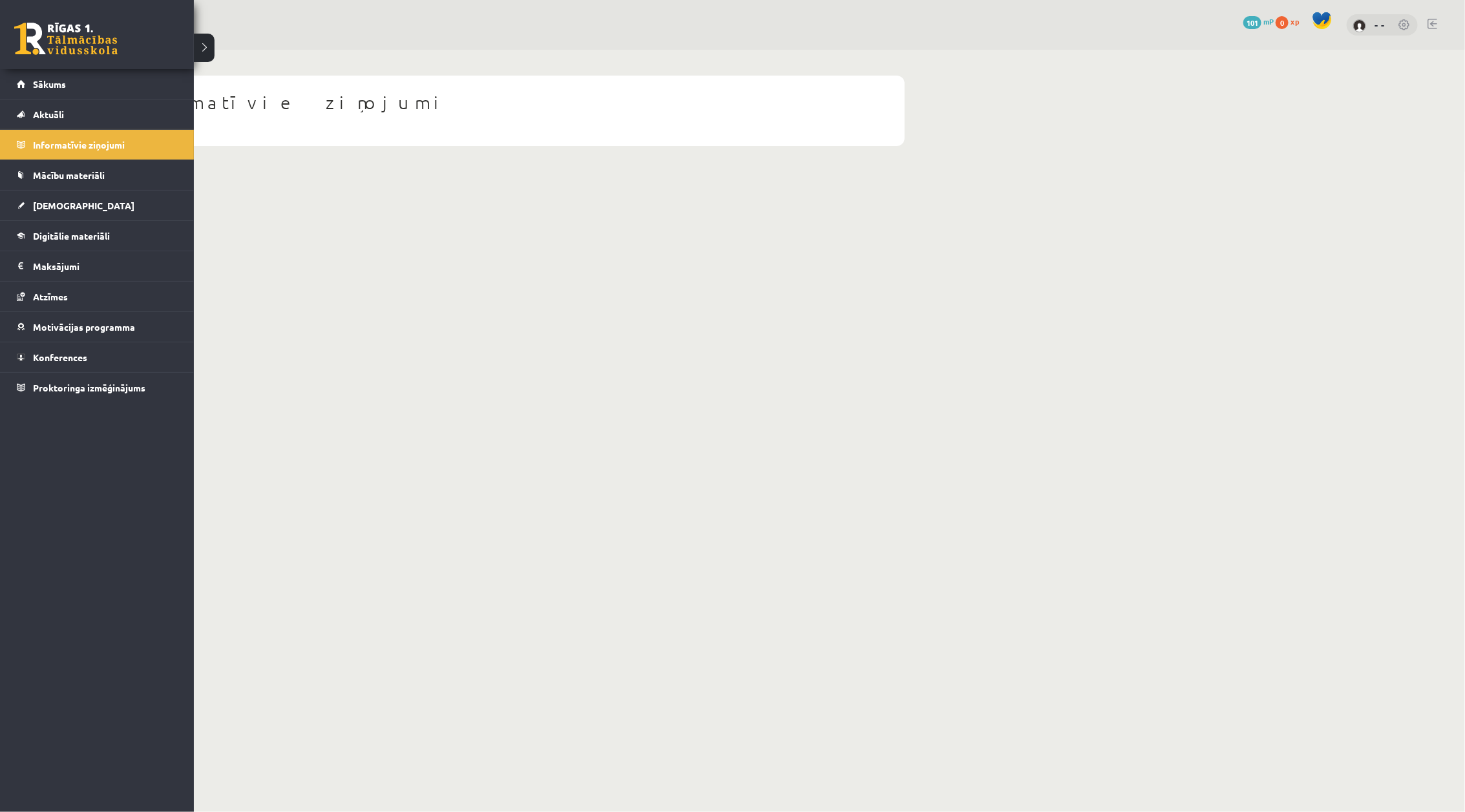
click at [47, 39] on link at bounding box center [65, 39] width 103 height 32
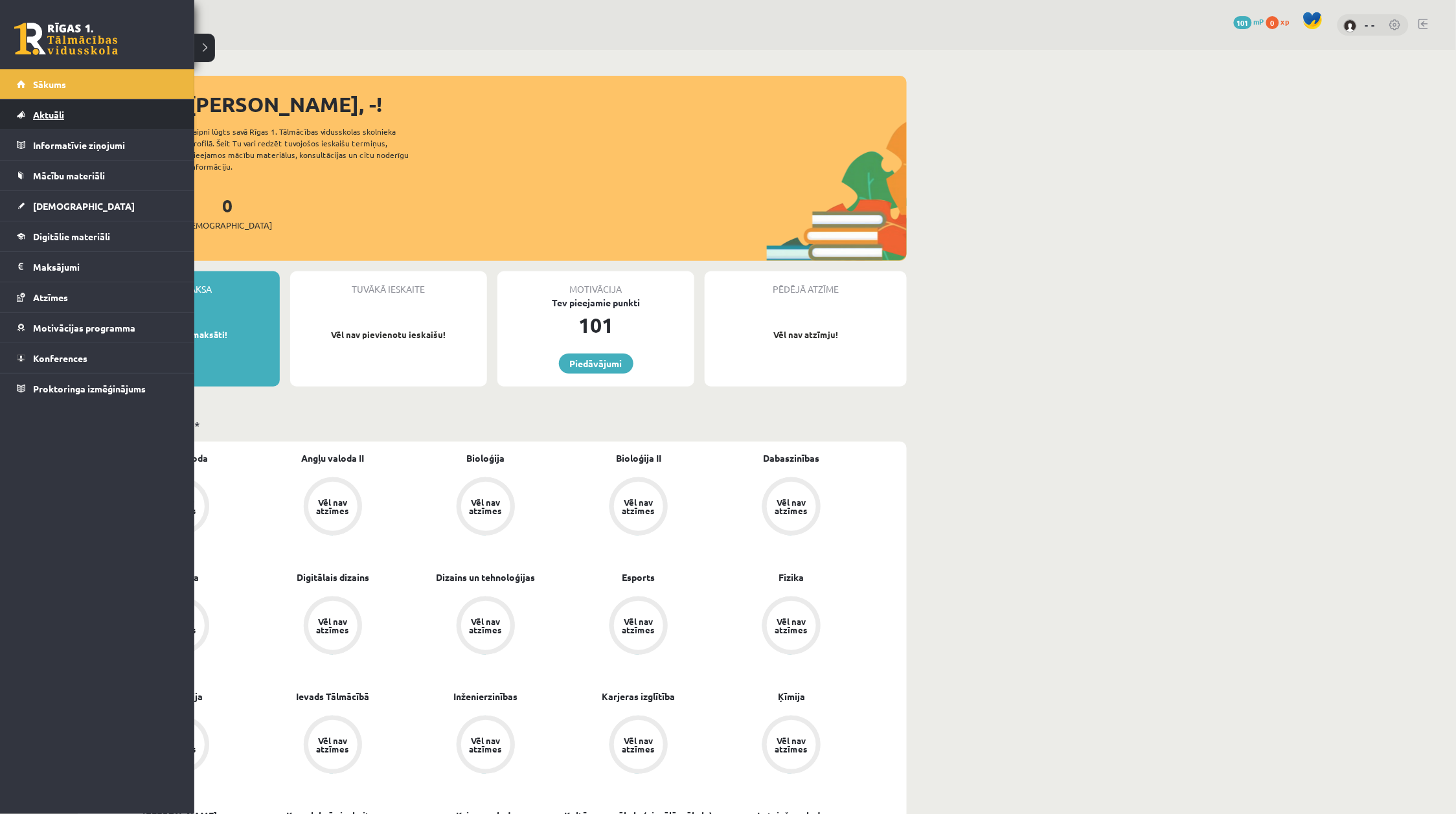
click at [54, 114] on span "Aktuāli" at bounding box center [48, 114] width 31 height 11
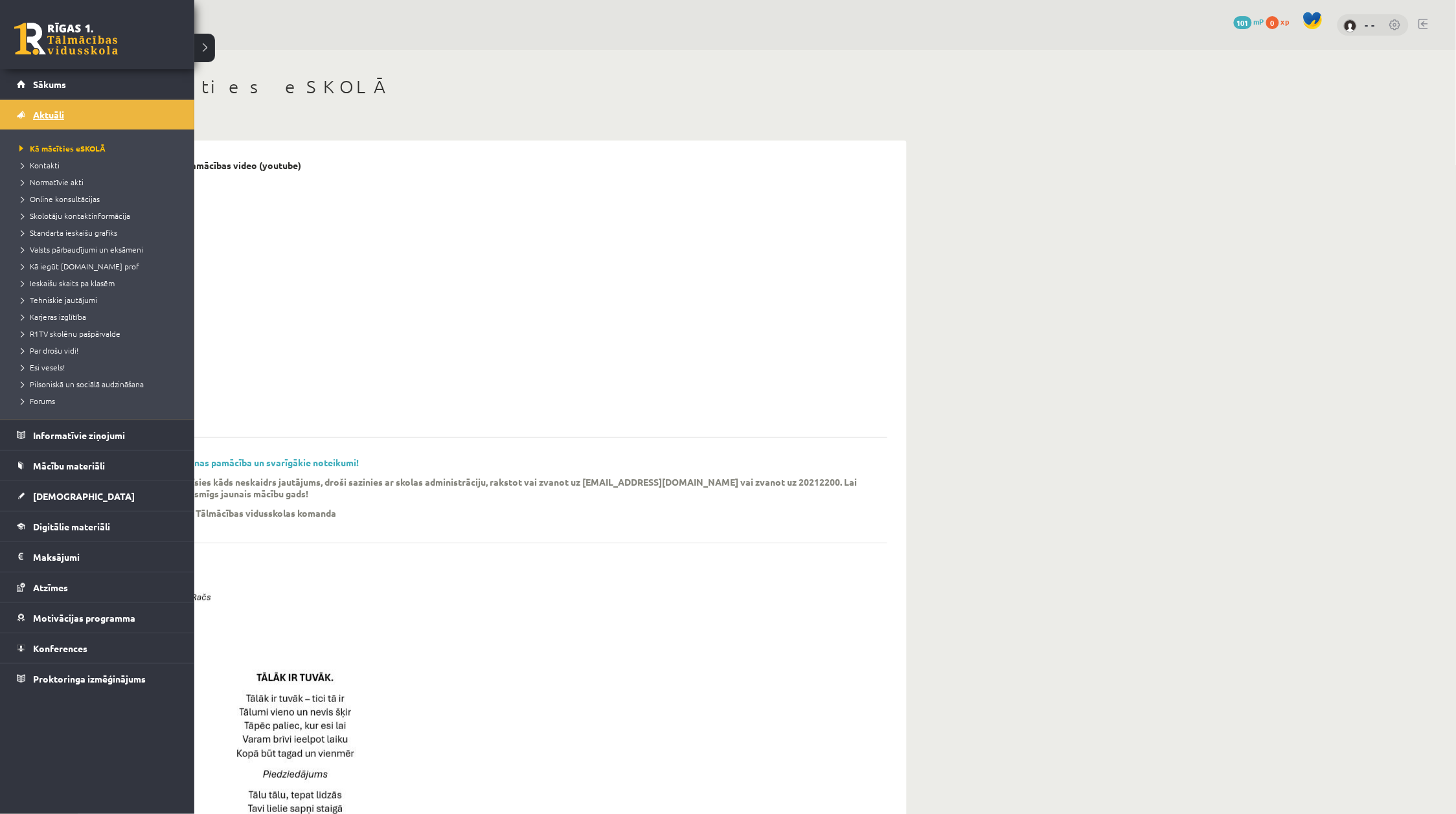
click at [17, 121] on link "Aktuāli" at bounding box center [97, 114] width 161 height 30
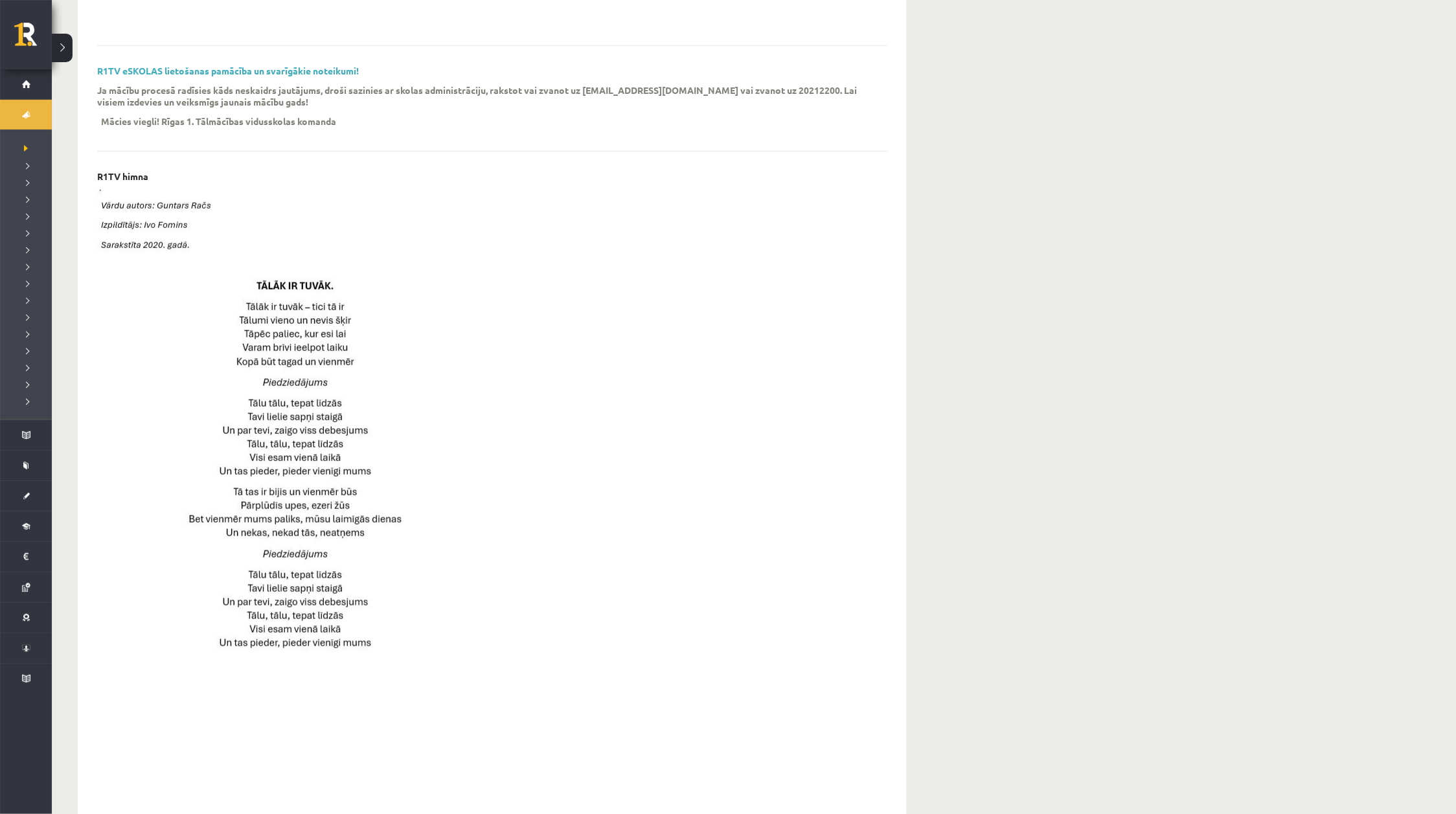
scroll to position [274, 0]
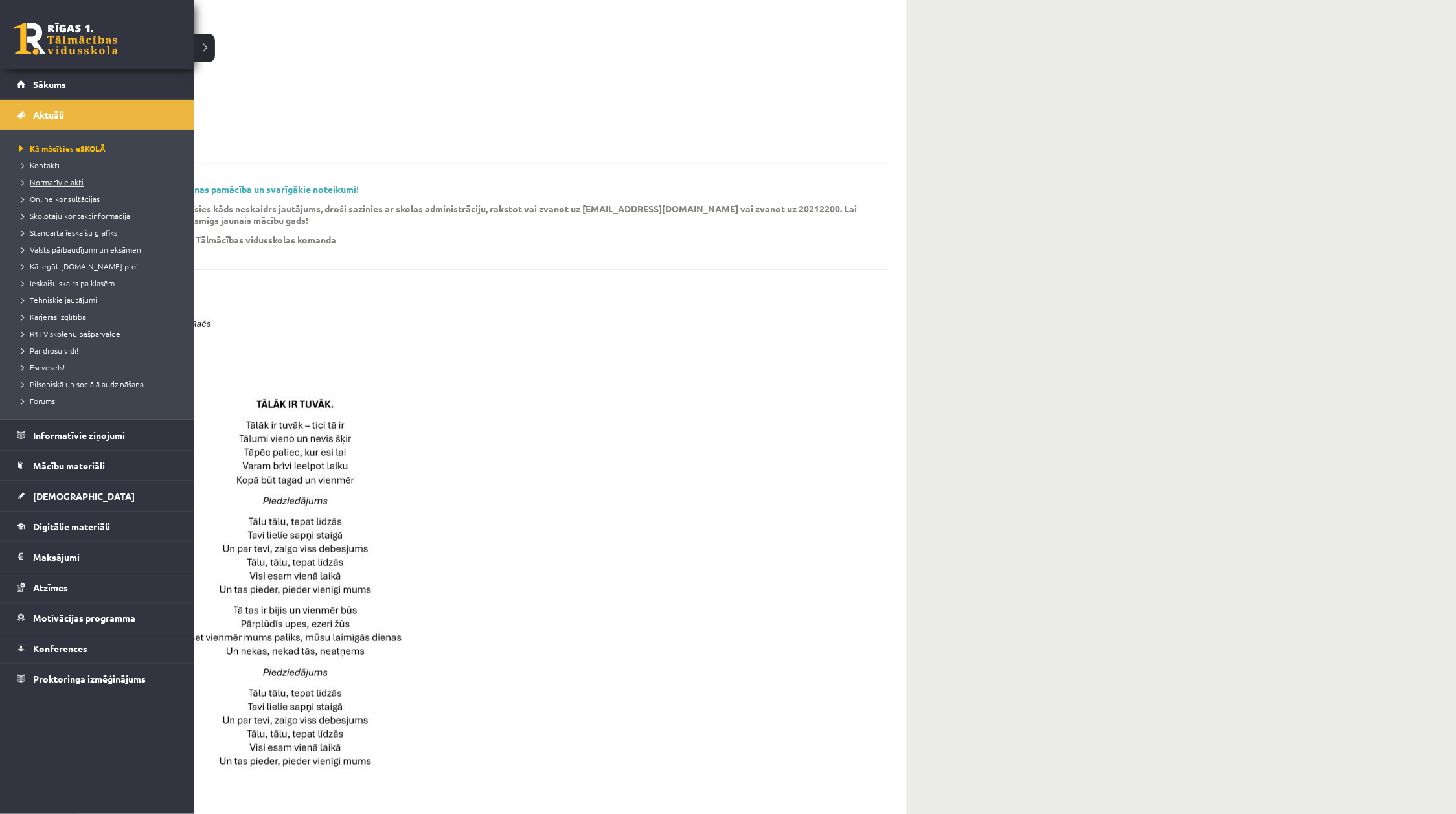
click at [49, 183] on span "Normatīvie akti" at bounding box center [49, 181] width 68 height 10
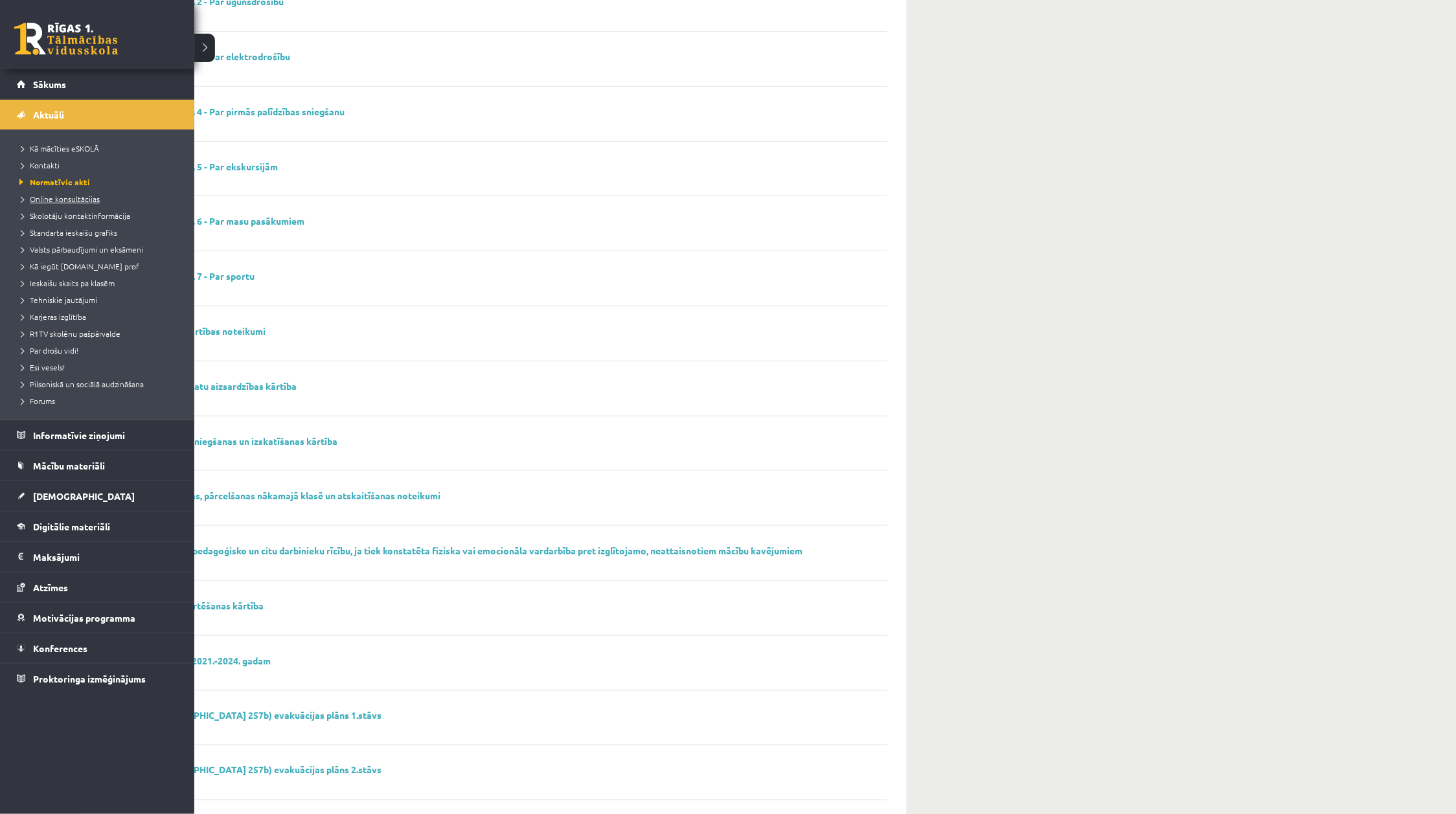
click at [53, 202] on link "Online konsultācijas" at bounding box center [98, 199] width 165 height 11
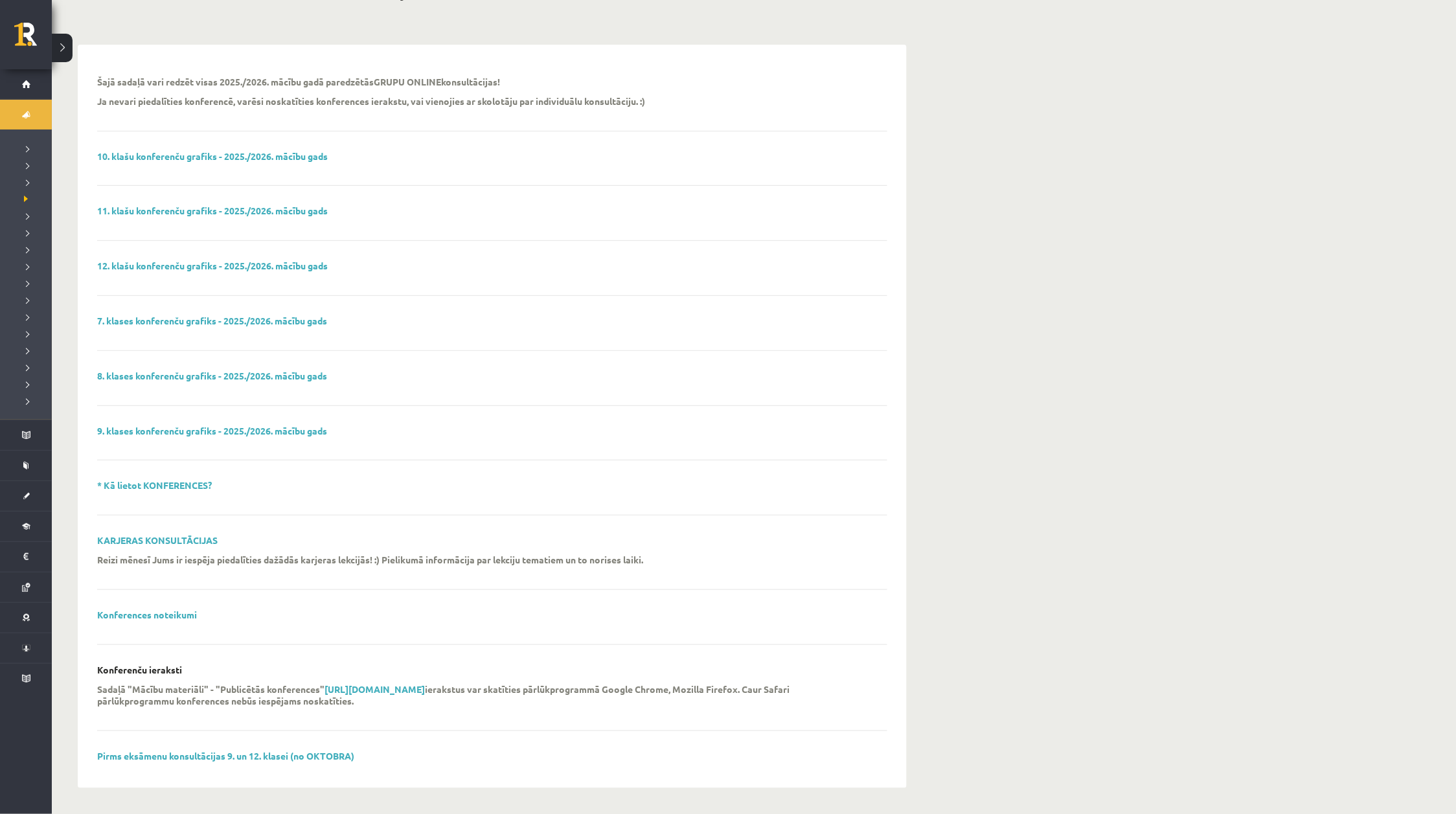
scroll to position [97, 0]
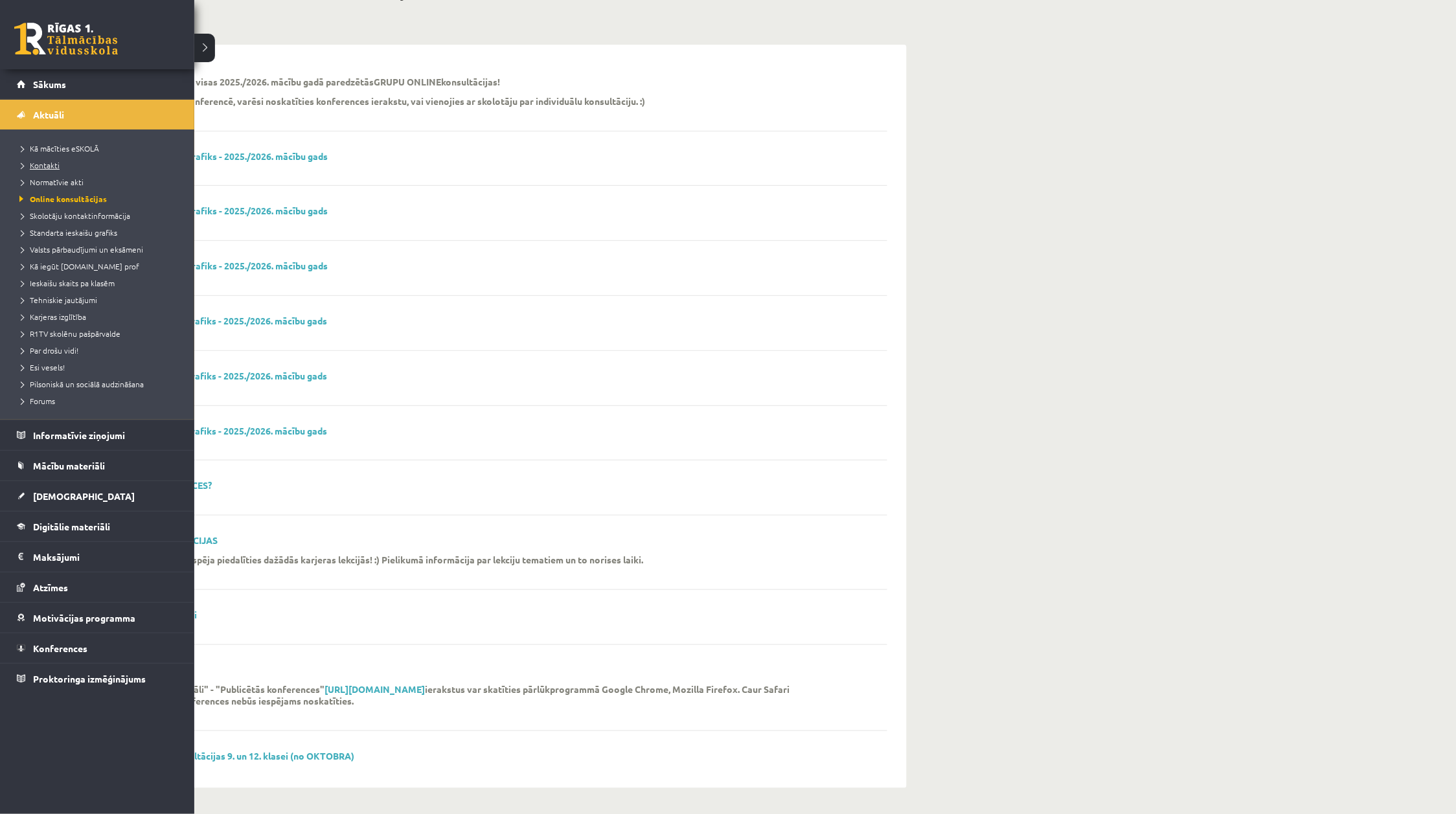
click at [54, 162] on span "Kontakti" at bounding box center [37, 165] width 43 height 10
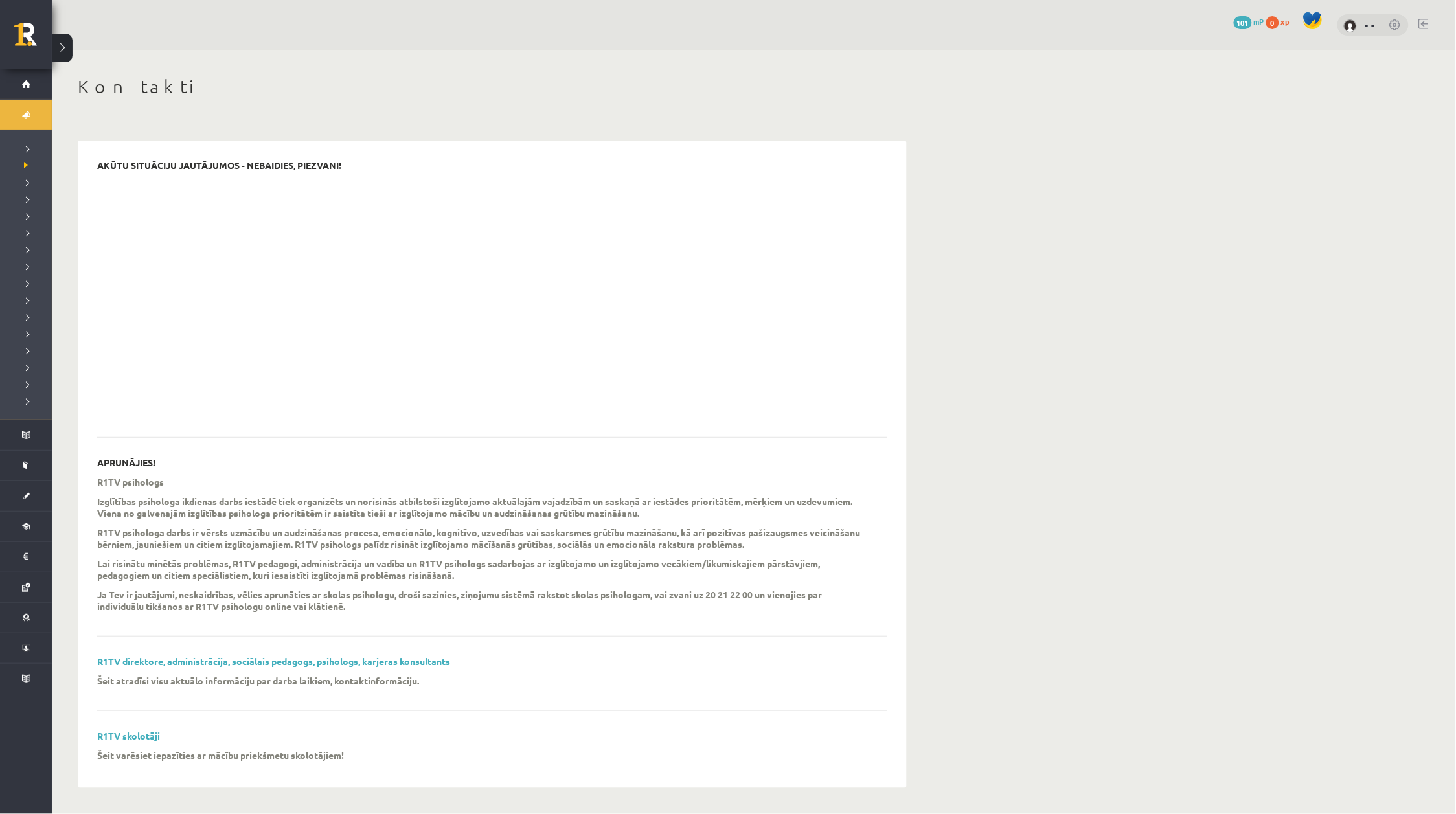
scroll to position [1, 0]
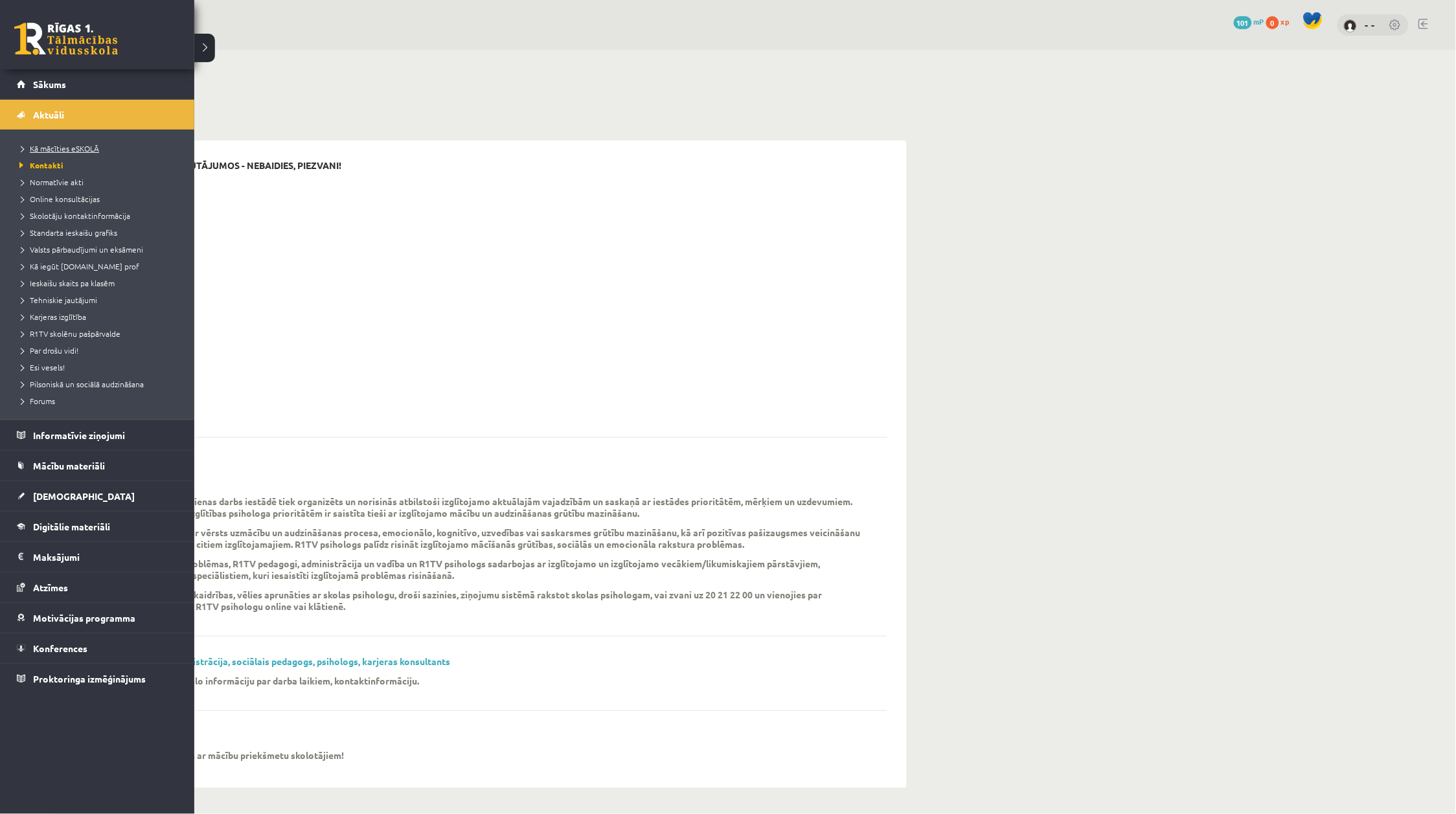
click at [66, 146] on span "Kā mācīties eSKOLĀ" at bounding box center [58, 148] width 83 height 10
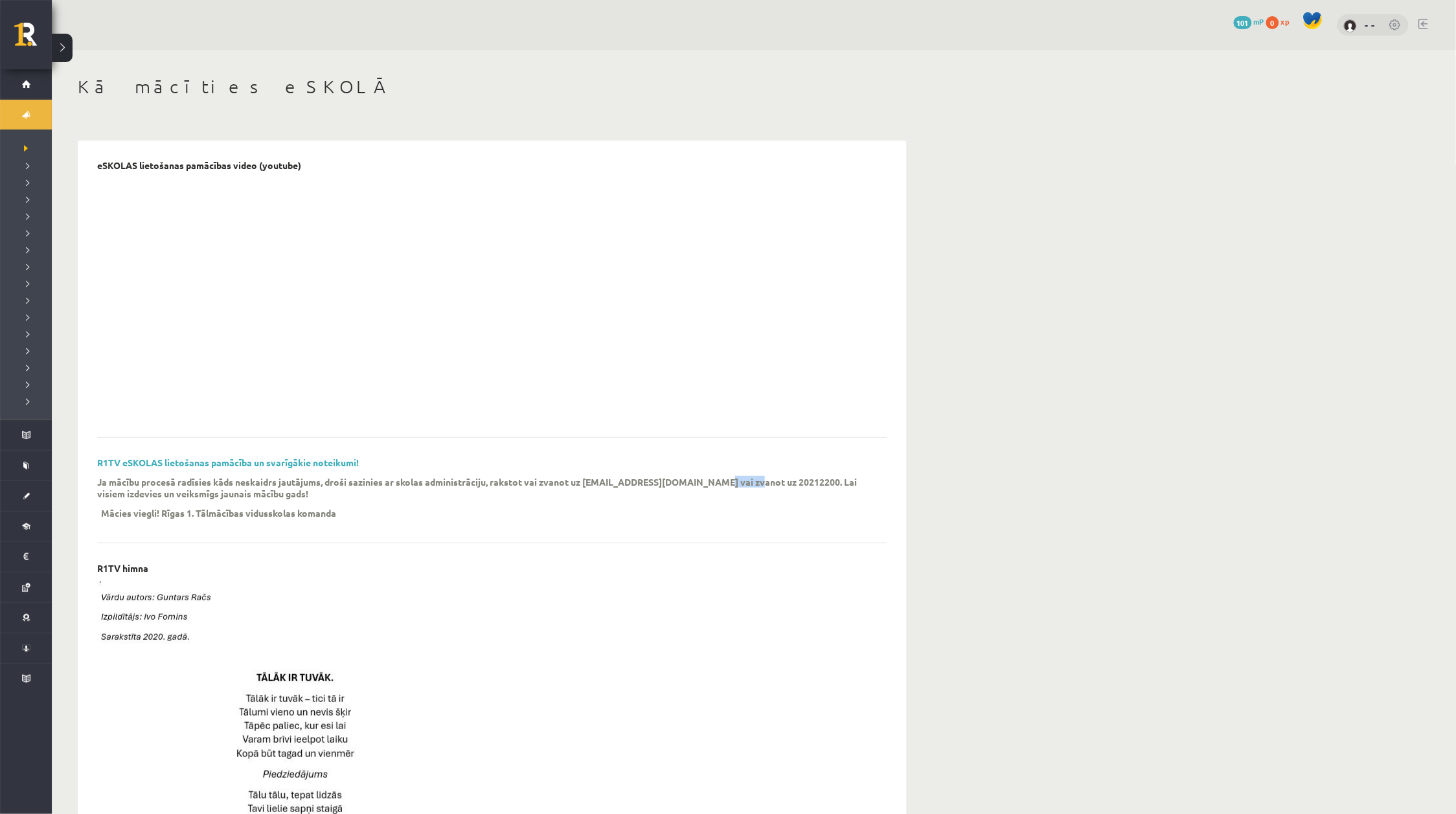
drag, startPoint x: 700, startPoint y: 484, endPoint x: 740, endPoint y: 486, distance: 40.0
click at [740, 486] on p "Ja mācību procesā radīsies kāds neskaidrs jautājums, droši sazinies ar skolas a…" at bounding box center [482, 488] width 770 height 23
copy p "20212200"
